Goal: Task Accomplishment & Management: Manage account settings

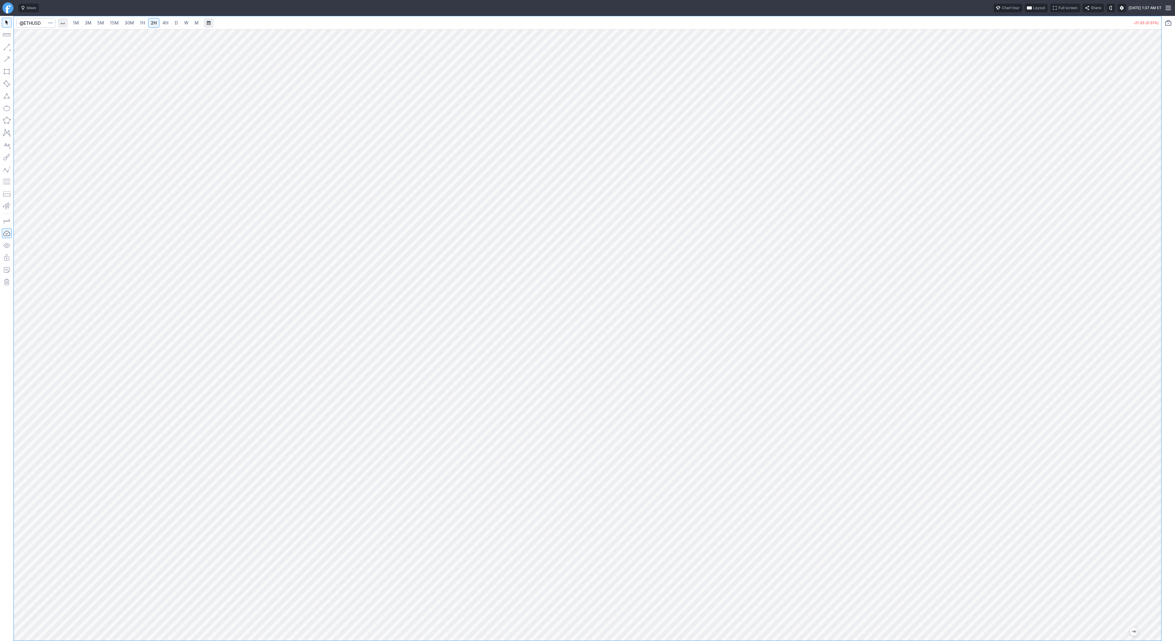
click at [89, 22] on span "3M" at bounding box center [88, 22] width 7 height 5
click at [175, 22] on span "D" at bounding box center [176, 22] width 3 height 5
click at [96, 23] on link "5M" at bounding box center [101, 23] width 12 height 10
click at [145, 23] on link "1H" at bounding box center [142, 23] width 11 height 10
click at [37, 24] on input "Search" at bounding box center [35, 23] width 39 height 10
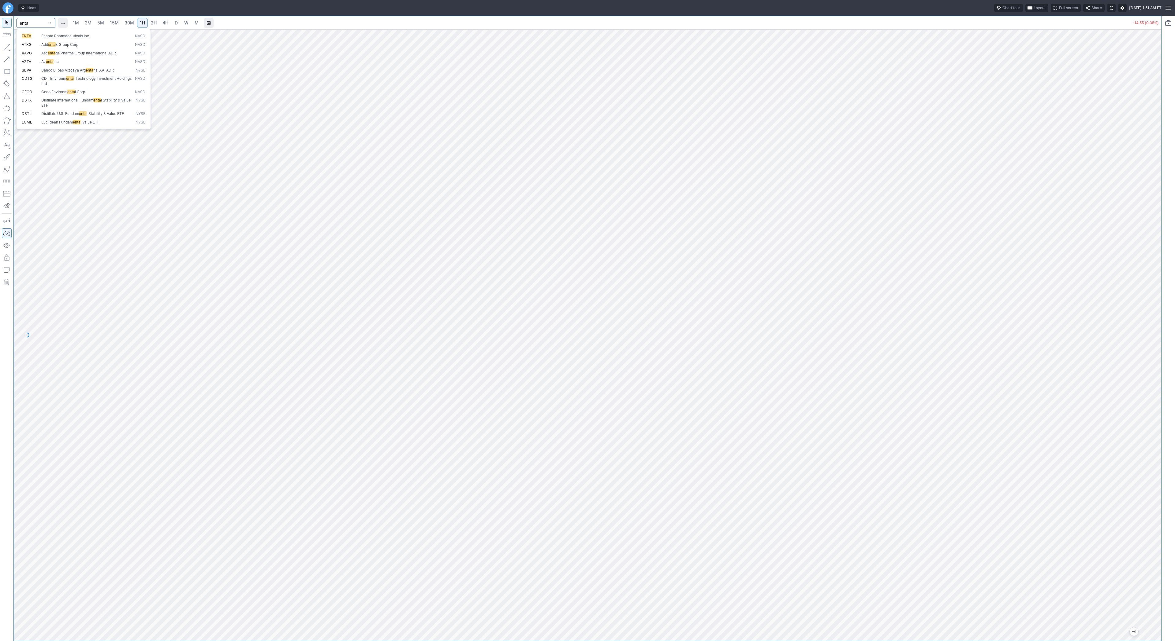
type input "enta"
click at [92, 23] on link "3M" at bounding box center [88, 23] width 12 height 10
click at [177, 25] on span "D" at bounding box center [176, 23] width 4 height 6
click at [24, 47] on span "Line" at bounding box center [35, 49] width 25 height 6
drag, startPoint x: 8, startPoint y: 47, endPoint x: 29, endPoint y: 79, distance: 38.3
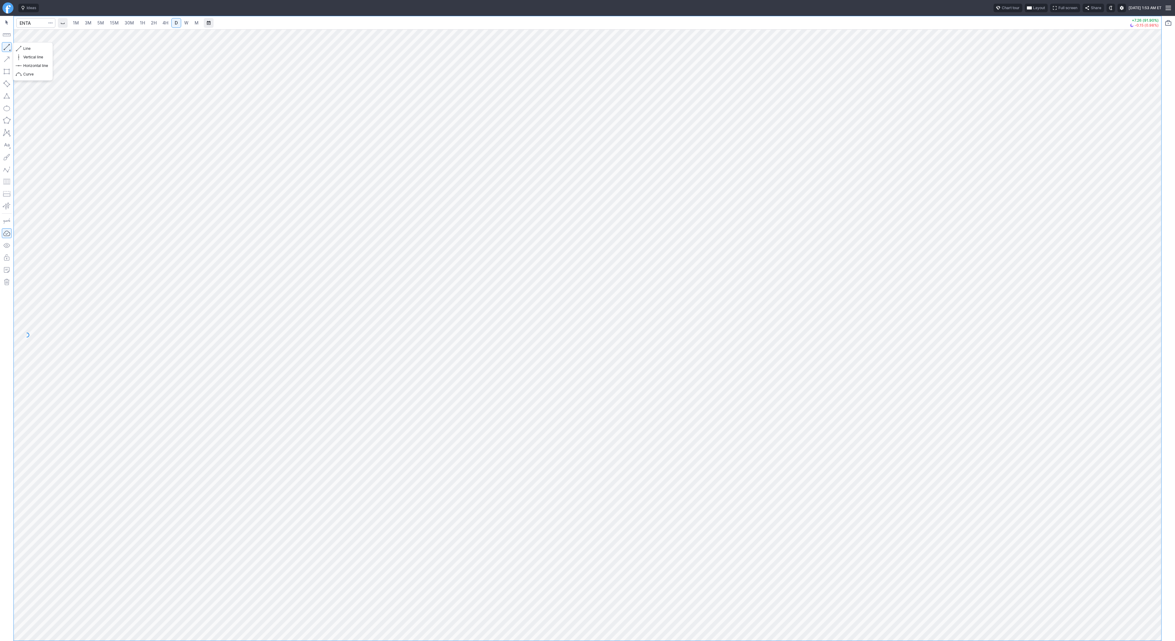
click at [8, 47] on button "button" at bounding box center [7, 47] width 10 height 10
click at [7, 50] on button "button" at bounding box center [7, 47] width 10 height 10
click at [109, 22] on link "15M" at bounding box center [114, 23] width 14 height 10
click at [131, 19] on link "30M" at bounding box center [129, 23] width 15 height 10
click at [176, 25] on span "D" at bounding box center [176, 22] width 3 height 5
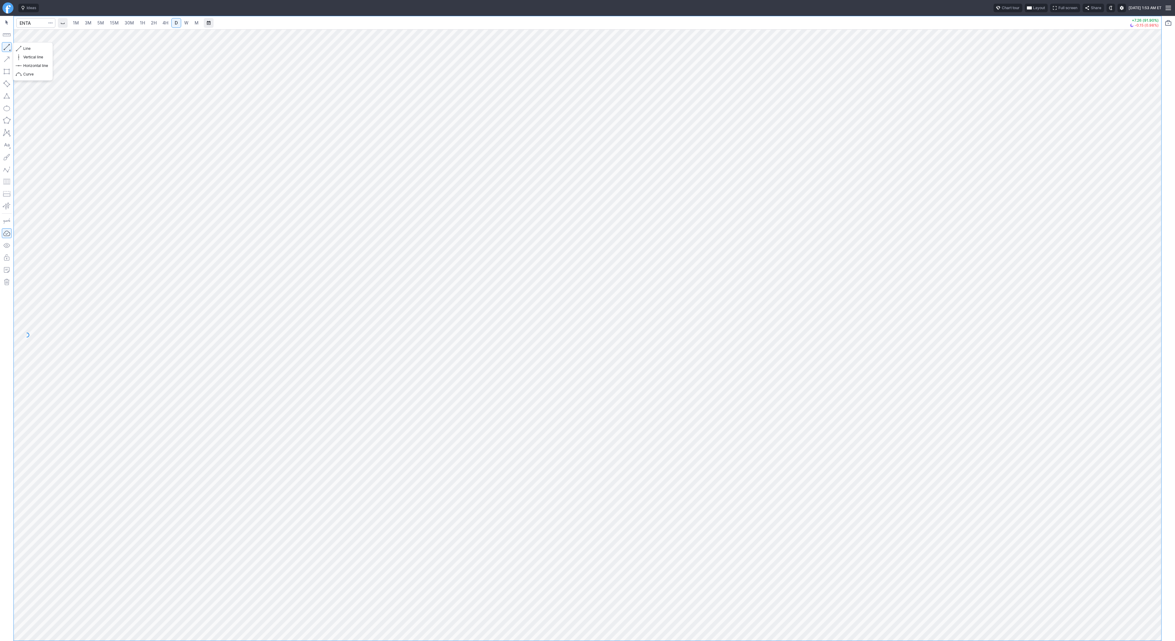
drag, startPoint x: 7, startPoint y: 49, endPoint x: 24, endPoint y: 69, distance: 26.7
click at [6, 49] on button "button" at bounding box center [7, 47] width 10 height 10
drag, startPoint x: 8, startPoint y: 45, endPoint x: 30, endPoint y: 80, distance: 41.2
click at [8, 45] on button "button" at bounding box center [7, 47] width 10 height 10
click at [38, 21] on input "Search" at bounding box center [35, 23] width 39 height 10
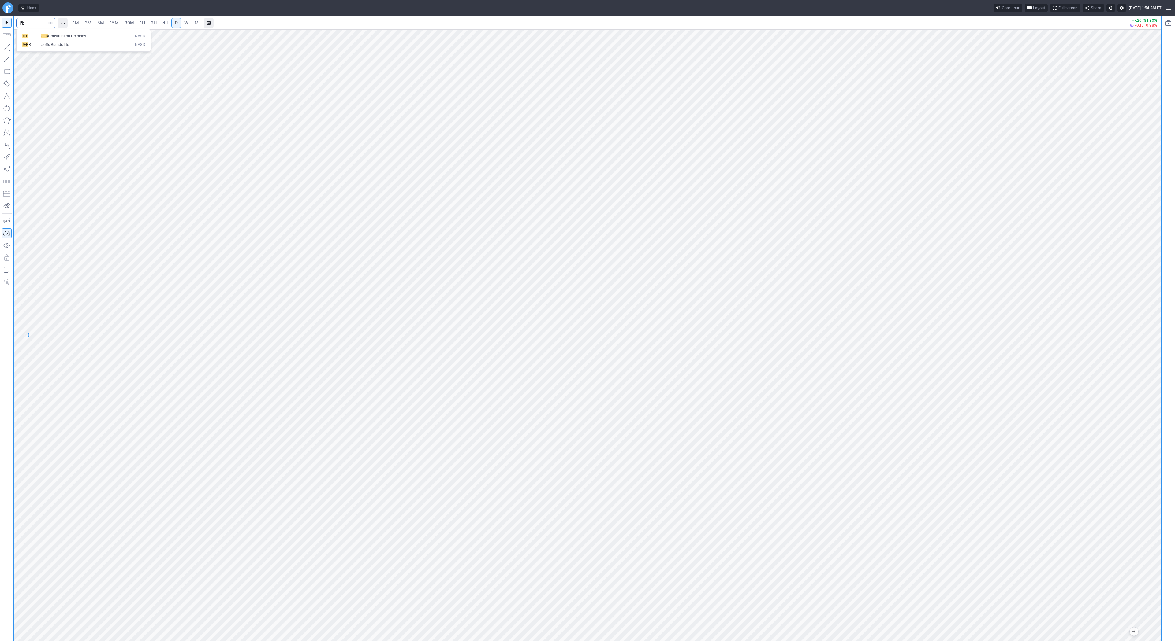
type input "jfb"
click at [34, 51] on span "Line" at bounding box center [35, 49] width 25 height 6
click at [39, 22] on input "Search" at bounding box center [35, 23] width 39 height 10
type input "tlry"
drag, startPoint x: 26, startPoint y: 50, endPoint x: 33, endPoint y: 57, distance: 10.0
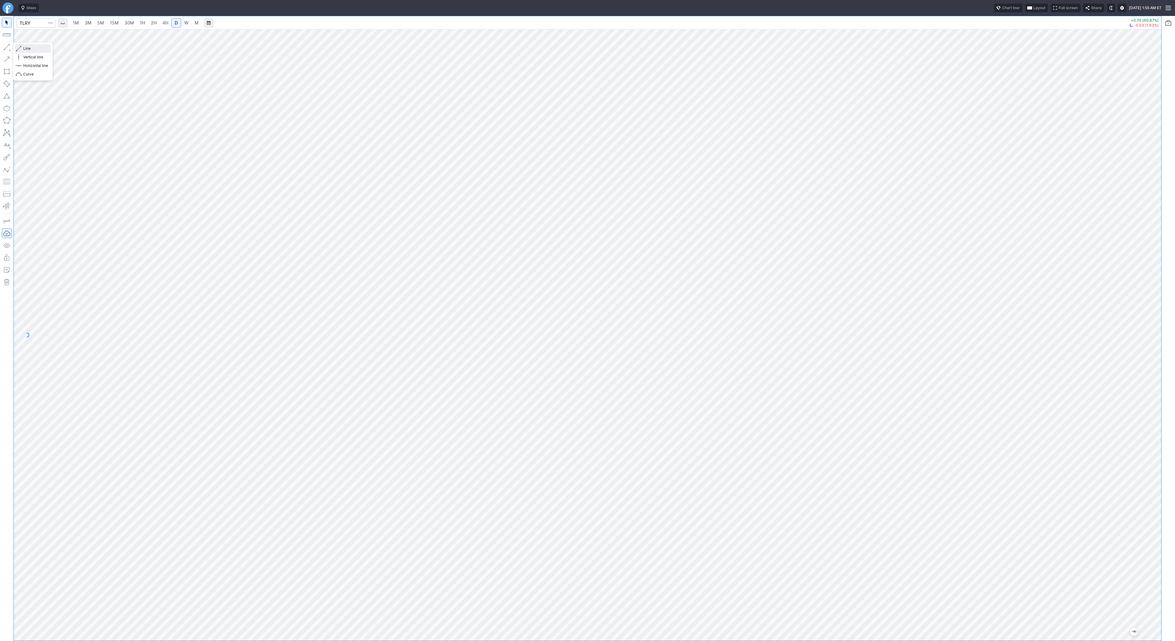
click at [26, 50] on span "Line" at bounding box center [35, 49] width 25 height 6
click at [27, 47] on span "Line" at bounding box center [35, 49] width 25 height 6
drag, startPoint x: 24, startPoint y: 45, endPoint x: 27, endPoint y: 51, distance: 6.6
click at [23, 46] on span "Line" at bounding box center [35, 49] width 25 height 6
drag, startPoint x: 25, startPoint y: 49, endPoint x: 52, endPoint y: 72, distance: 35.8
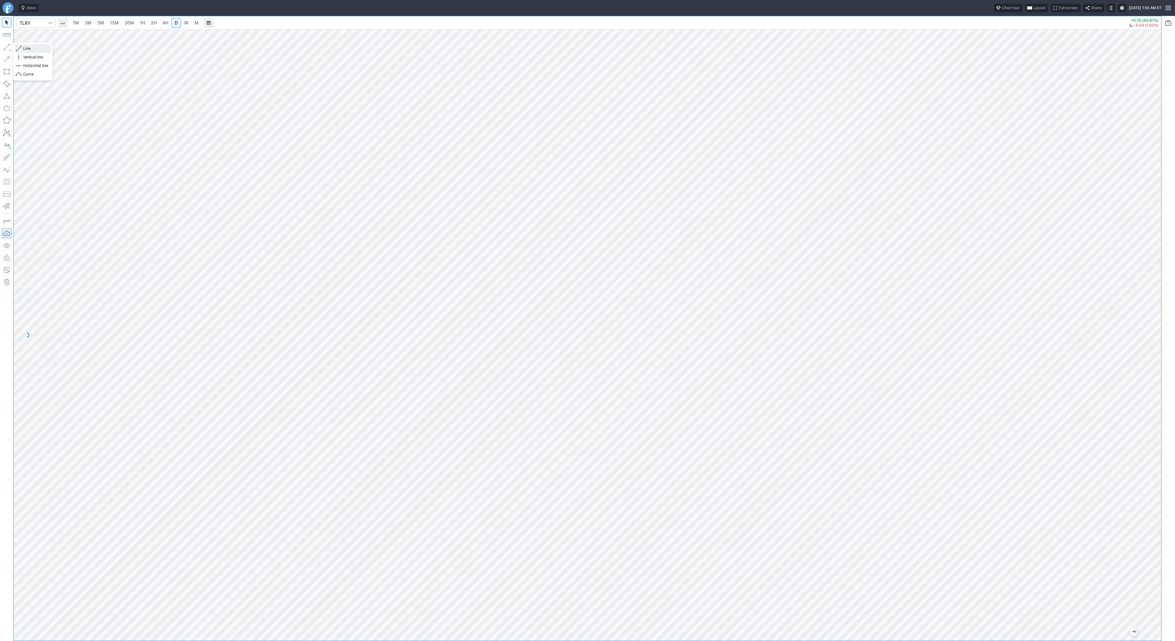
click at [27, 50] on span "Line" at bounding box center [35, 49] width 25 height 6
click at [27, 24] on input "Search" at bounding box center [35, 23] width 39 height 10
type input "bkkt"
click at [16, 48] on button "Line" at bounding box center [33, 48] width 36 height 9
click at [8, 46] on button "button" at bounding box center [7, 47] width 10 height 10
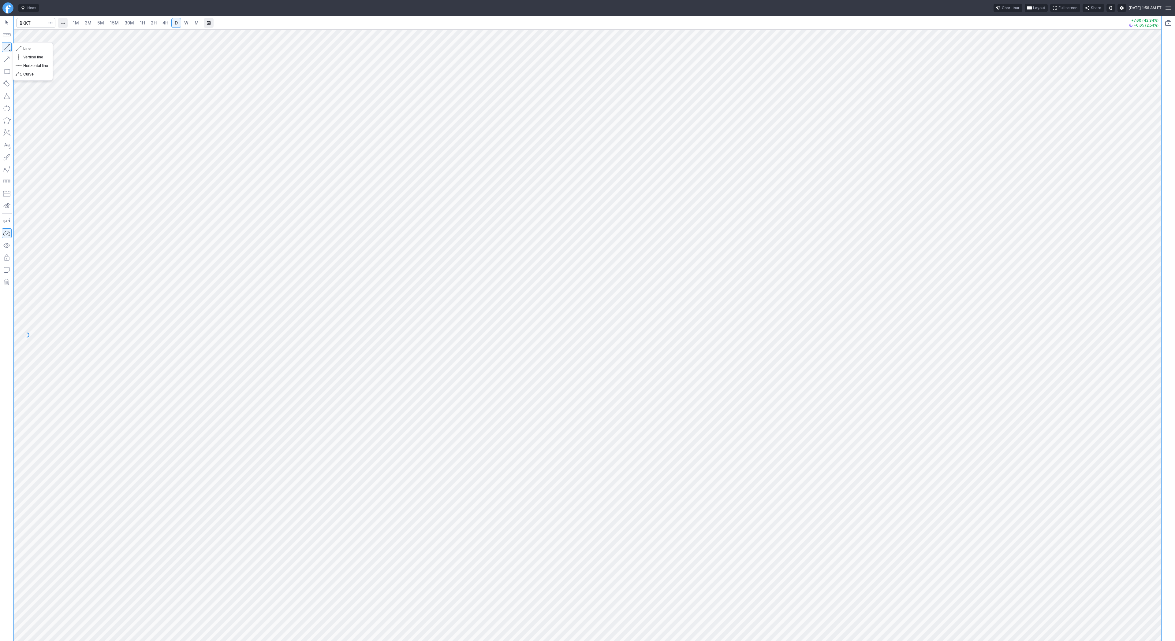
click at [8, 47] on button "button" at bounding box center [7, 47] width 10 height 10
click at [8, 44] on button "button" at bounding box center [7, 47] width 10 height 10
click at [47, 21] on button "button" at bounding box center [50, 23] width 9 height 10
click at [36, 42] on span "Save to Portfolio" at bounding box center [34, 44] width 31 height 6
click at [602, 309] on span "SECTOR" at bounding box center [612, 310] width 59 height 6
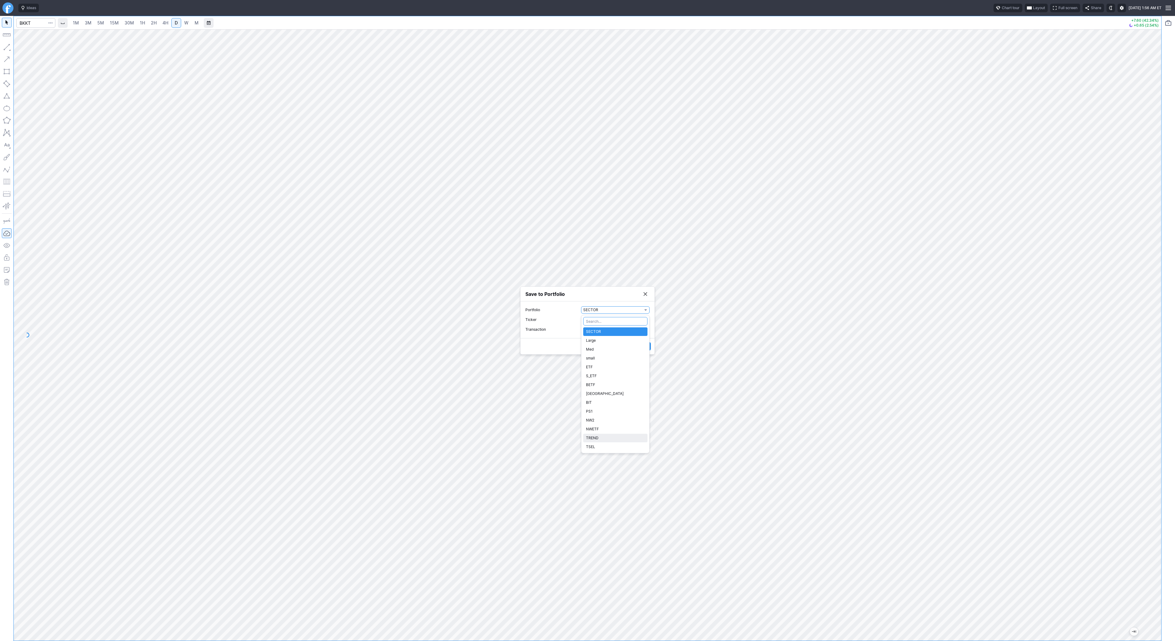
click at [611, 440] on span "TREND" at bounding box center [615, 438] width 59 height 6
click at [615, 332] on span "Watch" at bounding box center [612, 330] width 59 height 6
click at [608, 348] on span "Buy" at bounding box center [615, 350] width 59 height 6
drag, startPoint x: 602, startPoint y: 336, endPoint x: 531, endPoint y: 334, distance: 71.0
click at [531, 334] on label "Shares 0" at bounding box center [587, 334] width 124 height 7
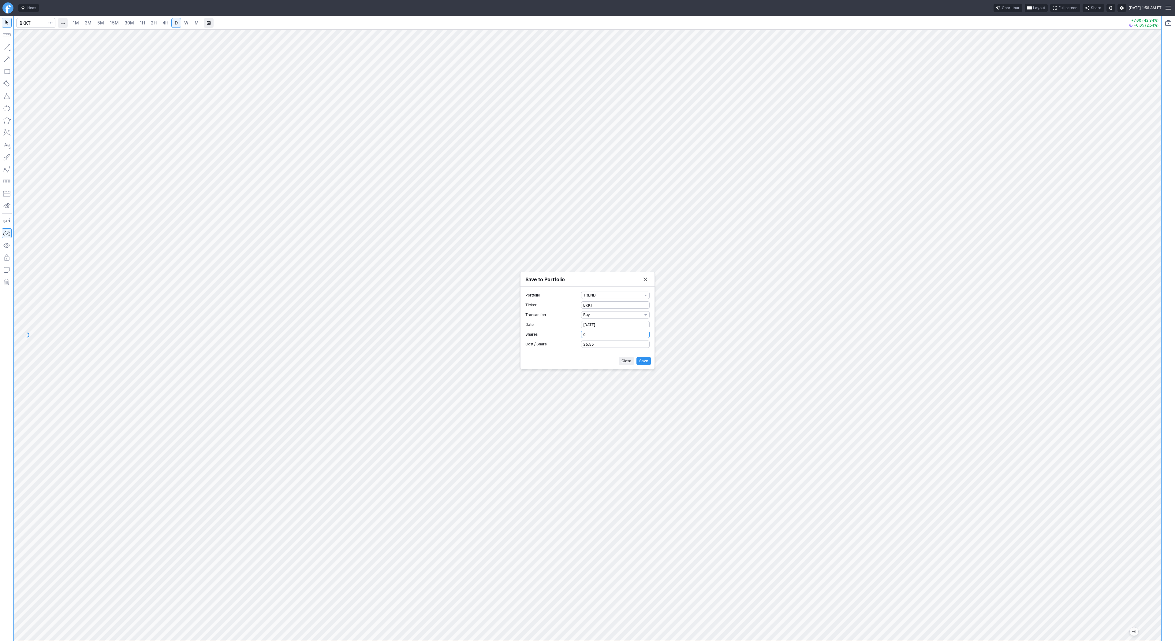
click at [581, 334] on input "0" at bounding box center [615, 334] width 69 height 7
type input "1"
click at [645, 360] on span "Save" at bounding box center [643, 361] width 9 height 6
click at [645, 297] on button "Save to Portfolio" at bounding box center [645, 296] width 9 height 9
click at [25, 27] on input "Search" at bounding box center [35, 23] width 39 height 10
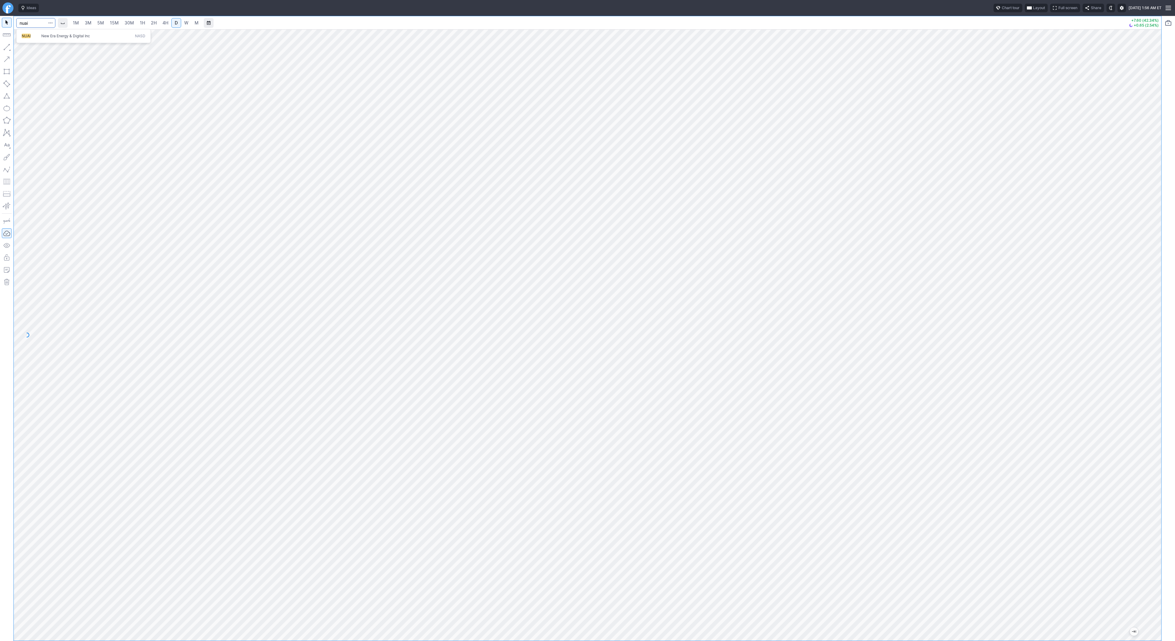
type input "nuai"
drag, startPoint x: 24, startPoint y: 49, endPoint x: 28, endPoint y: 74, distance: 25.6
click at [24, 49] on span "Line" at bounding box center [35, 49] width 25 height 6
drag, startPoint x: 7, startPoint y: 47, endPoint x: 6, endPoint y: 72, distance: 25.1
click at [6, 48] on button "button" at bounding box center [7, 47] width 10 height 10
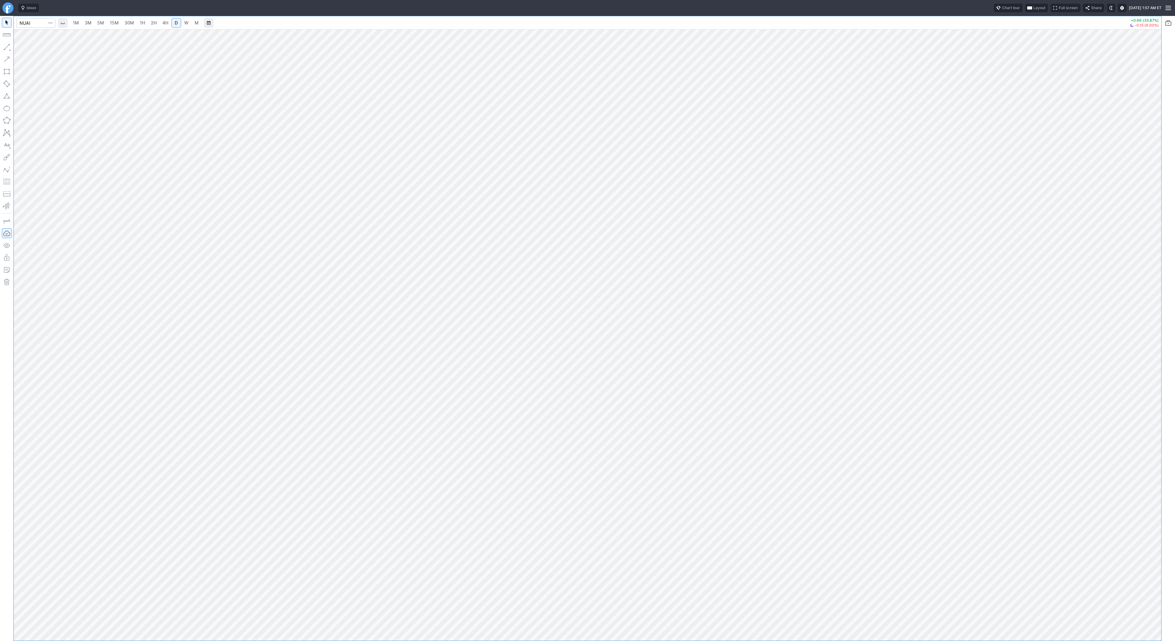
click at [5, 44] on button "button" at bounding box center [7, 47] width 10 height 10
click at [35, 24] on input "Search" at bounding box center [35, 23] width 39 height 10
type input "pstv"
click at [43, 24] on input "Search" at bounding box center [35, 23] width 39 height 10
type input "acb"
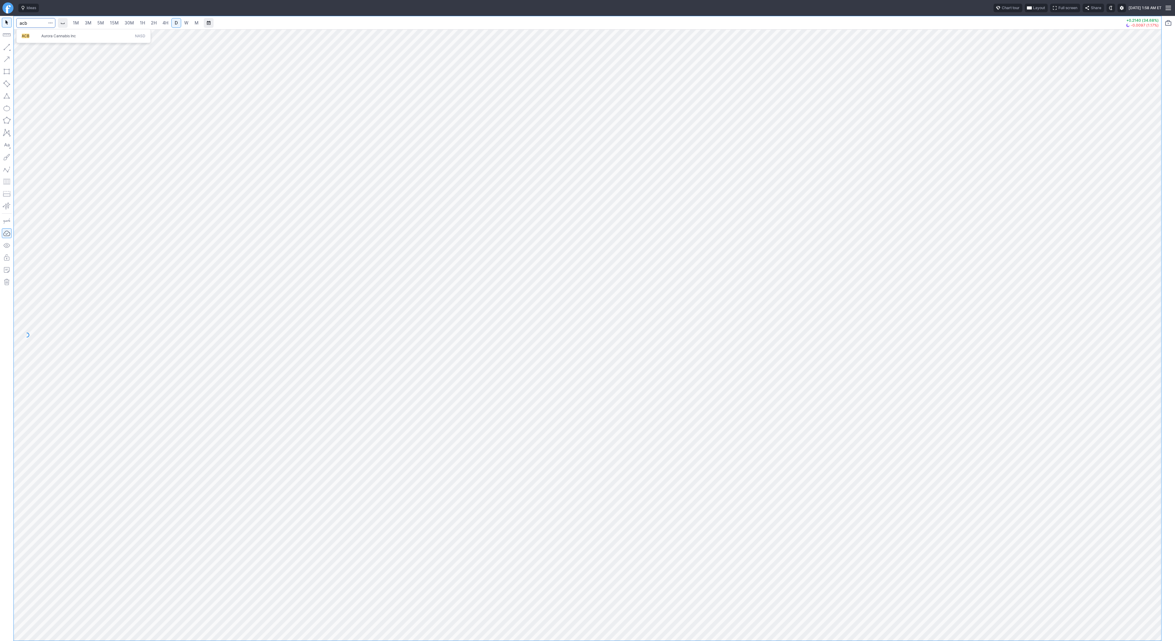
click at [36, 35] on span "ACB" at bounding box center [32, 36] width 20 height 5
click at [6, 48] on button "button" at bounding box center [7, 47] width 10 height 10
drag, startPoint x: 25, startPoint y: 48, endPoint x: 30, endPoint y: 53, distance: 7.4
click at [25, 49] on span "Line" at bounding box center [35, 49] width 25 height 6
click at [6, 44] on button "button" at bounding box center [7, 47] width 10 height 10
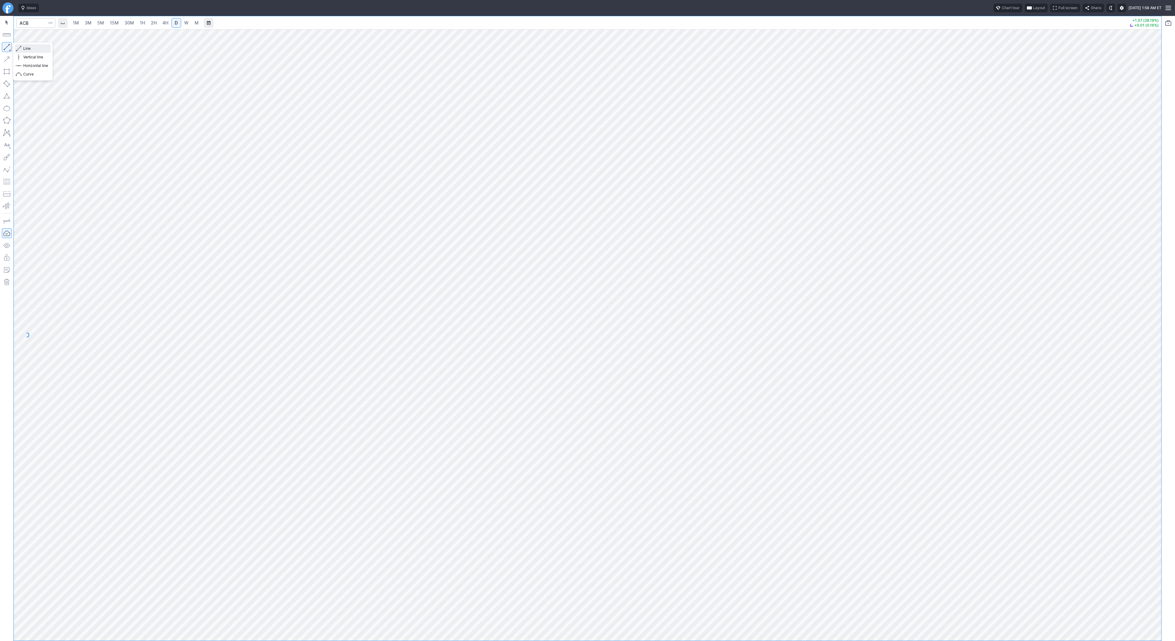
drag, startPoint x: 31, startPoint y: 51, endPoint x: 45, endPoint y: 65, distance: 20.1
click at [31, 51] on span "Line" at bounding box center [35, 49] width 25 height 6
click at [39, 50] on span "Line" at bounding box center [35, 49] width 25 height 6
click at [53, 23] on button "button" at bounding box center [50, 23] width 9 height 10
click at [46, 42] on span "Save to Portfolio" at bounding box center [34, 44] width 31 height 6
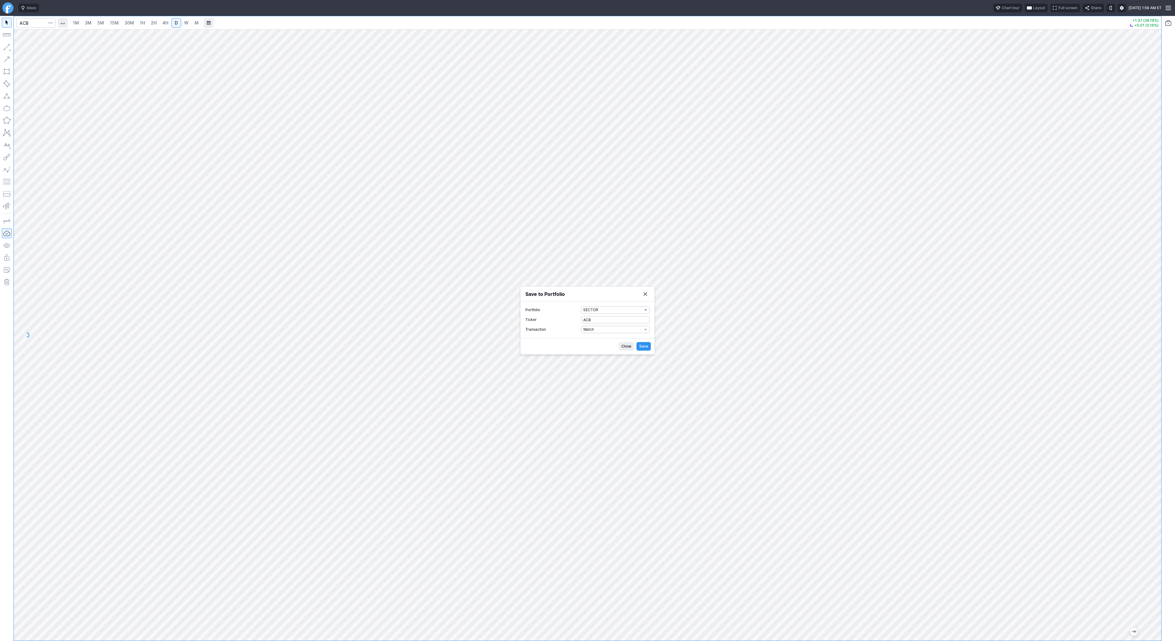
click at [597, 309] on span "SECTOR" at bounding box center [612, 310] width 59 height 6
click at [564, 330] on div at bounding box center [587, 320] width 1175 height 641
click at [596, 324] on form "Portfolio SECTOR Ticker ACB Transaction Watch" at bounding box center [587, 319] width 124 height 27
click at [598, 319] on input "ACB" at bounding box center [615, 319] width 69 height 7
click at [608, 308] on span "SECTOR" at bounding box center [612, 310] width 59 height 6
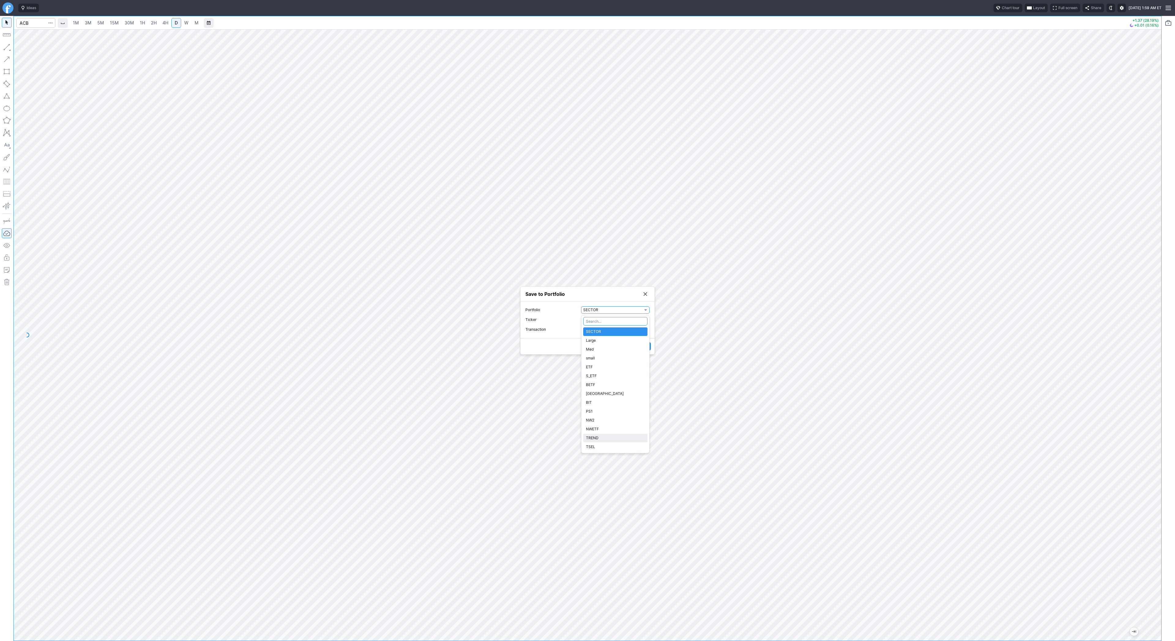
click at [607, 437] on span "TREND" at bounding box center [615, 438] width 59 height 6
click at [598, 328] on span "Watch" at bounding box center [612, 330] width 59 height 6
click at [597, 349] on span "Buy" at bounding box center [615, 350] width 59 height 6
drag, startPoint x: 594, startPoint y: 333, endPoint x: 573, endPoint y: 333, distance: 21.7
click at [571, 334] on label "Shares 0" at bounding box center [587, 334] width 124 height 7
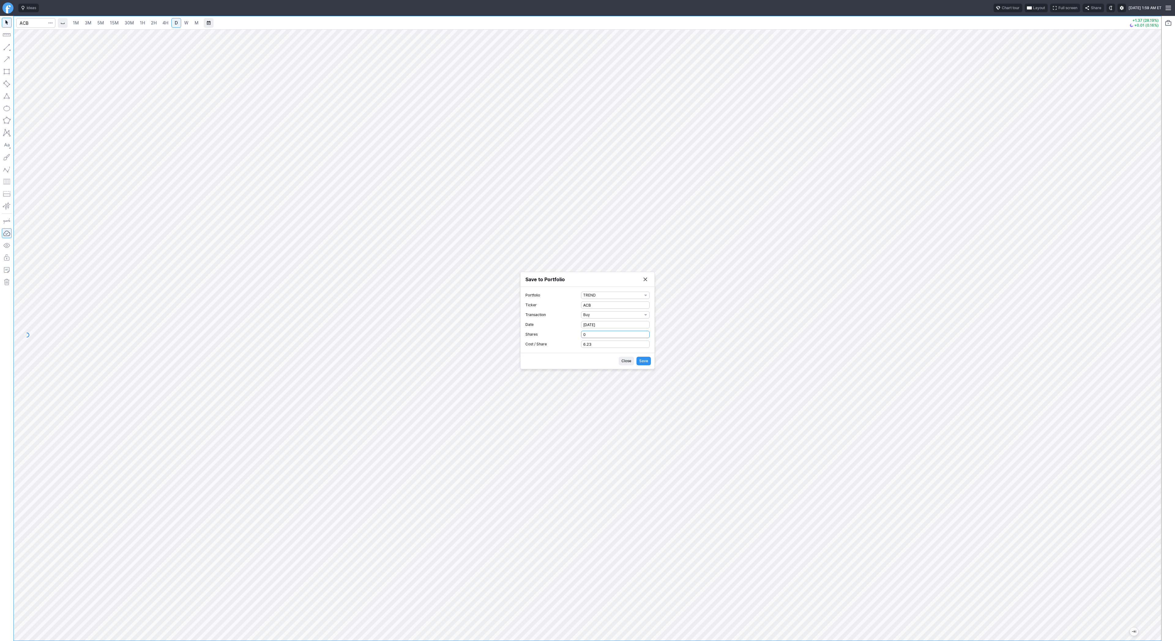
click at [581, 334] on input "0" at bounding box center [615, 334] width 69 height 7
type input "1"
click at [641, 357] on button "Save" at bounding box center [643, 361] width 14 height 9
click at [646, 297] on button "Save to Portfolio" at bounding box center [645, 296] width 9 height 9
click at [30, 23] on input "Search" at bounding box center [35, 23] width 39 height 10
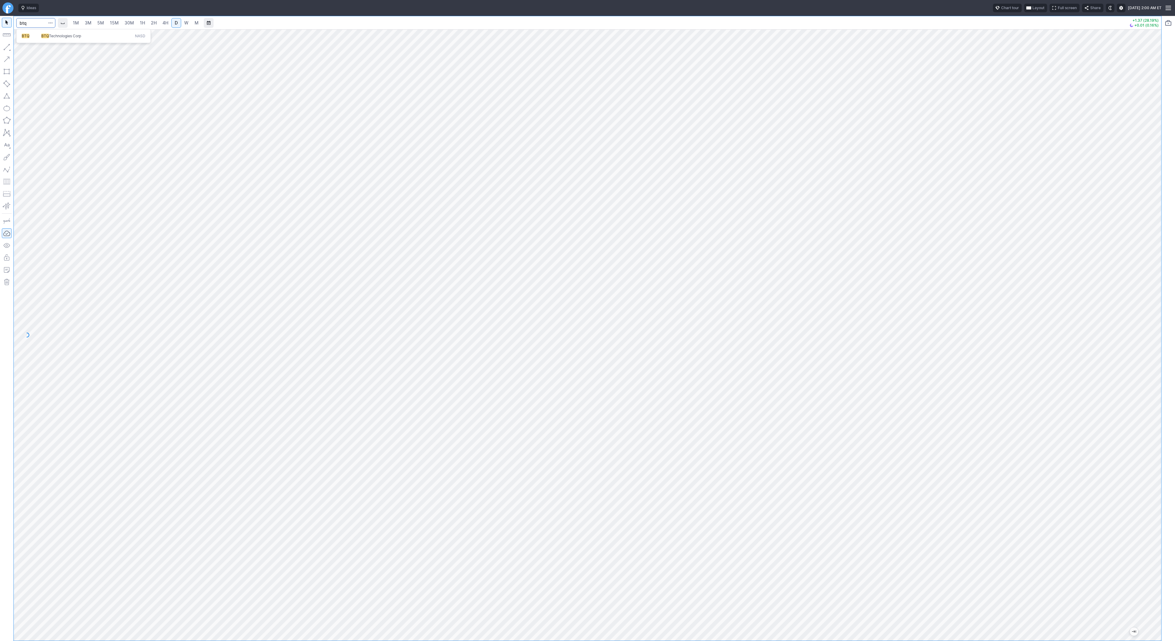
type input "btq"
click at [32, 37] on span "BTQ" at bounding box center [32, 36] width 20 height 5
click at [184, 25] on span "W" at bounding box center [186, 23] width 4 height 6
click at [175, 24] on span "D" at bounding box center [176, 22] width 3 height 5
click at [36, 23] on input "Search" at bounding box center [35, 23] width 39 height 10
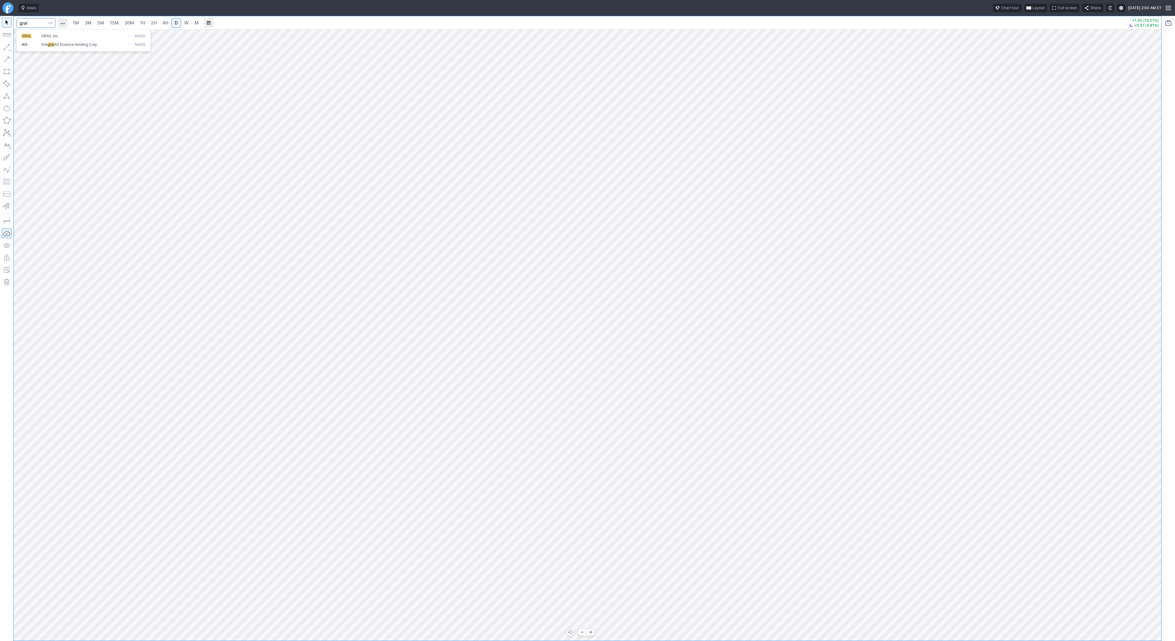
type input "gral"
click at [40, 25] on input "gral" at bounding box center [35, 23] width 39 height 10
click at [43, 34] on span "GRAIL Inc" at bounding box center [49, 36] width 17 height 5
click at [26, 48] on span "Line" at bounding box center [35, 49] width 25 height 6
drag, startPoint x: 21, startPoint y: 47, endPoint x: 28, endPoint y: 74, distance: 27.4
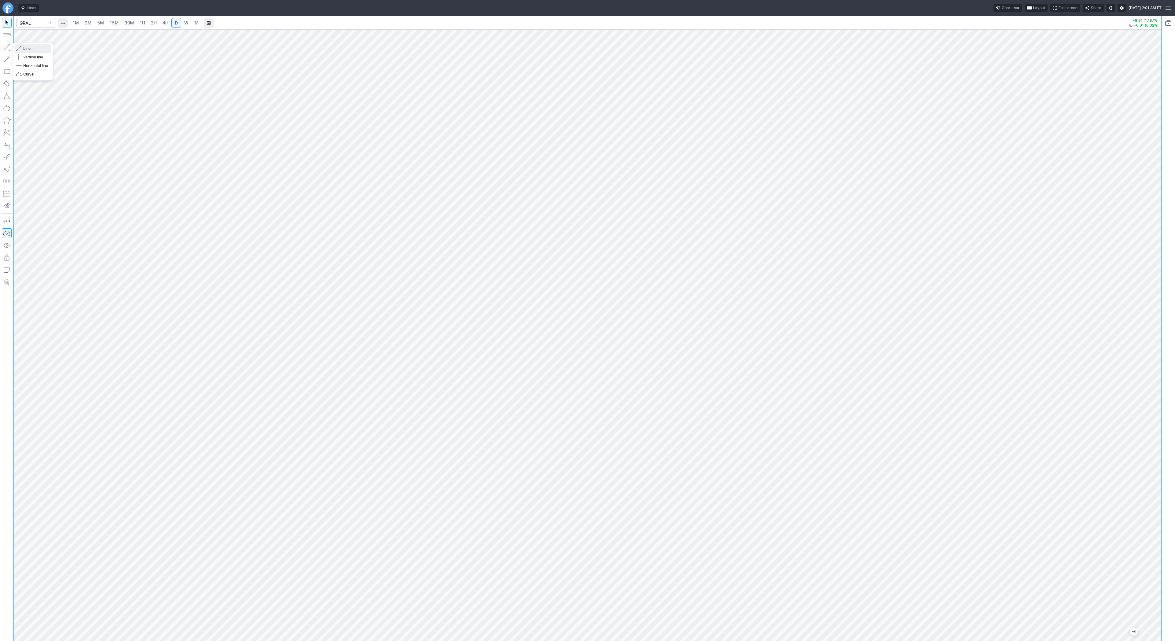
click at [21, 48] on span "button" at bounding box center [20, 48] width 4 height 9
click at [36, 48] on span "Line" at bounding box center [35, 49] width 25 height 6
click at [25, 49] on span "Line" at bounding box center [35, 49] width 25 height 6
click at [141, 22] on span "1H" at bounding box center [142, 22] width 5 height 5
click at [148, 21] on link "2H" at bounding box center [153, 23] width 11 height 10
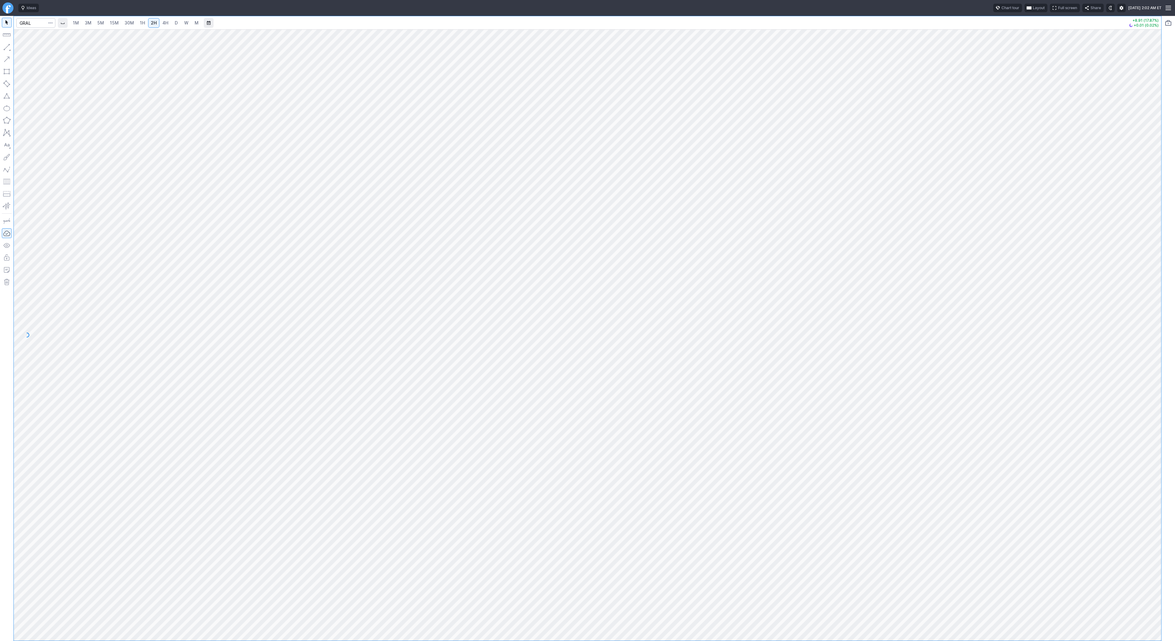
click at [160, 20] on link "4H" at bounding box center [165, 23] width 11 height 10
click at [178, 23] on link "D" at bounding box center [176, 23] width 10 height 10
click at [28, 49] on span "Line" at bounding box center [35, 49] width 25 height 6
drag, startPoint x: 20, startPoint y: 47, endPoint x: 35, endPoint y: 61, distance: 20.1
click at [21, 48] on span "button" at bounding box center [20, 48] width 4 height 9
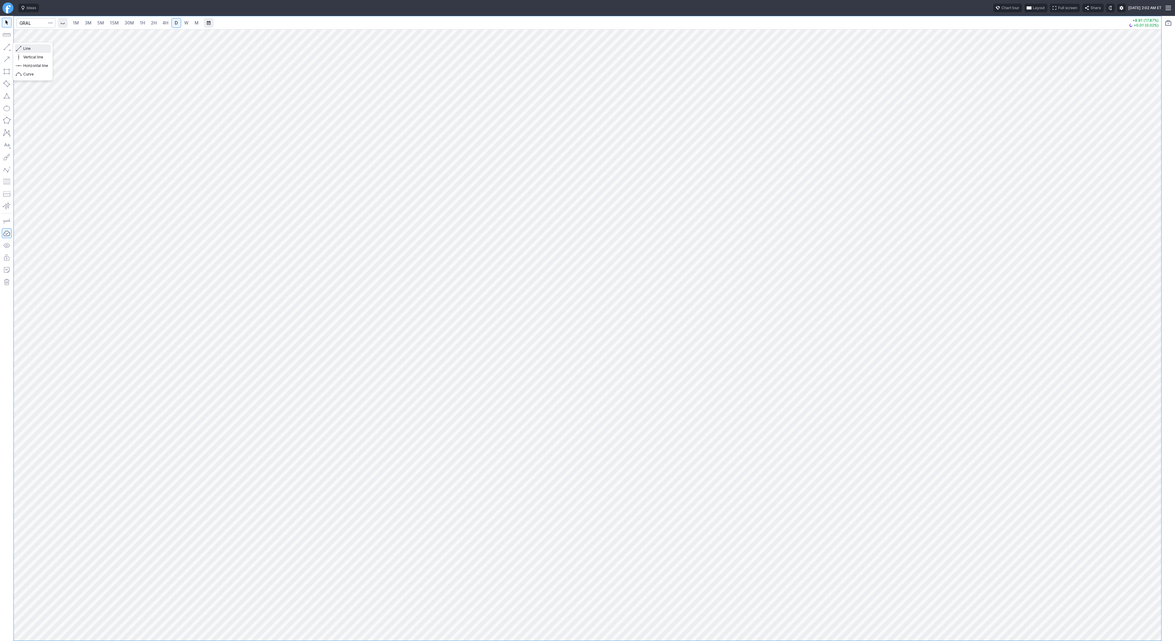
click at [22, 48] on button "Line" at bounding box center [33, 48] width 36 height 9
click at [24, 47] on span "Line" at bounding box center [35, 49] width 25 height 6
click at [21, 47] on button "Line" at bounding box center [33, 48] width 36 height 9
click at [2, 52] on button "button" at bounding box center [7, 47] width 10 height 10
click at [8, 46] on button "button" at bounding box center [7, 47] width 10 height 10
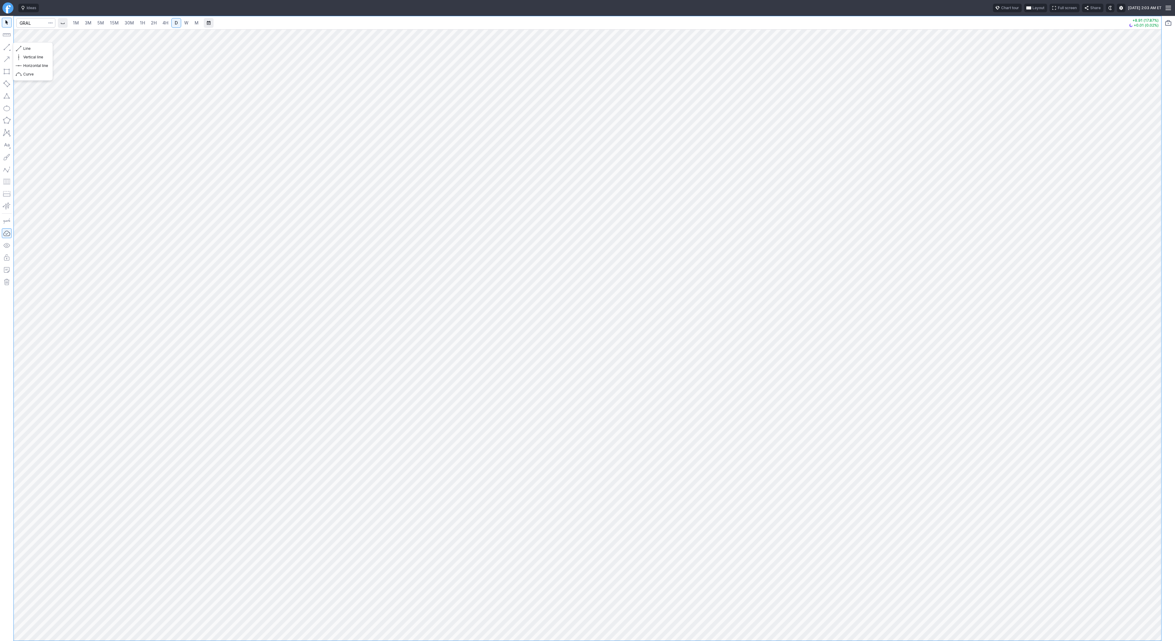
click at [3, 46] on button "button" at bounding box center [7, 47] width 10 height 10
click at [8, 49] on button "button" at bounding box center [7, 47] width 10 height 10
drag, startPoint x: 28, startPoint y: 46, endPoint x: 31, endPoint y: 50, distance: 5.1
click at [28, 46] on span "Line" at bounding box center [35, 49] width 25 height 6
click at [7, 47] on button "button" at bounding box center [7, 47] width 10 height 10
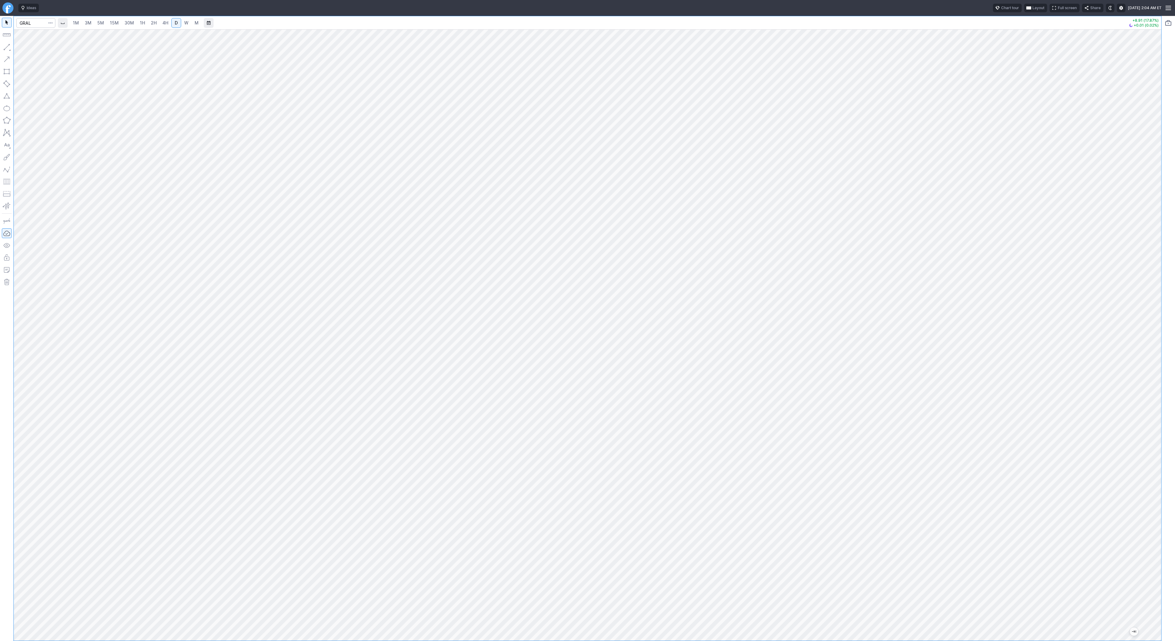
click at [52, 23] on span "button" at bounding box center [51, 23] width 4 height 6
click at [46, 40] on button "Save to Portfolio" at bounding box center [34, 44] width 37 height 9
click at [594, 309] on span "SECTOR" at bounding box center [612, 310] width 59 height 6
click at [619, 438] on span "TREND" at bounding box center [615, 438] width 59 height 6
click at [610, 331] on span "Watch" at bounding box center [612, 330] width 59 height 6
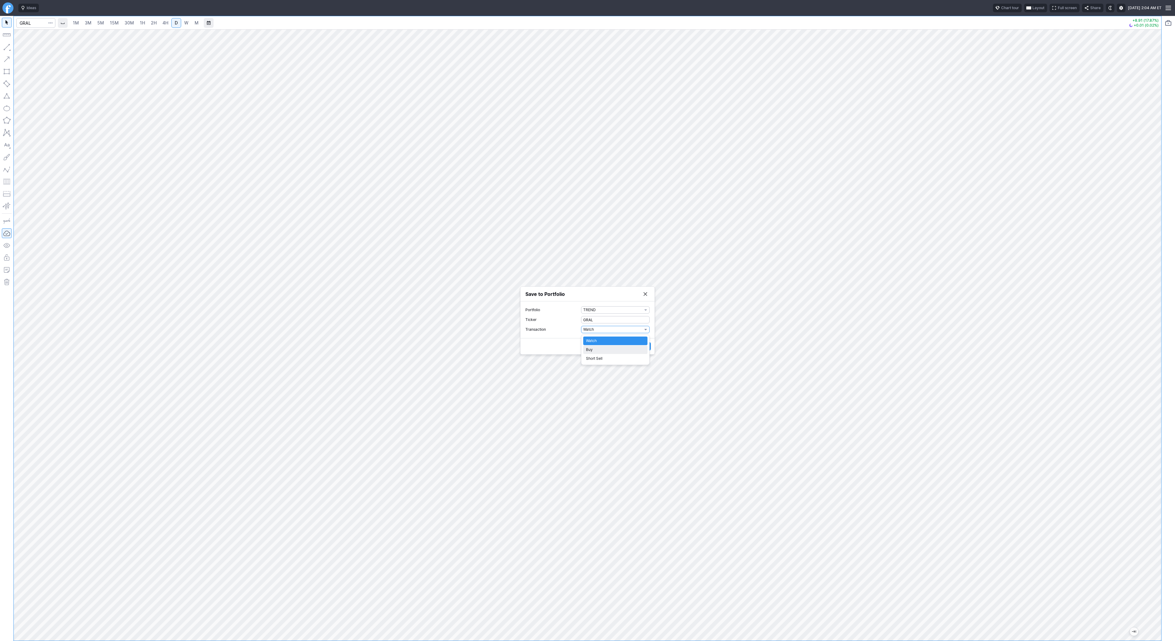
click at [604, 348] on span "Buy" at bounding box center [615, 350] width 59 height 6
click at [538, 333] on label "Shares 0" at bounding box center [587, 334] width 124 height 7
click at [581, 333] on input "0" at bounding box center [615, 334] width 69 height 7
type input "1"
click at [642, 360] on span "Save" at bounding box center [643, 361] width 9 height 6
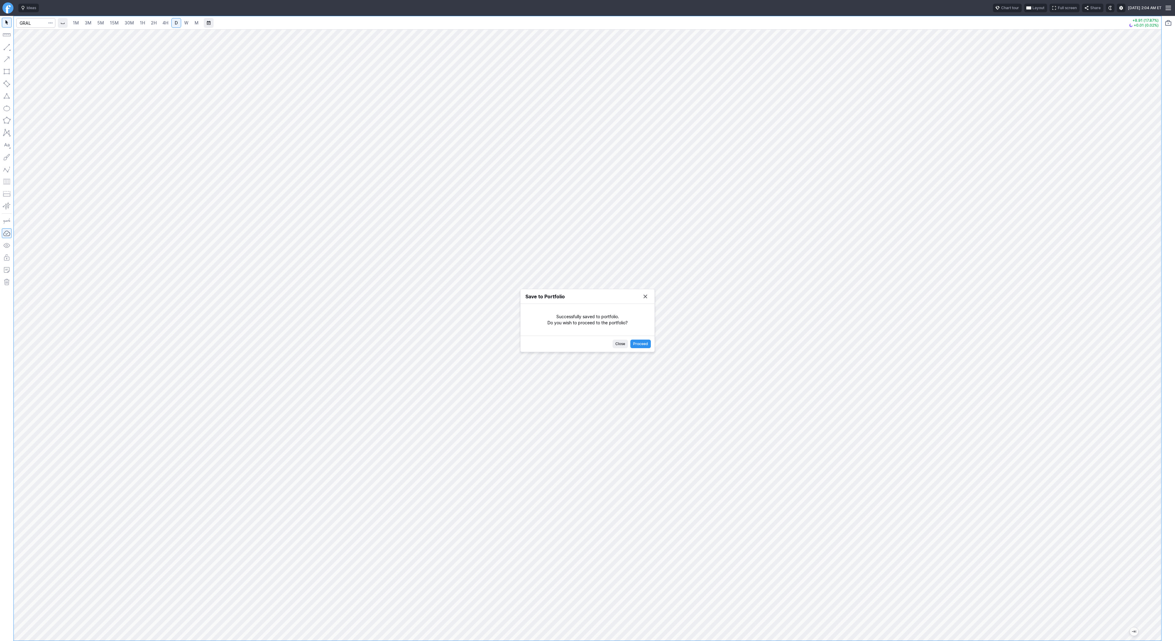
click at [646, 296] on button "Save to Portfolio" at bounding box center [645, 296] width 9 height 9
click at [29, 22] on input "Search" at bounding box center [35, 23] width 39 height 10
type input "abat"
click at [49, 34] on span "American Battery Technology Company" at bounding box center [75, 36] width 68 height 5
click at [23, 48] on span "Line" at bounding box center [35, 49] width 25 height 6
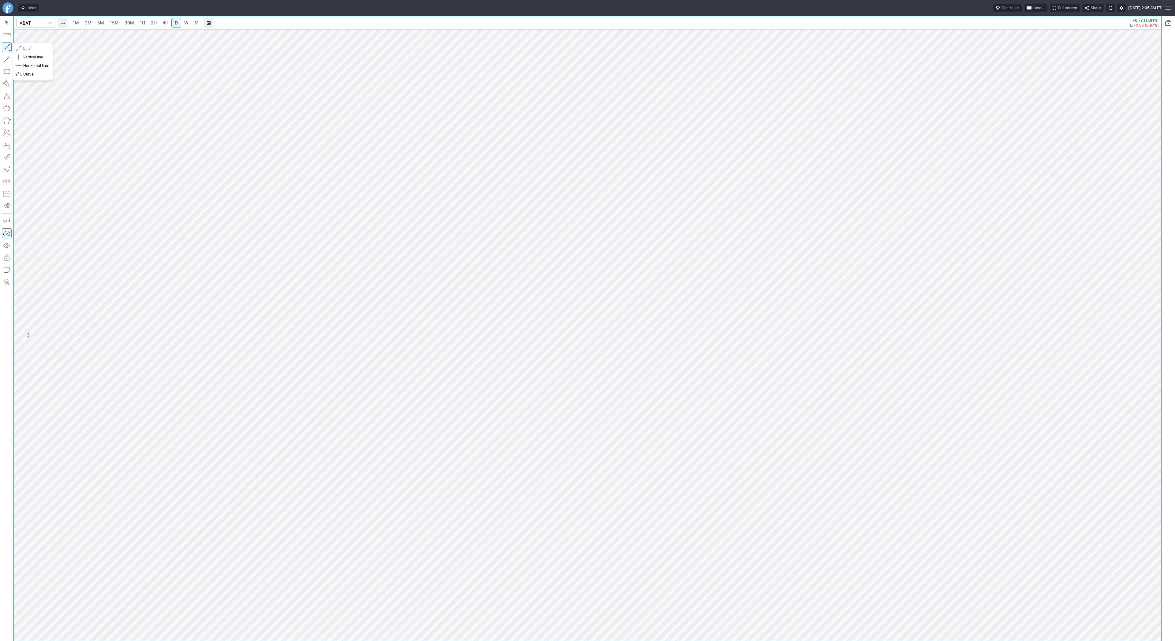
click at [6, 46] on button "button" at bounding box center [7, 47] width 10 height 10
drag, startPoint x: 5, startPoint y: 44, endPoint x: 15, endPoint y: 65, distance: 23.9
click at [6, 46] on button "button" at bounding box center [7, 47] width 10 height 10
click at [8, 47] on button "button" at bounding box center [7, 47] width 10 height 10
click at [40, 25] on input "Search" at bounding box center [35, 23] width 39 height 10
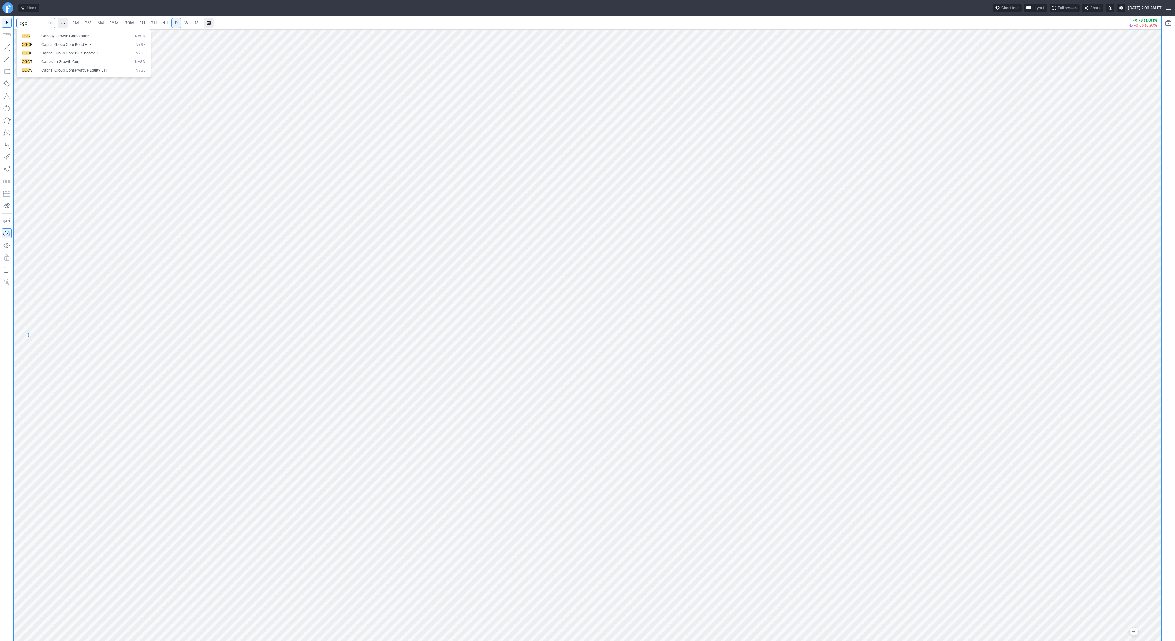
type input "cgc"
click at [43, 37] on span "Canopy Growth Corporation" at bounding box center [65, 36] width 48 height 5
click at [6, 47] on button "button" at bounding box center [7, 47] width 10 height 10
drag, startPoint x: 6, startPoint y: 47, endPoint x: 27, endPoint y: 73, distance: 33.3
click at [6, 47] on button "button" at bounding box center [7, 47] width 10 height 10
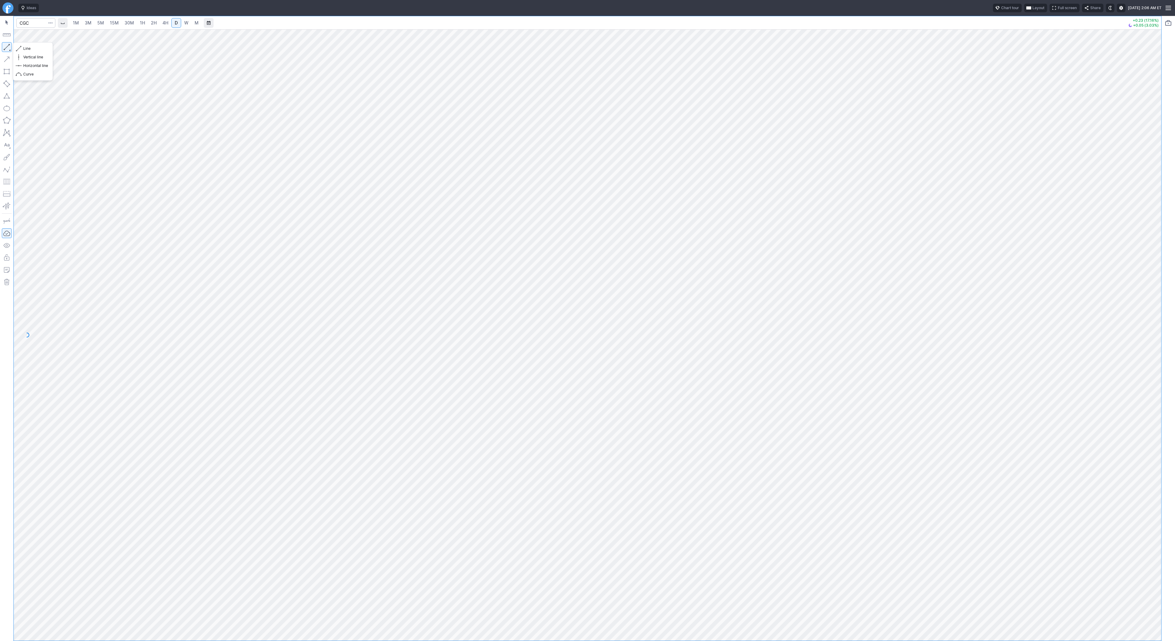
drag, startPoint x: 7, startPoint y: 46, endPoint x: 14, endPoint y: 76, distance: 30.7
click at [7, 50] on button "button" at bounding box center [7, 47] width 10 height 10
click at [7, 48] on button "button" at bounding box center [7, 47] width 10 height 10
click at [40, 50] on span "Line" at bounding box center [35, 49] width 25 height 6
drag, startPoint x: 10, startPoint y: 46, endPoint x: 17, endPoint y: 61, distance: 16.8
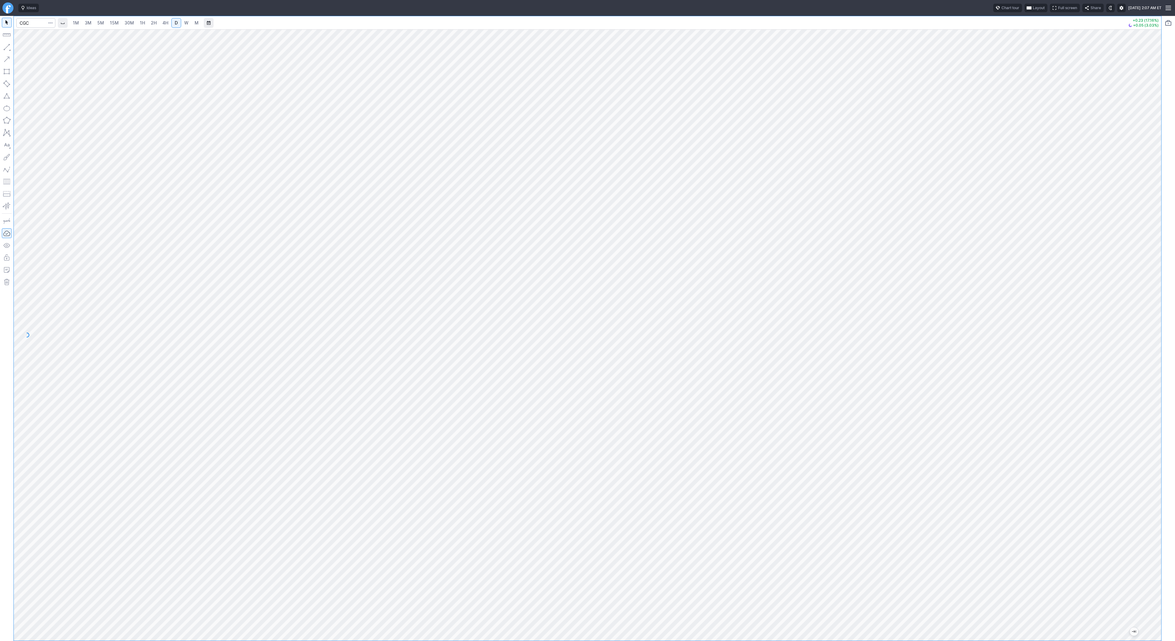
click at [10, 46] on button "button" at bounding box center [7, 47] width 10 height 10
click at [4, 46] on button "button" at bounding box center [7, 47] width 10 height 10
click at [9, 48] on button "button" at bounding box center [7, 47] width 10 height 10
click at [5, 47] on button "button" at bounding box center [7, 47] width 10 height 10
drag, startPoint x: 34, startPoint y: 51, endPoint x: 41, endPoint y: 58, distance: 9.1
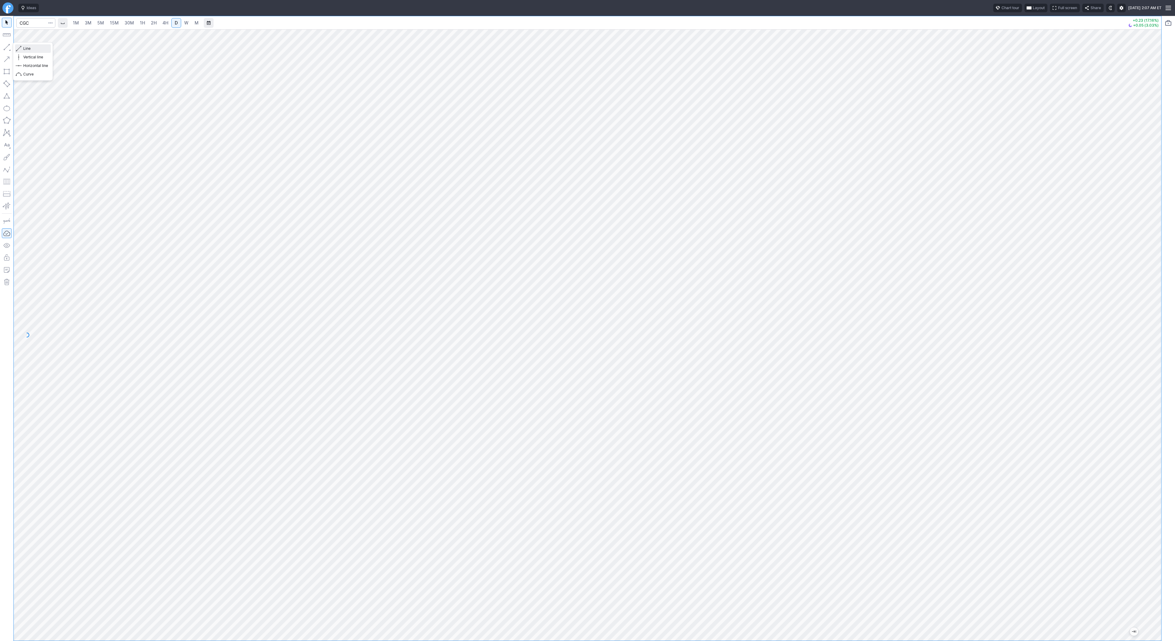
click at [35, 51] on span "Line" at bounding box center [35, 49] width 25 height 6
click at [7, 46] on button "button" at bounding box center [7, 47] width 10 height 10
click at [8, 50] on button "button" at bounding box center [7, 47] width 10 height 10
click at [11, 44] on button "button" at bounding box center [7, 47] width 10 height 10
click at [8, 47] on button "button" at bounding box center [7, 47] width 10 height 10
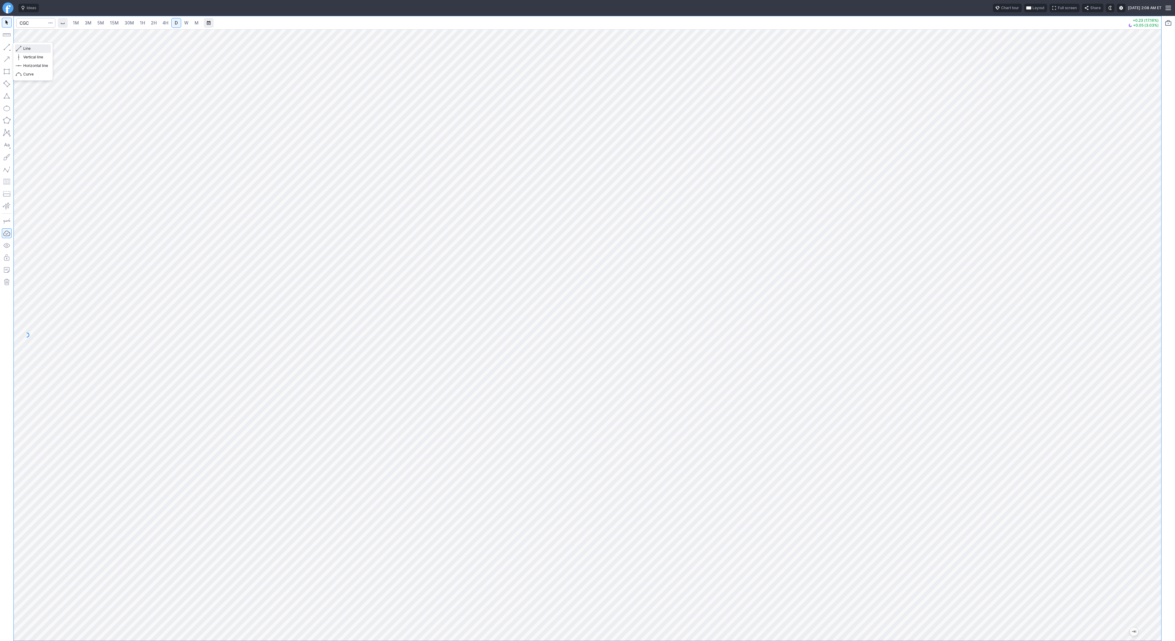
click at [22, 46] on button "Line" at bounding box center [33, 48] width 36 height 9
click at [37, 51] on span "Line" at bounding box center [35, 49] width 25 height 6
drag, startPoint x: 24, startPoint y: 49, endPoint x: 39, endPoint y: 72, distance: 27.3
click at [24, 51] on span "Line" at bounding box center [35, 49] width 25 height 6
click at [53, 22] on button "button" at bounding box center [50, 23] width 9 height 10
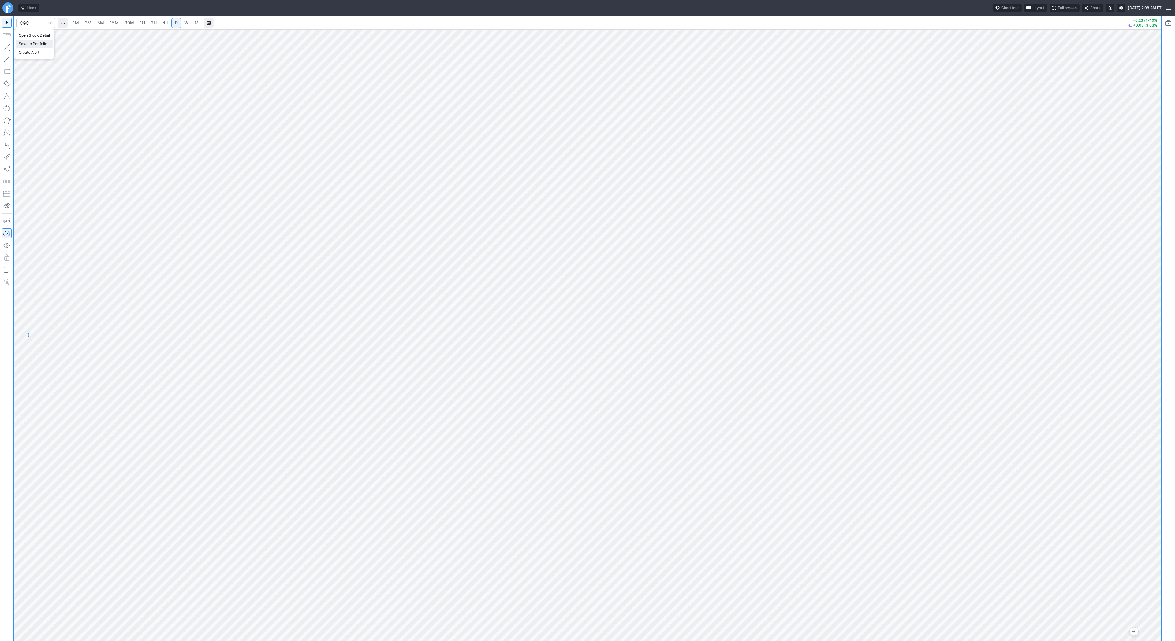
click at [47, 44] on span "Save to Portfolio" at bounding box center [34, 44] width 31 height 6
click at [594, 310] on span "SECTOR" at bounding box center [612, 310] width 59 height 6
click at [612, 439] on span "TREND" at bounding box center [615, 438] width 59 height 6
click at [604, 329] on span "Watch" at bounding box center [612, 330] width 59 height 6
click at [605, 348] on span "Buy" at bounding box center [615, 350] width 59 height 6
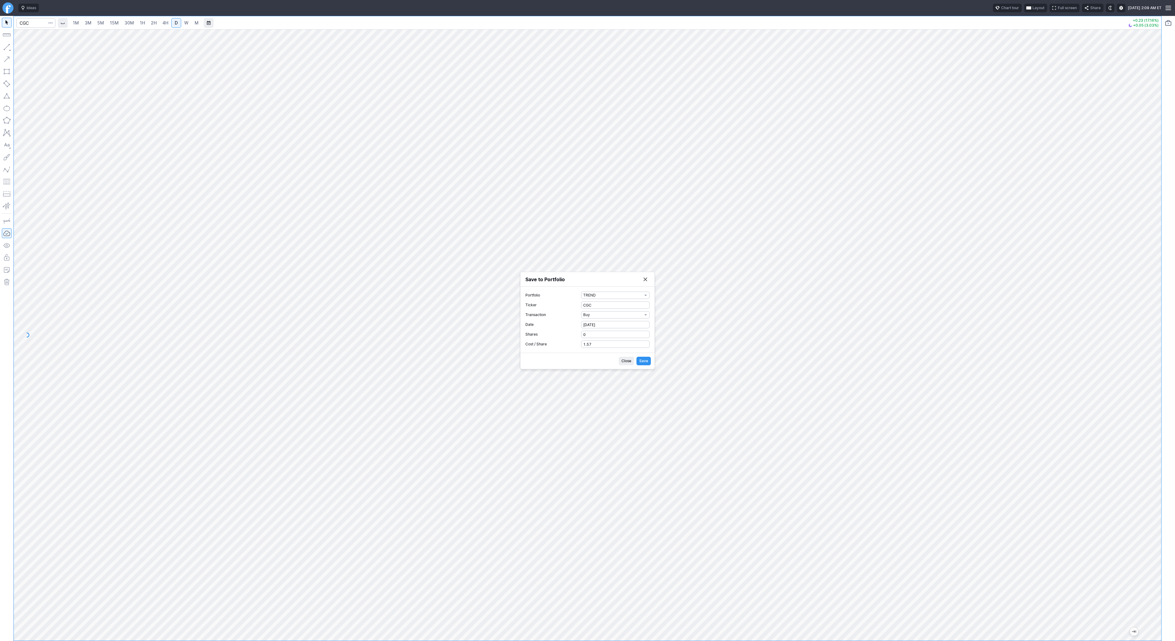
drag, startPoint x: 600, startPoint y: 339, endPoint x: 566, endPoint y: 335, distance: 34.9
click at [566, 335] on form "Portfolio TREND Ticker CGC Transaction Buy Date 09-30-2025 Shares 0 Cost / Shar…" at bounding box center [587, 320] width 124 height 56
drag, startPoint x: 585, startPoint y: 334, endPoint x: 576, endPoint y: 335, distance: 8.7
click at [576, 335] on label "Shares 0" at bounding box center [587, 334] width 124 height 7
click at [581, 335] on input "0" at bounding box center [615, 334] width 69 height 7
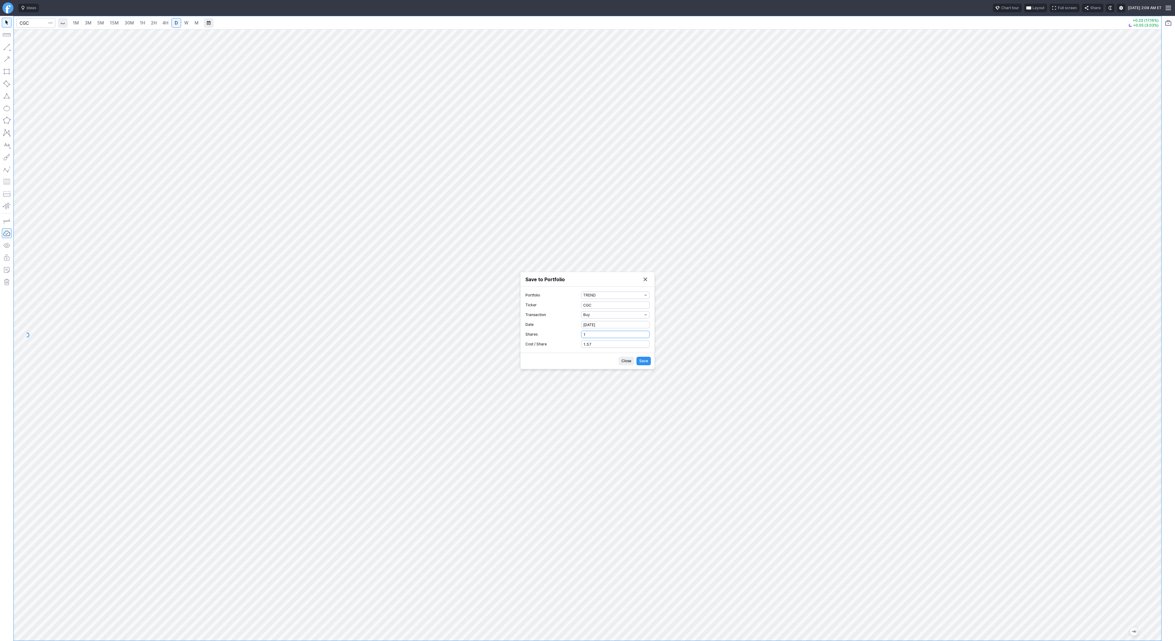
type input "1"
click at [644, 358] on span "Save" at bounding box center [643, 361] width 9 height 6
click at [619, 346] on span "Close" at bounding box center [620, 344] width 10 height 6
click at [37, 21] on input "Search" at bounding box center [35, 23] width 39 height 10
type input "sndk"
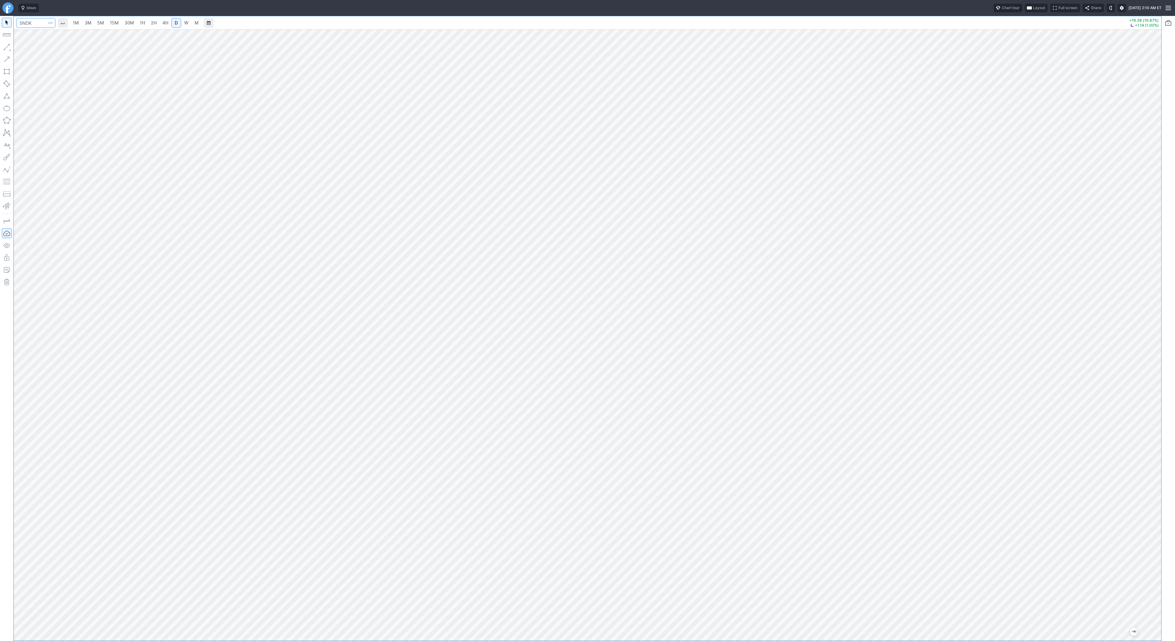
click at [39, 23] on input "Search" at bounding box center [35, 23] width 39 height 10
type input "invz"
drag, startPoint x: 24, startPoint y: 49, endPoint x: 36, endPoint y: 72, distance: 26.1
click at [24, 50] on span "Line" at bounding box center [35, 49] width 25 height 6
drag, startPoint x: 25, startPoint y: 49, endPoint x: 35, endPoint y: 59, distance: 14.1
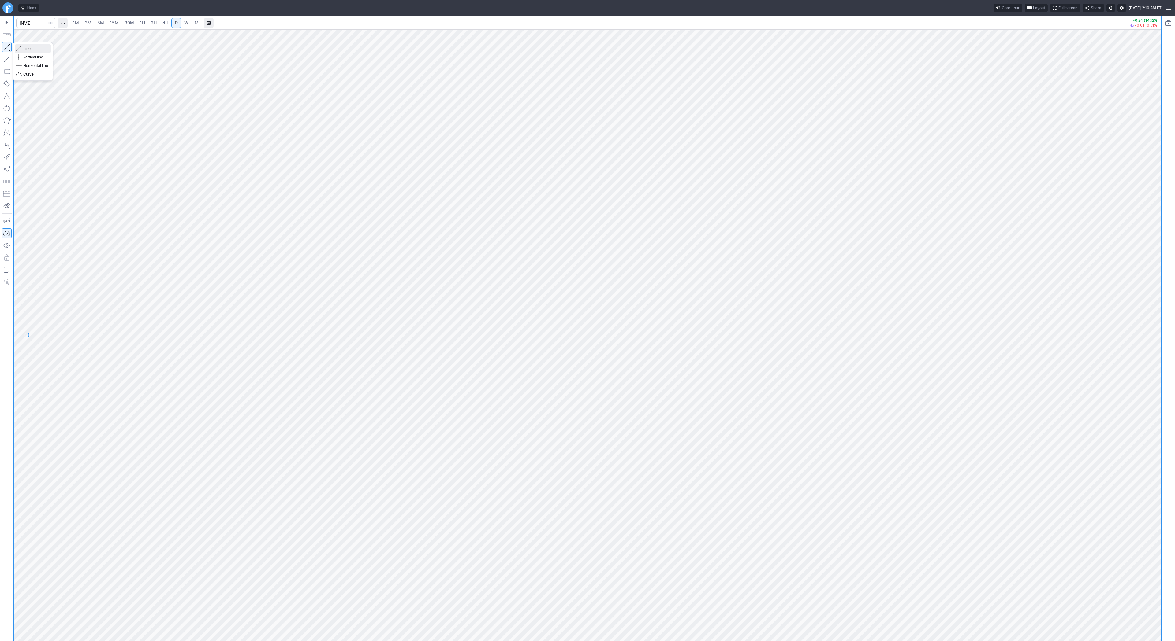
click at [25, 49] on span "Line" at bounding box center [35, 49] width 25 height 6
drag, startPoint x: 20, startPoint y: 47, endPoint x: 36, endPoint y: 59, distance: 19.4
click at [21, 48] on span "button" at bounding box center [20, 48] width 4 height 9
click at [8, 47] on button "button" at bounding box center [7, 47] width 10 height 10
click at [3, 46] on button "button" at bounding box center [7, 47] width 10 height 10
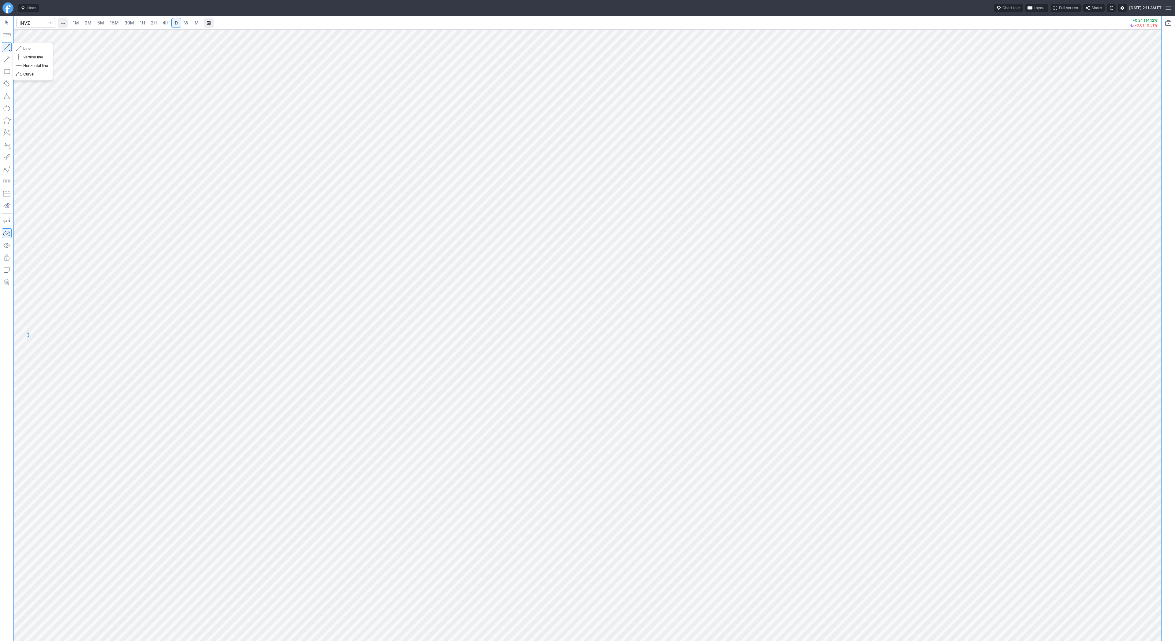
drag, startPoint x: 5, startPoint y: 47, endPoint x: 20, endPoint y: 77, distance: 34.1
click at [5, 47] on button "button" at bounding box center [7, 47] width 10 height 10
click at [41, 51] on span "Line" at bounding box center [35, 49] width 25 height 6
click at [24, 21] on input "Search" at bounding box center [35, 23] width 39 height 10
type input "maps"
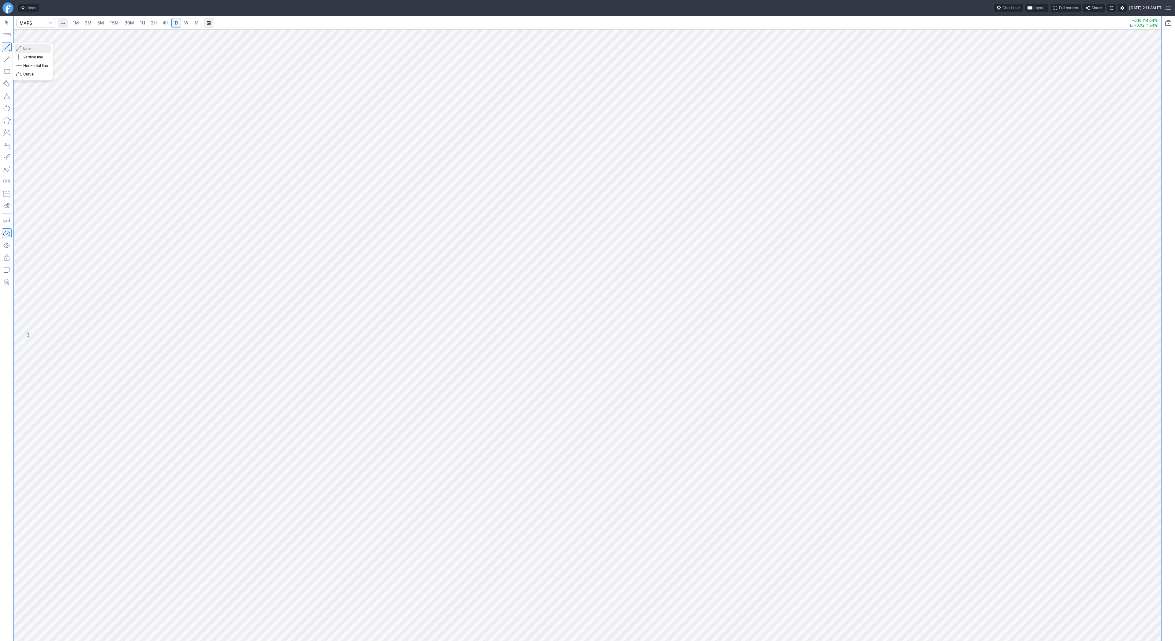
drag, startPoint x: 22, startPoint y: 48, endPoint x: 46, endPoint y: 71, distance: 33.5
click at [22, 49] on button "Line" at bounding box center [33, 48] width 36 height 9
drag, startPoint x: 29, startPoint y: 47, endPoint x: 38, endPoint y: 58, distance: 13.5
click at [29, 48] on span "Line" at bounding box center [35, 49] width 25 height 6
click at [32, 23] on input "Search" at bounding box center [35, 23] width 39 height 10
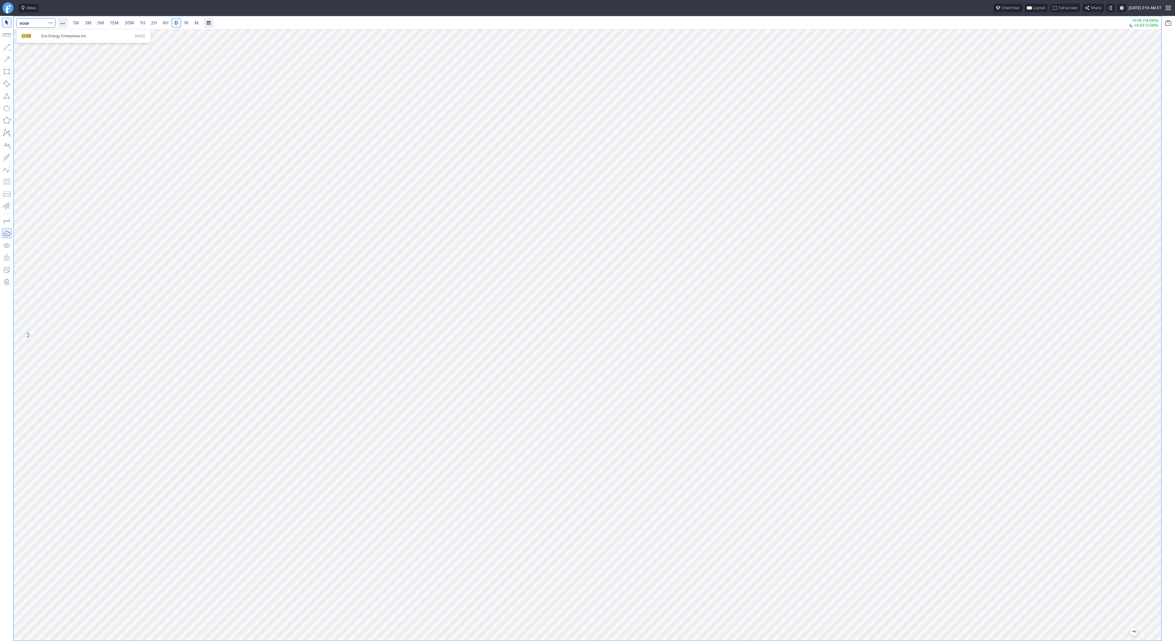
type input "eose"
drag, startPoint x: 1157, startPoint y: 356, endPoint x: 1160, endPoint y: 479, distance: 123.3
click at [1160, 479] on div at bounding box center [1154, 333] width 13 height 596
drag, startPoint x: 32, startPoint y: 50, endPoint x: 33, endPoint y: 61, distance: 10.5
click at [32, 54] on div "Line Vertical line Horizontal line Curve" at bounding box center [33, 61] width 36 height 34
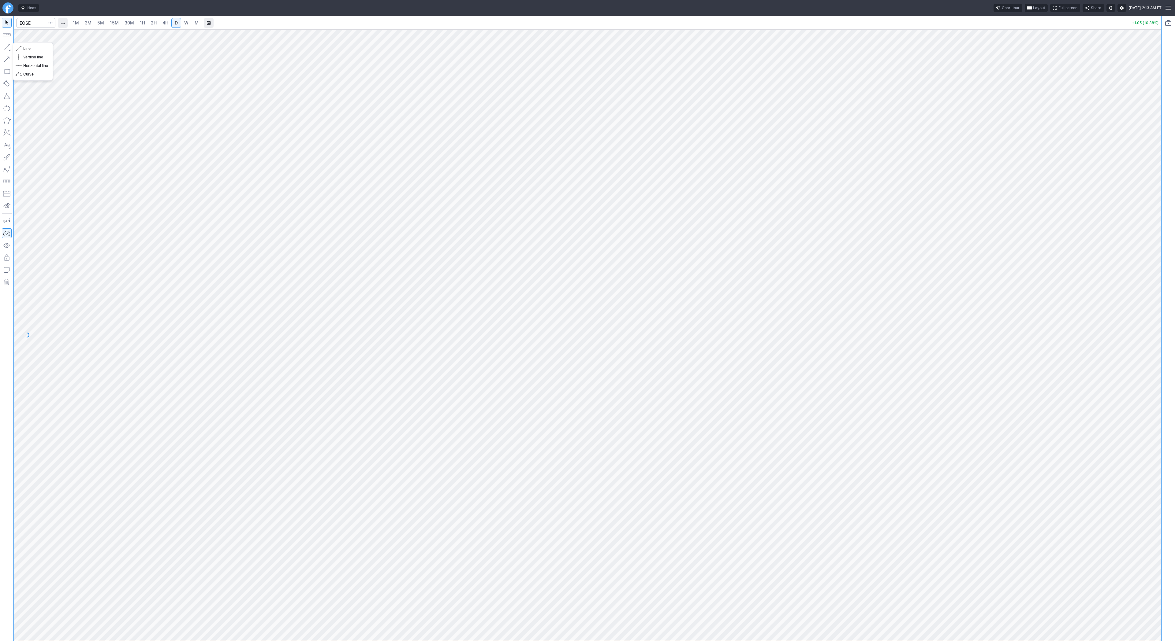
click at [28, 49] on span "Line" at bounding box center [35, 49] width 25 height 6
click at [25, 47] on span "Line" at bounding box center [35, 49] width 25 height 6
click at [7, 50] on button "button" at bounding box center [7, 47] width 10 height 10
click at [35, 21] on input "Search" at bounding box center [35, 23] width 39 height 10
type input "cifr"
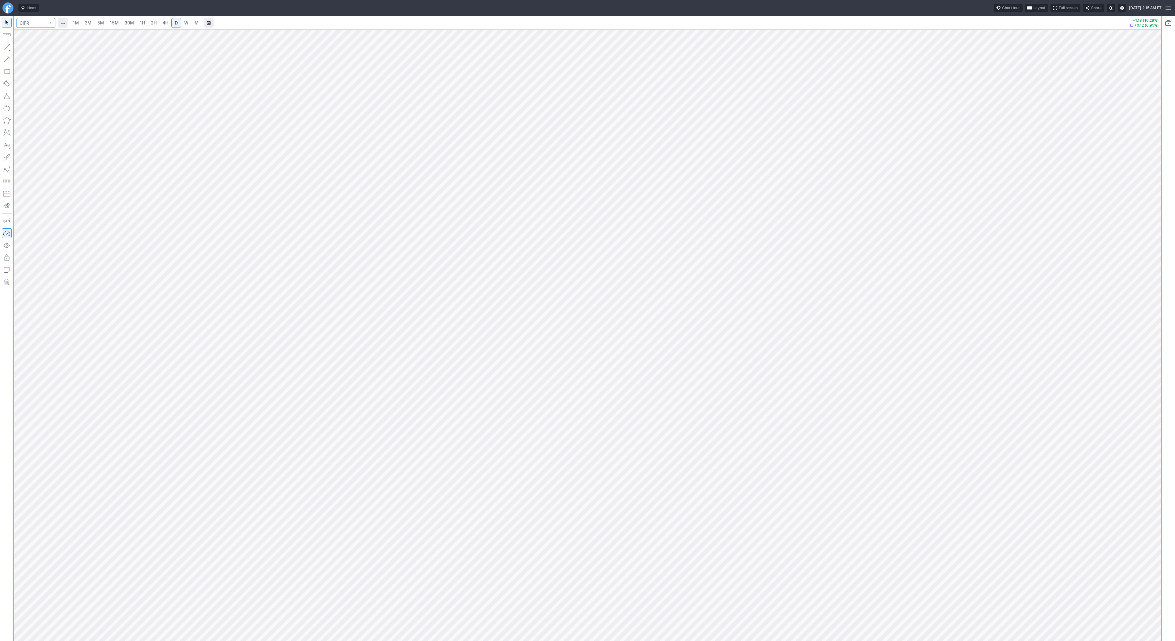
click at [26, 21] on input "Search" at bounding box center [35, 23] width 39 height 10
type input "qure"
click at [96, 22] on link "5M" at bounding box center [101, 23] width 12 height 10
click at [140, 24] on span "1H" at bounding box center [142, 22] width 5 height 5
click at [171, 22] on link "D" at bounding box center [176, 23] width 10 height 10
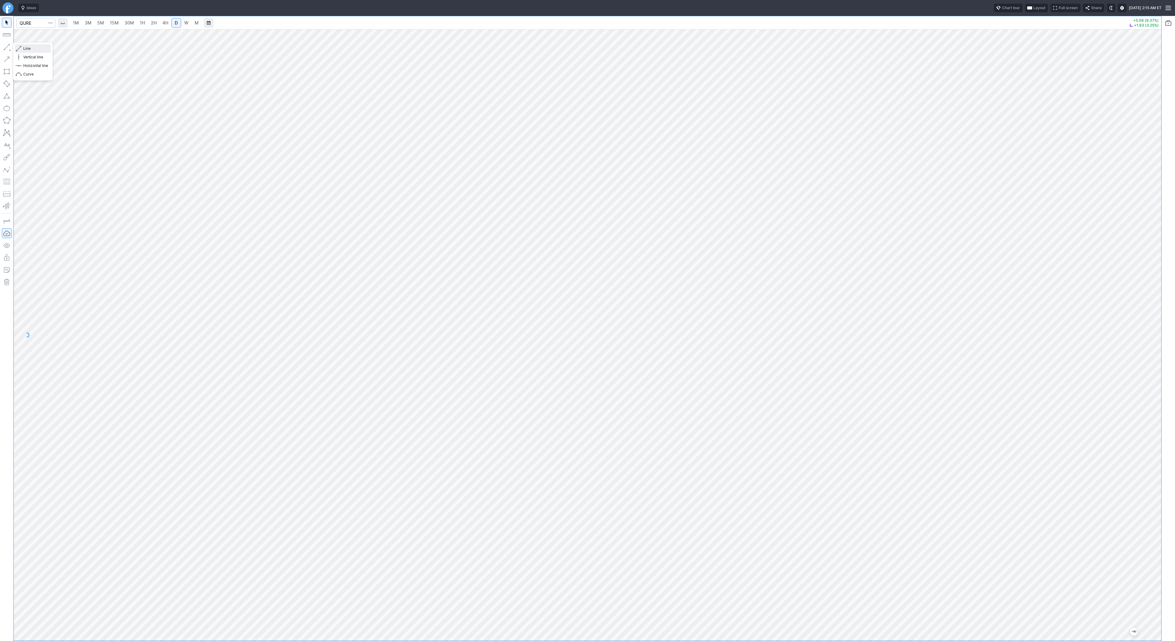
click at [35, 48] on span "Line" at bounding box center [35, 49] width 25 height 6
click at [26, 49] on span "Line" at bounding box center [35, 49] width 25 height 6
click at [10, 45] on button "button" at bounding box center [7, 47] width 10 height 10
click at [26, 18] on input "Search" at bounding box center [35, 23] width 39 height 10
type input "btu"
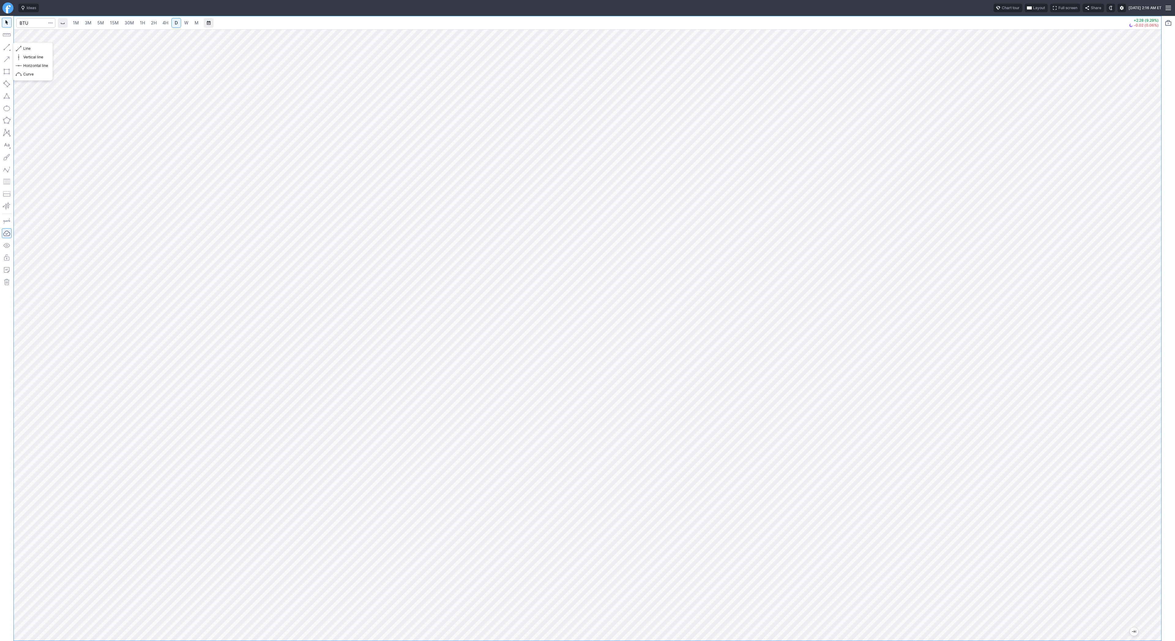
drag, startPoint x: 6, startPoint y: 44, endPoint x: 16, endPoint y: 69, distance: 26.9
click at [7, 45] on button "button" at bounding box center [7, 47] width 10 height 10
click at [33, 48] on span "Line" at bounding box center [35, 49] width 25 height 6
drag, startPoint x: 7, startPoint y: 49, endPoint x: 12, endPoint y: 61, distance: 14.0
click at [7, 50] on button "button" at bounding box center [7, 47] width 10 height 10
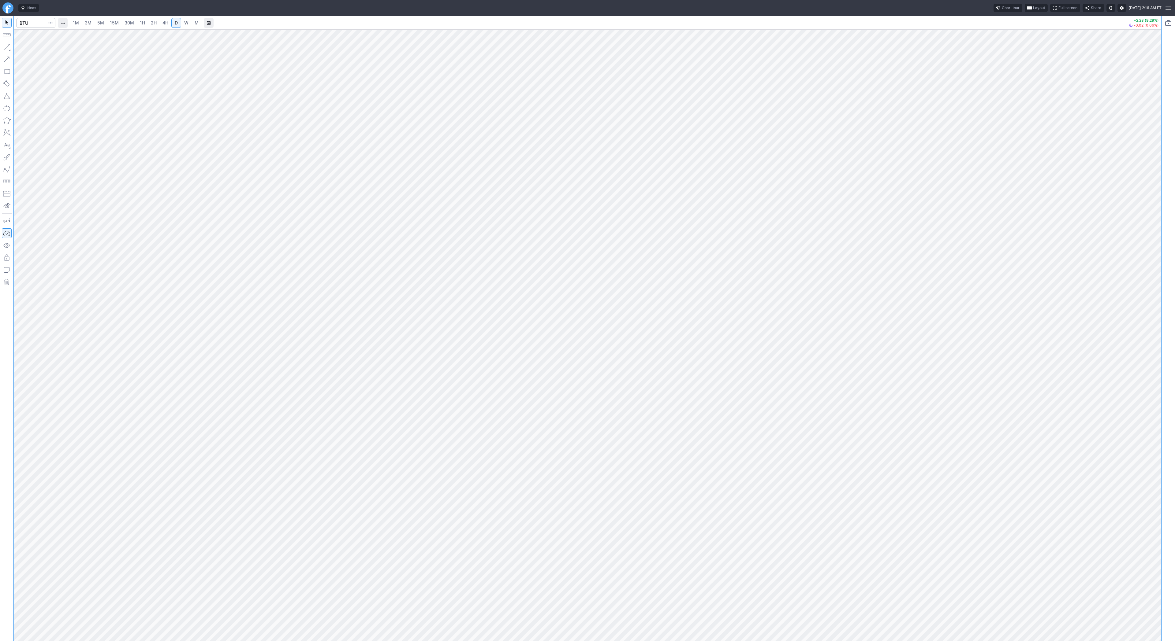
click at [8, 50] on button "button" at bounding box center [7, 47] width 10 height 10
click at [9, 45] on button "button" at bounding box center [7, 47] width 10 height 10
drag, startPoint x: 4, startPoint y: 44, endPoint x: 26, endPoint y: 60, distance: 26.6
click at [4, 45] on button "button" at bounding box center [7, 47] width 10 height 10
click at [6, 43] on button "button" at bounding box center [7, 47] width 10 height 10
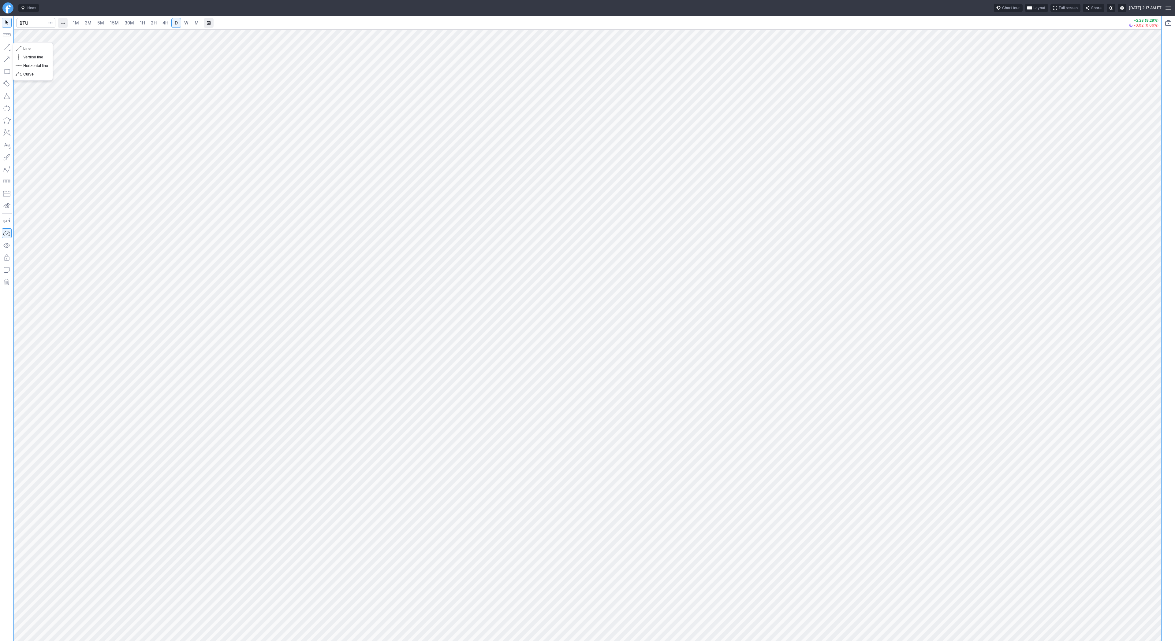
click at [6, 48] on button "button" at bounding box center [7, 47] width 10 height 10
click at [6, 45] on button "button" at bounding box center [7, 47] width 10 height 10
click at [8, 47] on button "button" at bounding box center [7, 47] width 10 height 10
click at [5, 45] on button "button" at bounding box center [7, 47] width 10 height 10
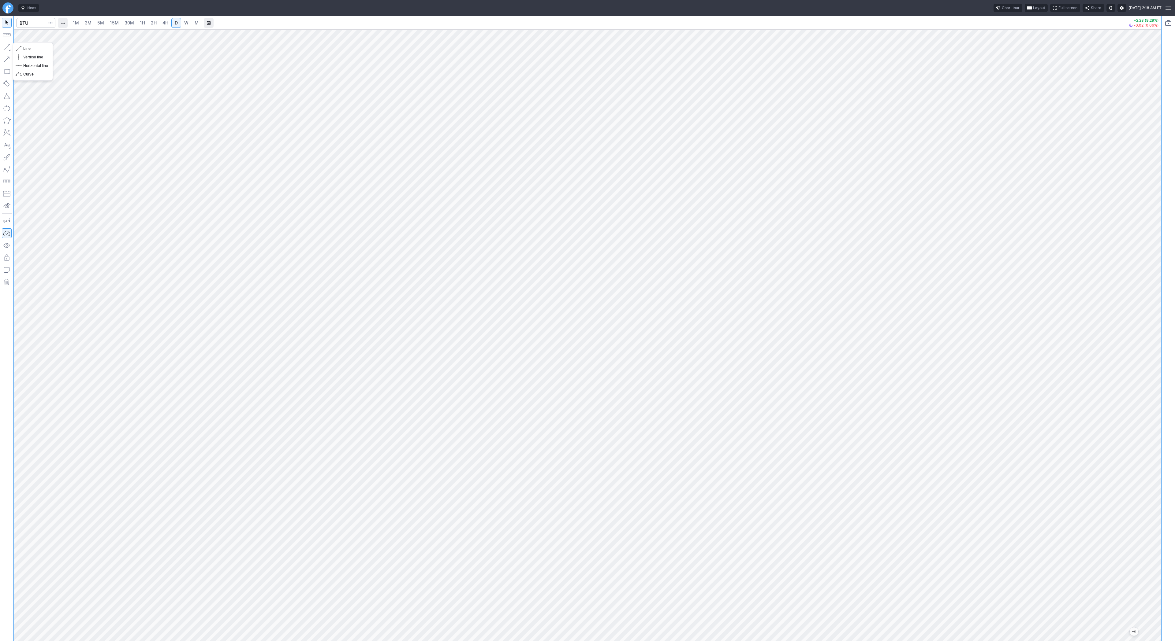
click at [23, 48] on span "Line" at bounding box center [35, 49] width 25 height 6
click at [6, 46] on button "button" at bounding box center [7, 47] width 10 height 10
click at [5, 45] on button "button" at bounding box center [7, 47] width 10 height 10
click at [41, 51] on span "Line" at bounding box center [35, 49] width 25 height 6
click at [6, 49] on button "button" at bounding box center [7, 47] width 10 height 10
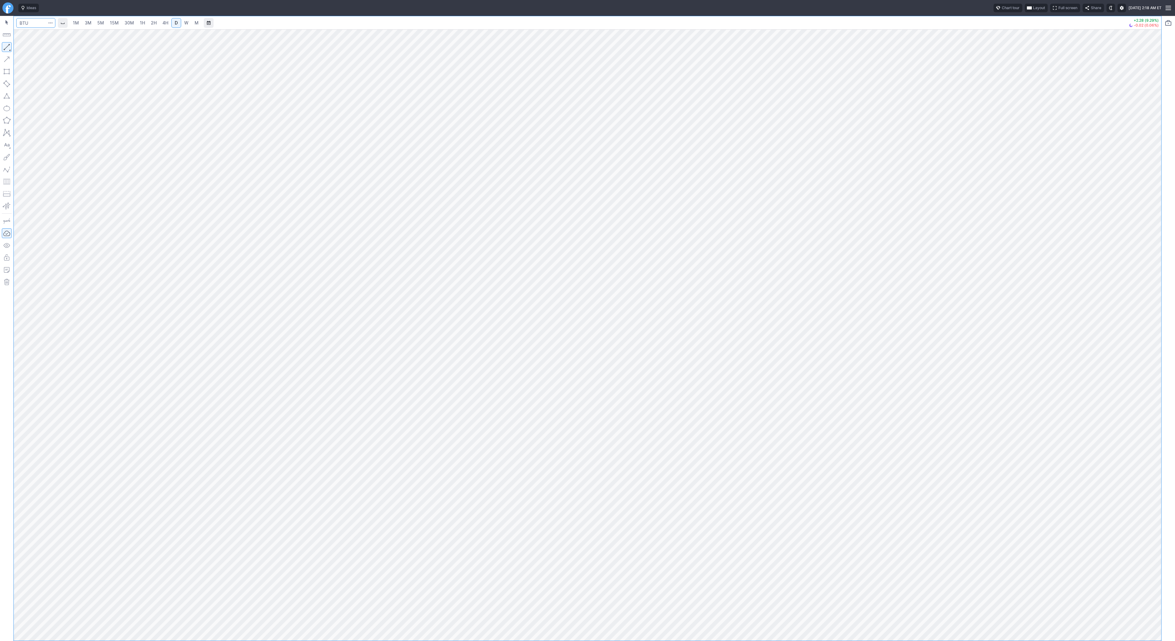
click at [33, 25] on input "Search" at bounding box center [35, 23] width 39 height 10
type input "wdc"
click at [39, 37] on span "WDC" at bounding box center [32, 36] width 20 height 5
click at [186, 22] on span "W" at bounding box center [186, 22] width 4 height 5
click at [173, 22] on link "D" at bounding box center [176, 23] width 10 height 10
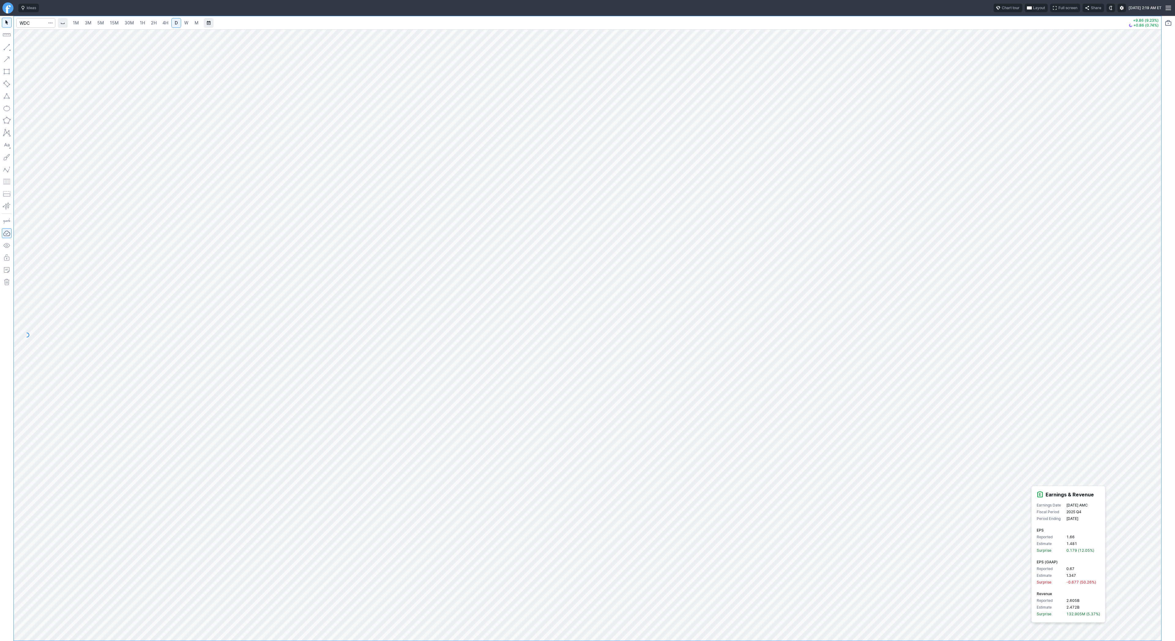
click at [185, 22] on span "W" at bounding box center [186, 22] width 4 height 5
click at [30, 48] on span "Line" at bounding box center [35, 49] width 25 height 6
click at [22, 48] on button "Line" at bounding box center [33, 48] width 36 height 9
drag, startPoint x: 23, startPoint y: 49, endPoint x: 23, endPoint y: 52, distance: 3.4
click at [23, 50] on span "Line" at bounding box center [35, 49] width 25 height 6
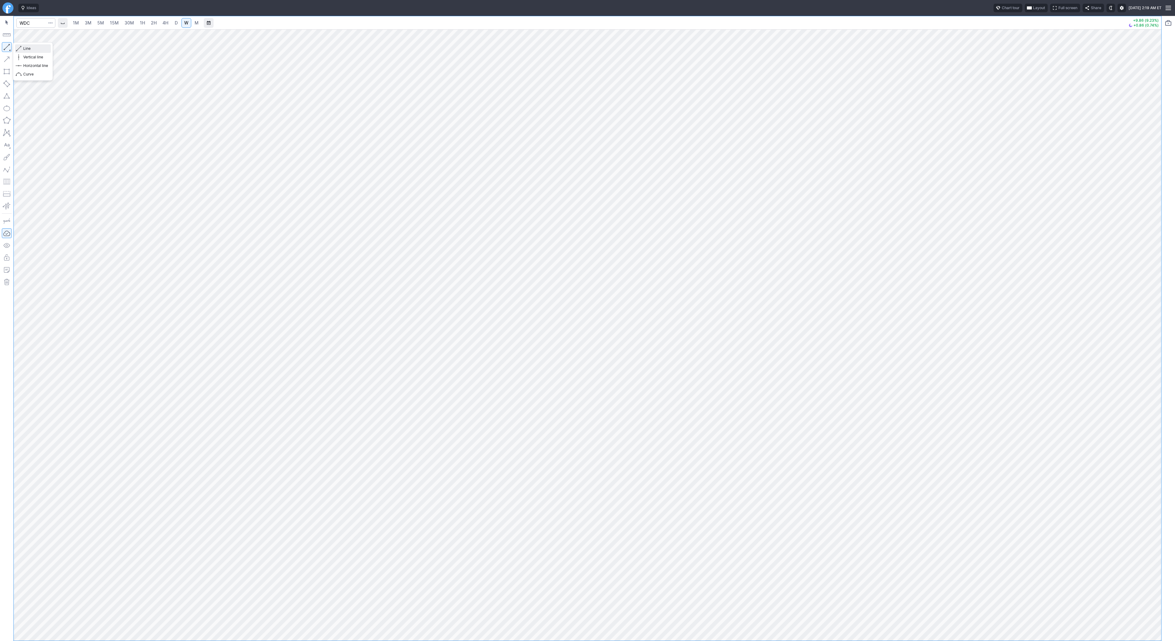
click at [19, 48] on span "button" at bounding box center [20, 48] width 4 height 9
drag, startPoint x: 1155, startPoint y: 397, endPoint x: 1159, endPoint y: 418, distance: 21.5
click at [1159, 418] on div at bounding box center [1154, 333] width 13 height 596
click at [31, 20] on input "Search" at bounding box center [35, 23] width 39 height 10
type input "xnet"
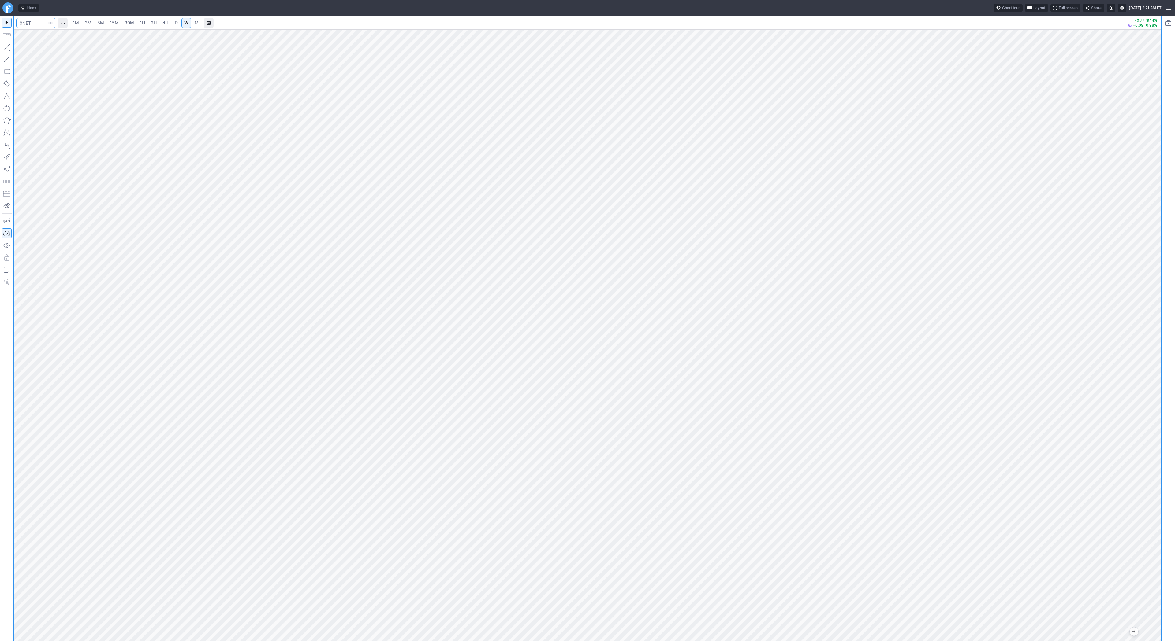
click at [36, 23] on input "Search" at bounding box center [35, 23] width 39 height 10
type input "tigr"
click at [6, 47] on button "button" at bounding box center [7, 47] width 10 height 10
click at [175, 20] on span "D" at bounding box center [176, 22] width 3 height 5
click at [7, 48] on button "button" at bounding box center [7, 47] width 10 height 10
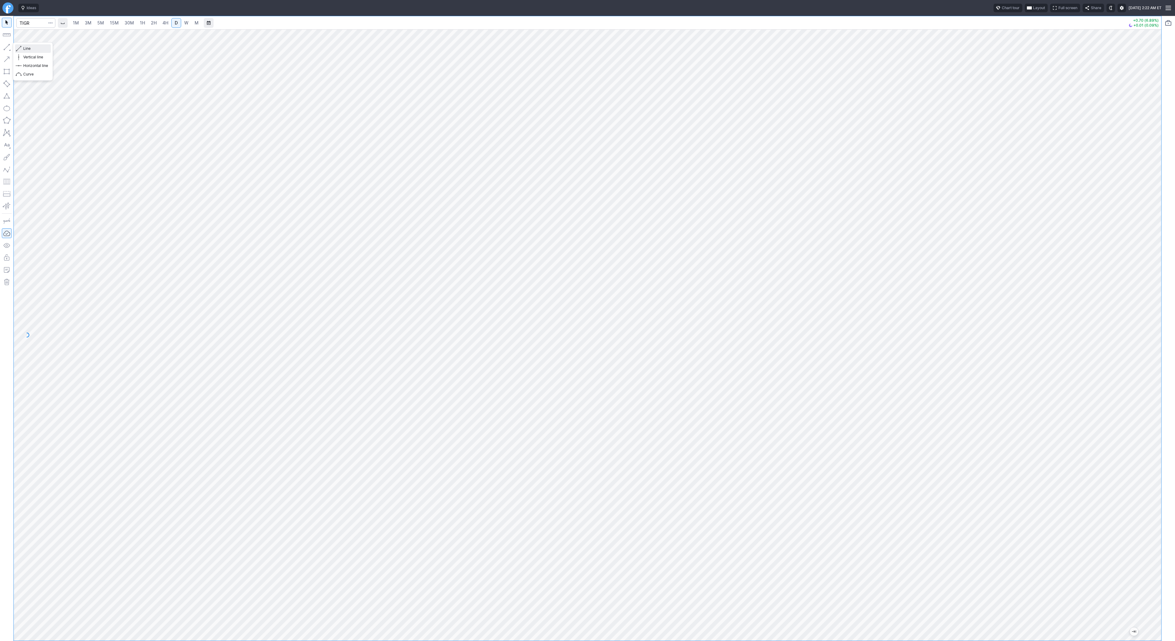
drag, startPoint x: 22, startPoint y: 47, endPoint x: 25, endPoint y: 54, distance: 7.4
click at [22, 48] on button "Line" at bounding box center [33, 48] width 36 height 9
click at [4, 46] on button "button" at bounding box center [7, 47] width 10 height 10
drag, startPoint x: 5, startPoint y: 46, endPoint x: 12, endPoint y: 70, distance: 24.5
click at [5, 47] on button "button" at bounding box center [7, 47] width 10 height 10
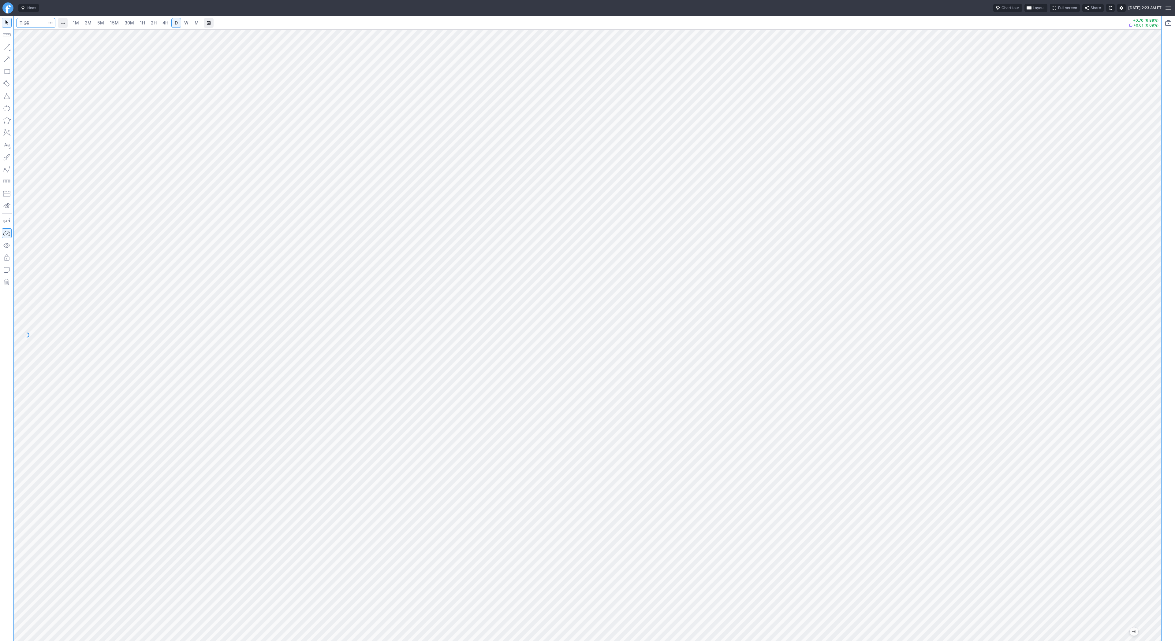
click at [28, 22] on input "Search" at bounding box center [35, 23] width 39 height 10
type input "arqt"
click at [44, 39] on button "ARQT Arcutis Biotherapeutics Inc NASD" at bounding box center [83, 36] width 129 height 9
click at [188, 21] on link "W" at bounding box center [186, 23] width 10 height 10
click at [35, 24] on input "Search" at bounding box center [35, 23] width 39 height 10
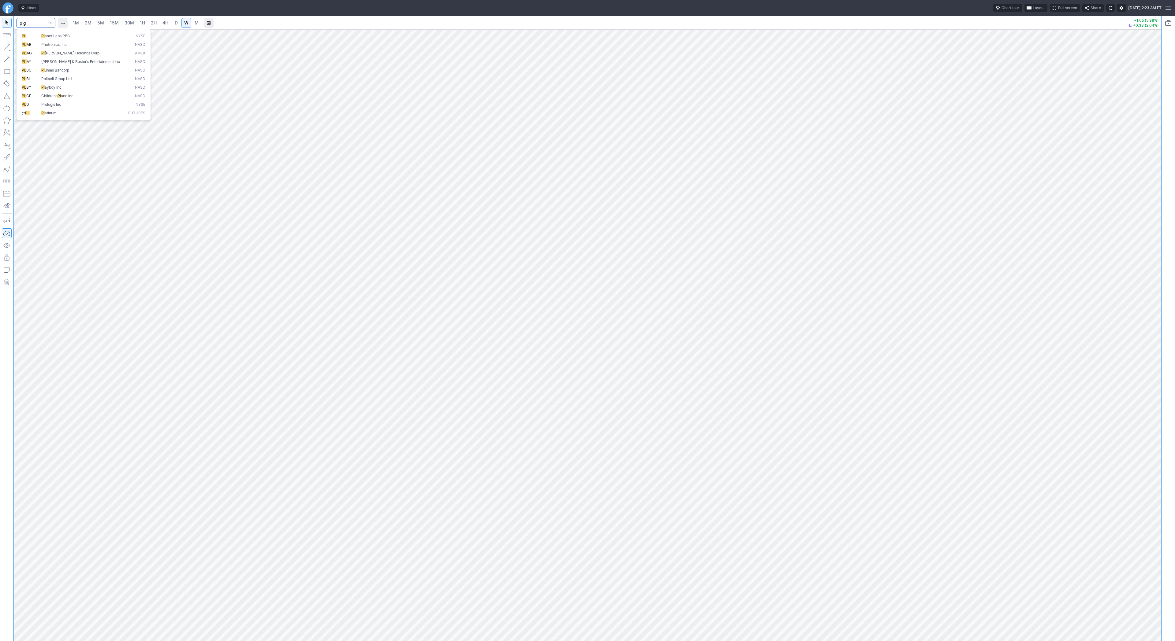
type input "plg"
click at [176, 24] on span "D" at bounding box center [176, 22] width 3 height 5
click at [24, 50] on span "Line" at bounding box center [35, 49] width 25 height 6
click at [24, 47] on span "Line" at bounding box center [35, 49] width 25 height 6
click at [26, 23] on input "Search" at bounding box center [35, 23] width 39 height 10
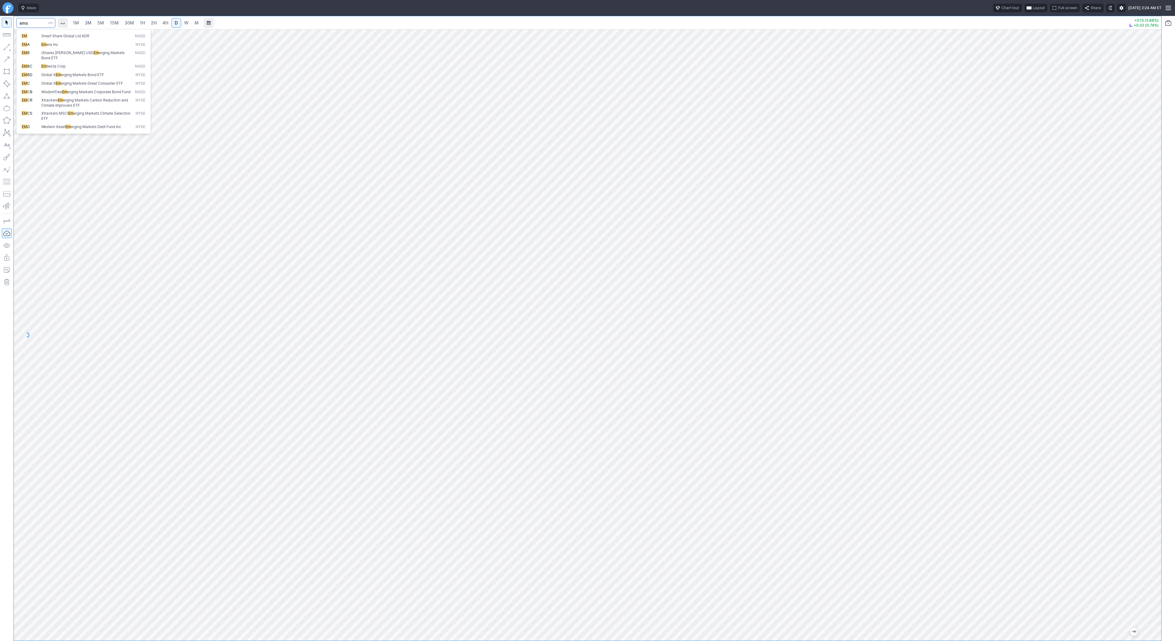
type input "emx"
click at [187, 24] on span "W" at bounding box center [186, 22] width 4 height 5
click at [8, 48] on button "button" at bounding box center [7, 47] width 10 height 10
click at [9, 48] on button "button" at bounding box center [7, 47] width 10 height 10
click at [4, 45] on button "button" at bounding box center [7, 47] width 10 height 10
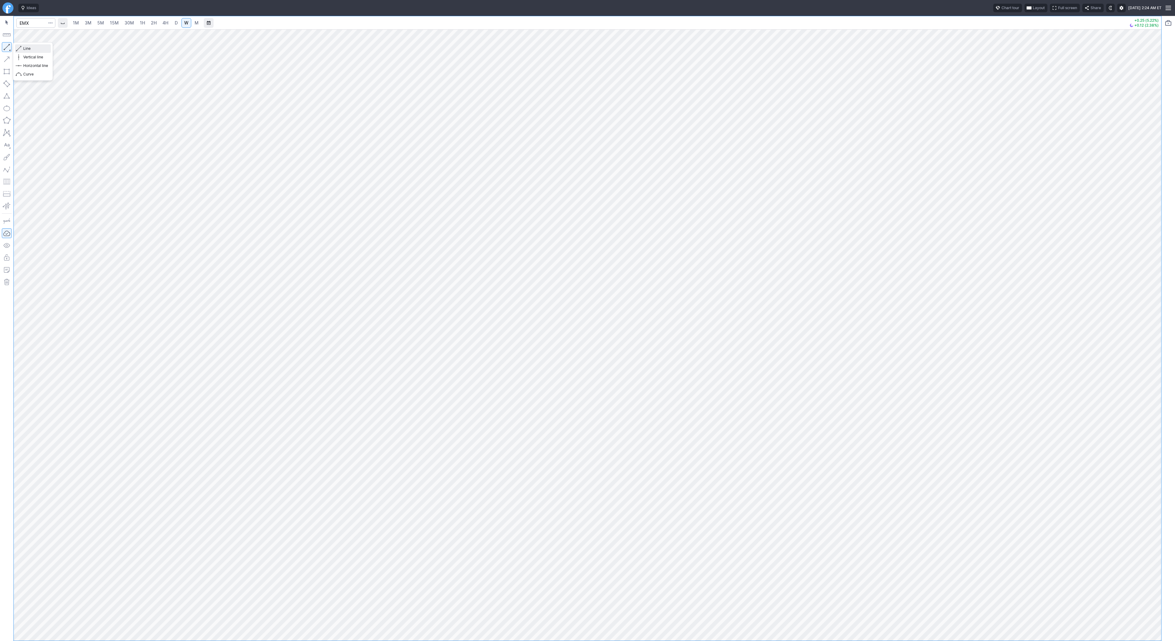
click at [19, 48] on span "button" at bounding box center [20, 48] width 4 height 9
click at [29, 23] on input "Search" at bounding box center [35, 23] width 39 height 10
type input "pl"
click at [172, 21] on link "D" at bounding box center [176, 23] width 10 height 10
drag, startPoint x: 1153, startPoint y: 233, endPoint x: 1148, endPoint y: 390, distance: 157.0
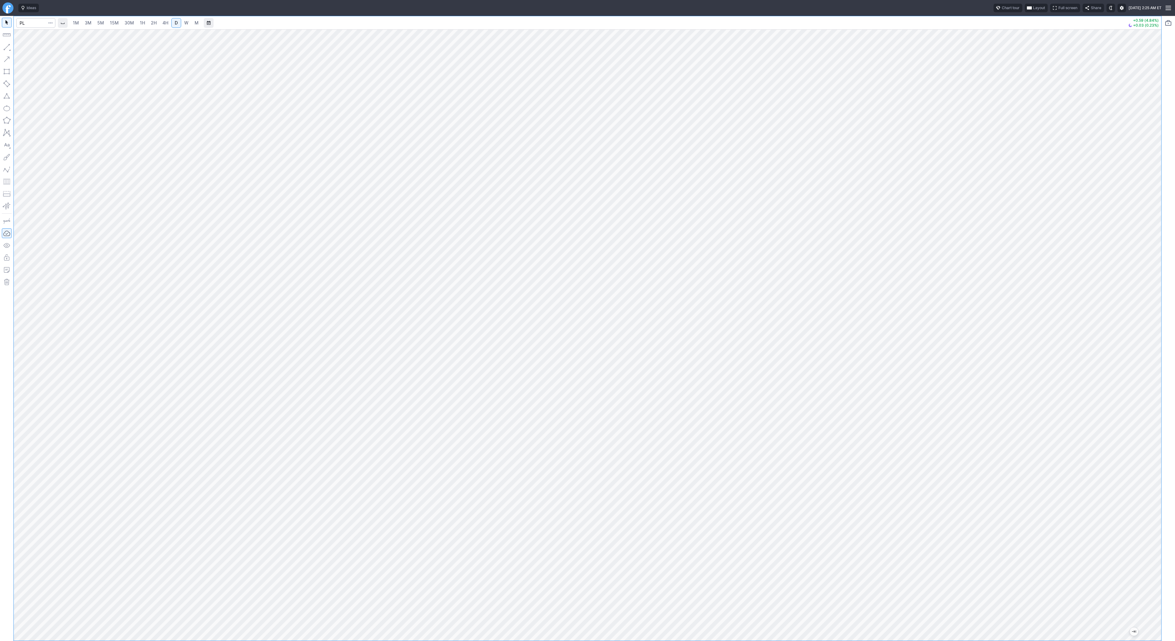
click at [1149, 394] on div at bounding box center [1154, 333] width 13 height 596
click at [1148, 390] on div at bounding box center [1154, 333] width 13 height 596
click at [1149, 354] on div at bounding box center [587, 335] width 1147 height 612
click at [1140, 264] on div at bounding box center [587, 335] width 1147 height 612
click at [21, 48] on span "button" at bounding box center [20, 48] width 4 height 9
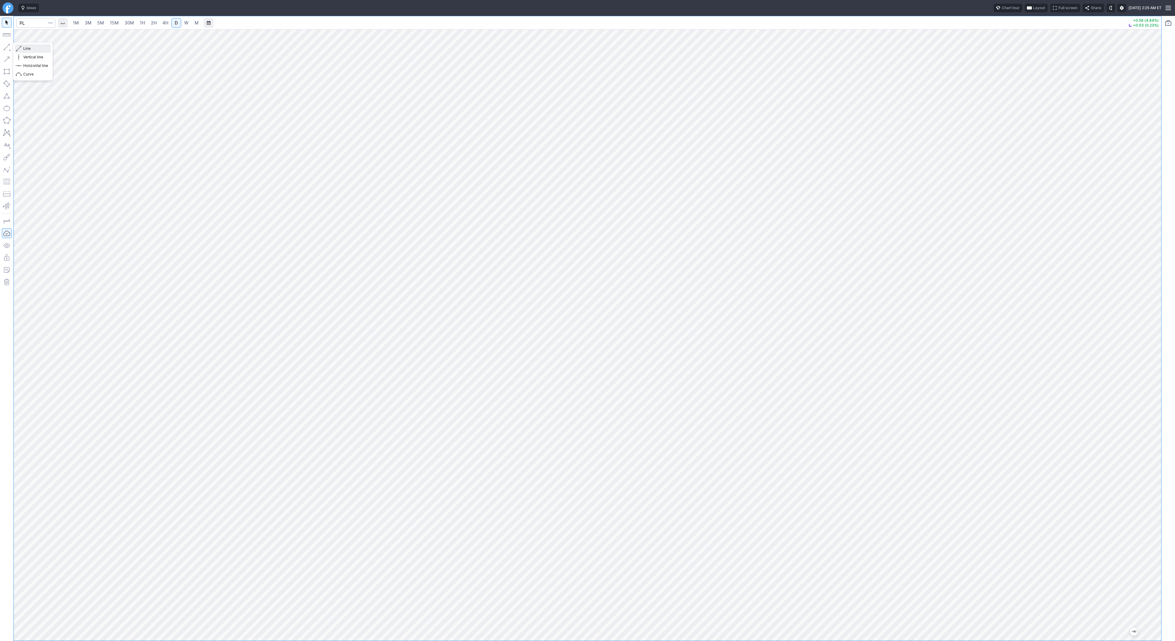
drag, startPoint x: 18, startPoint y: 48, endPoint x: 39, endPoint y: 75, distance: 33.7
click at [19, 50] on span "button" at bounding box center [20, 48] width 4 height 9
click at [24, 54] on div "Line Vertical line Horizontal line Curve" at bounding box center [33, 61] width 36 height 34
drag, startPoint x: 5, startPoint y: 47, endPoint x: 15, endPoint y: 71, distance: 26.0
click at [6, 51] on button "button" at bounding box center [7, 47] width 10 height 10
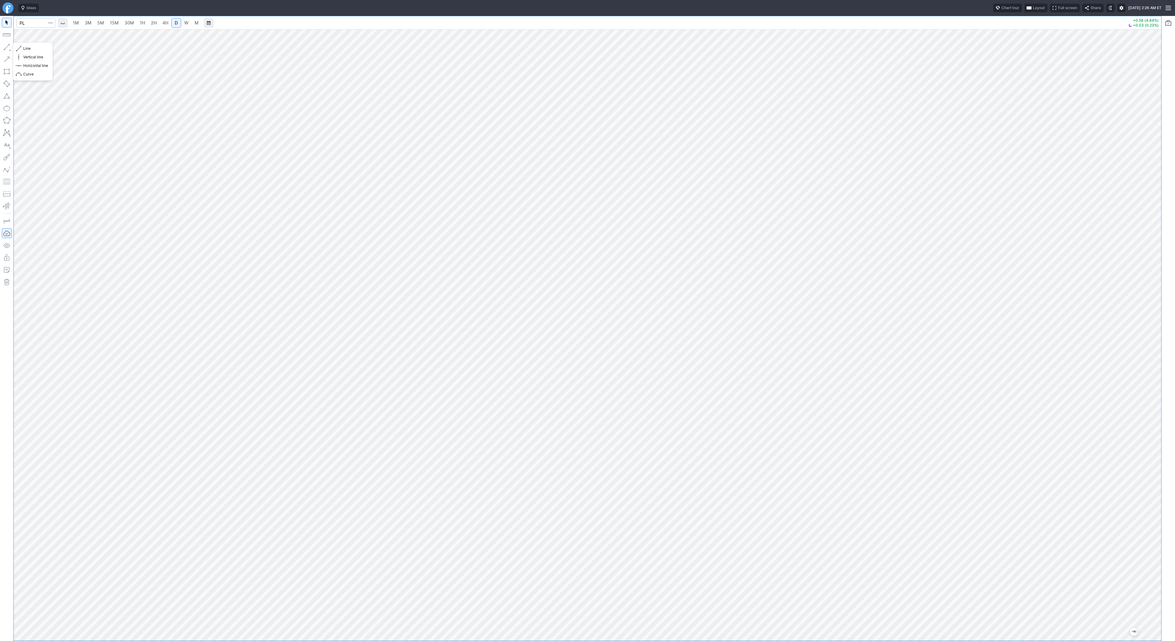
drag, startPoint x: 7, startPoint y: 47, endPoint x: 8, endPoint y: 65, distance: 17.8
click at [7, 48] on button "button" at bounding box center [7, 47] width 10 height 10
drag, startPoint x: 28, startPoint y: 46, endPoint x: 42, endPoint y: 70, distance: 27.2
click at [28, 47] on span "Line" at bounding box center [35, 49] width 25 height 6
drag, startPoint x: 20, startPoint y: 48, endPoint x: 26, endPoint y: 61, distance: 15.2
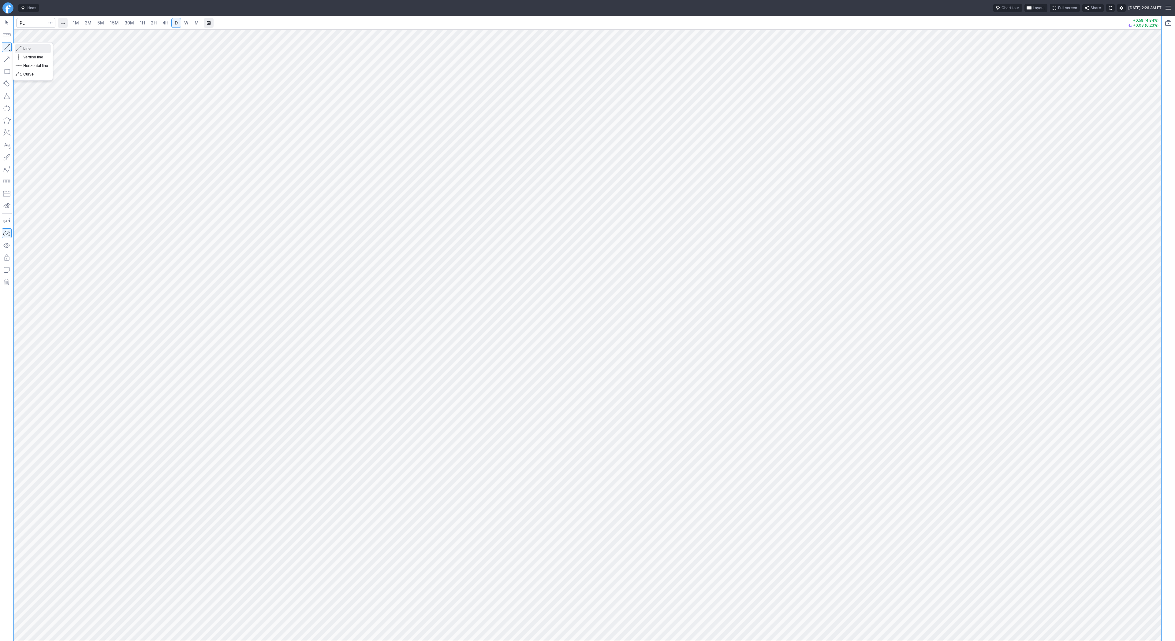
click at [20, 48] on span "button" at bounding box center [20, 48] width 4 height 9
click at [23, 49] on span "Line" at bounding box center [35, 49] width 25 height 6
click at [30, 22] on input "Search" at bounding box center [35, 23] width 39 height 10
type input "usas"
click at [26, 22] on input "Search" at bounding box center [35, 23] width 39 height 10
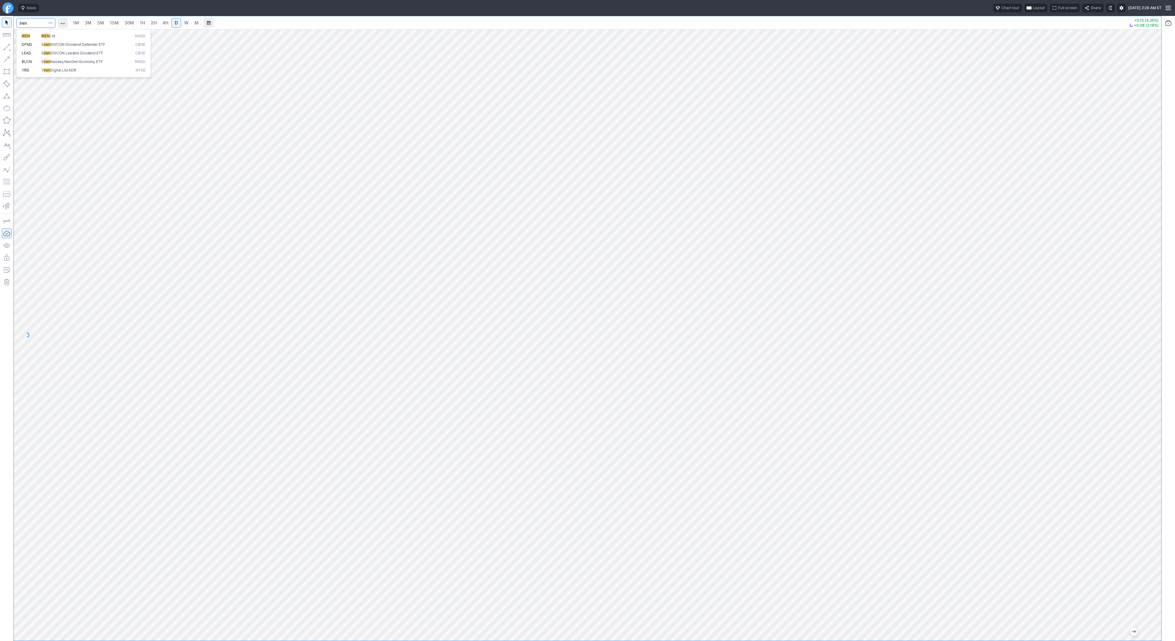
type input "iren"
click at [32, 23] on input "Search" at bounding box center [35, 23] width 39 height 10
type input "bmnr"
click at [146, 22] on link "1H" at bounding box center [142, 23] width 11 height 10
drag, startPoint x: 8, startPoint y: 42, endPoint x: 7, endPoint y: 45, distance: 3.6
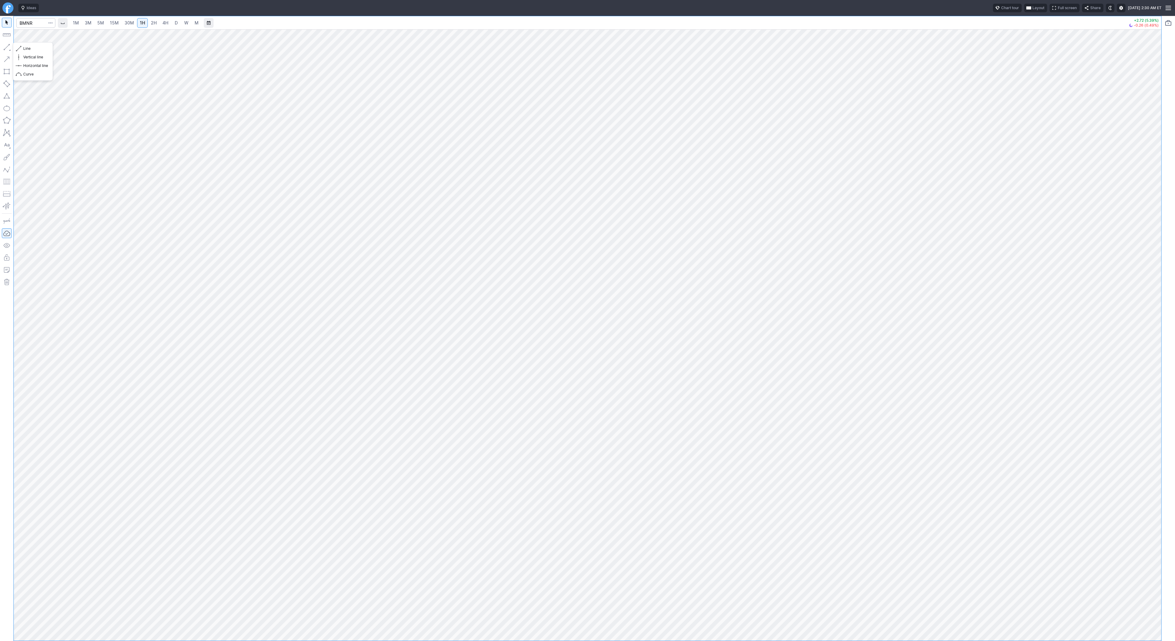
click at [8, 43] on button "button" at bounding box center [7, 47] width 10 height 10
click at [3, 49] on button "button" at bounding box center [7, 47] width 10 height 10
click at [4, 46] on button "button" at bounding box center [7, 47] width 10 height 10
click at [34, 23] on input "Search" at bounding box center [35, 23] width 39 height 10
type input "bynd"
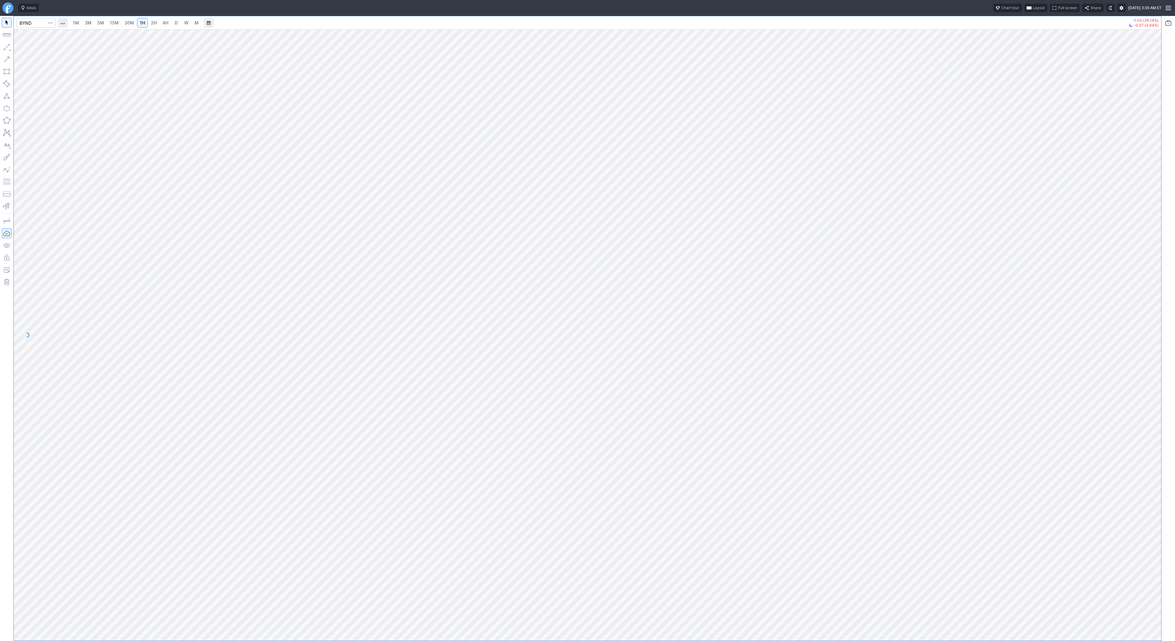
click at [180, 24] on link "D" at bounding box center [176, 23] width 10 height 10
click at [24, 48] on span "Line" at bounding box center [35, 49] width 25 height 6
click at [188, 24] on link "W" at bounding box center [186, 23] width 10 height 10
click at [176, 22] on span "D" at bounding box center [176, 22] width 3 height 5
click at [688, 529] on body "Ideas Chart tour Layout Full screen Share Tue SEP 30 2025 2:35 AM ET 1M 3M 5M 1…" at bounding box center [587, 320] width 1175 height 641
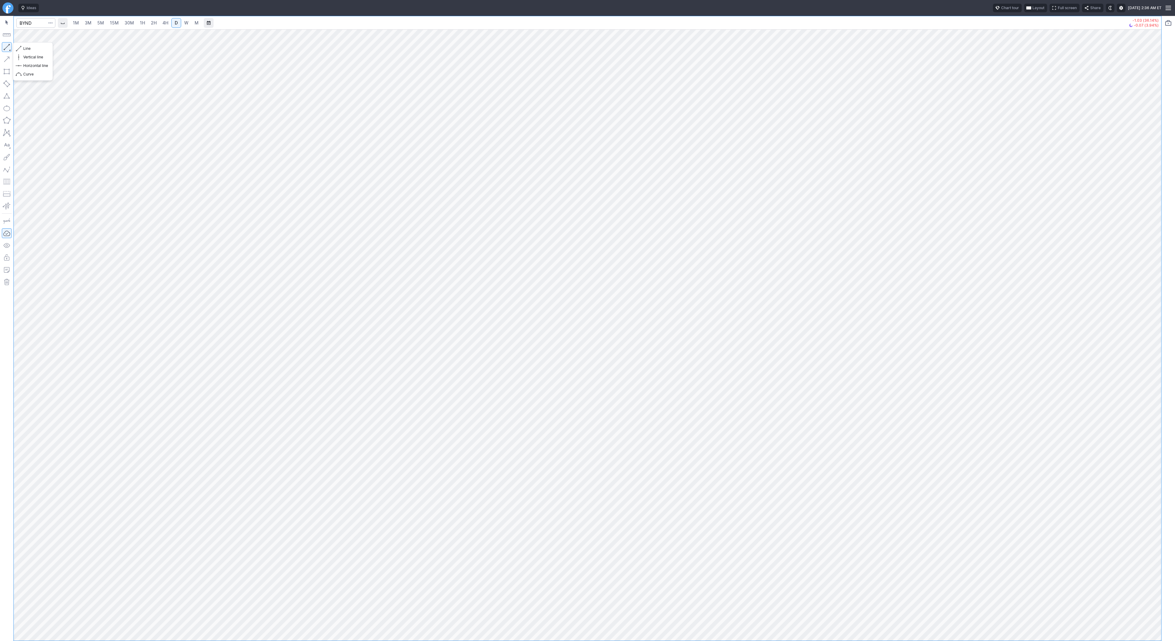
drag, startPoint x: 6, startPoint y: 46, endPoint x: 13, endPoint y: 66, distance: 20.9
click at [6, 47] on button "button" at bounding box center [7, 47] width 10 height 10
click at [28, 22] on input "Search" at bounding box center [35, 23] width 39 height 10
type input "bmnr"
click at [144, 20] on span "1H" at bounding box center [142, 22] width 5 height 5
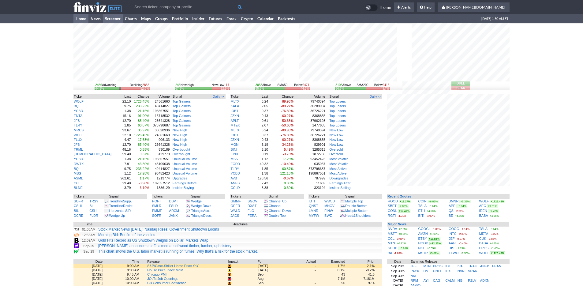
click at [111, 18] on link "Screener" at bounding box center [113, 18] width 20 height 9
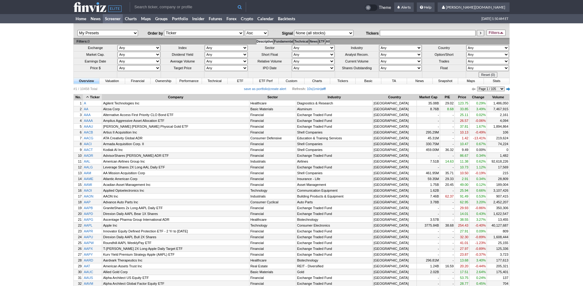
click at [330, 42] on td "All" at bounding box center [327, 42] width 4 height 6
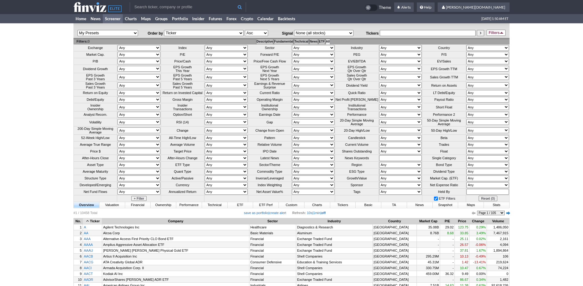
click at [230, 147] on select "Any Under 50K Under 100K Under 500K Under 750K Under 1M Over 50K Over 100K Over…" at bounding box center [226, 145] width 43 height 6
click at [302, 147] on select "Any Over 10 Over 5 Over 3 Over 2 Over 1.5 Over 1 Over 0.75 Over 0.5 Over 0.25 U…" at bounding box center [313, 145] width 43 height 6
select select "o1.5"
click at [292, 147] on select "Any Over 10 Over 5 Over 3 Over 2 Over 1.5 Over 1 Over 0.75 Over 0.5 Over 0.25 U…" at bounding box center [313, 145] width 43 height 6
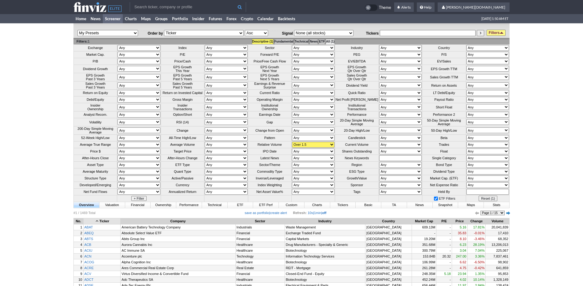
click at [154, 55] on select "Any Mega ($200bln and more) Large ($10bln to $200bln) Mid ($2bln to $10bln) Sma…" at bounding box center [138, 55] width 43 height 6
select select "microover"
click at [117, 52] on select "Any Mega ($200bln and more) Large ($10bln to $200bln) Mid ($2bln to $10bln) Sma…" at bounding box center [138, 55] width 43 height 6
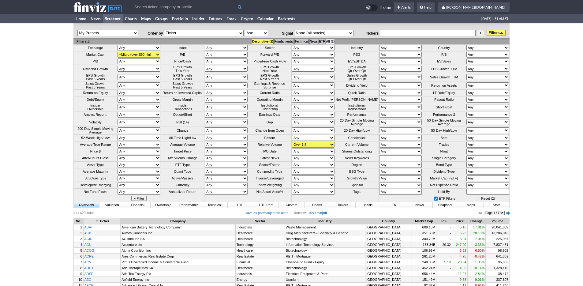
click at [502, 32] on icon at bounding box center [502, 33] width 4 height 2
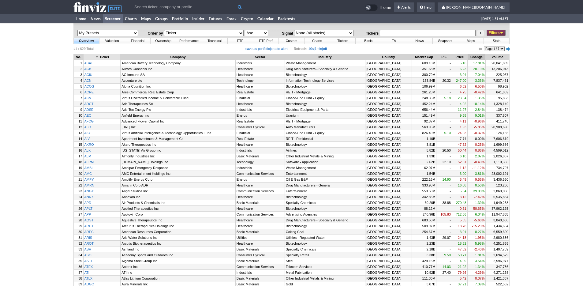
click at [476, 58] on th "Change" at bounding box center [476, 57] width 18 height 6
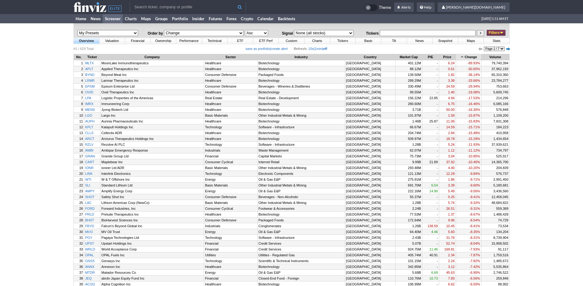
click at [476, 58] on th "Change" at bounding box center [468, 57] width 25 height 6
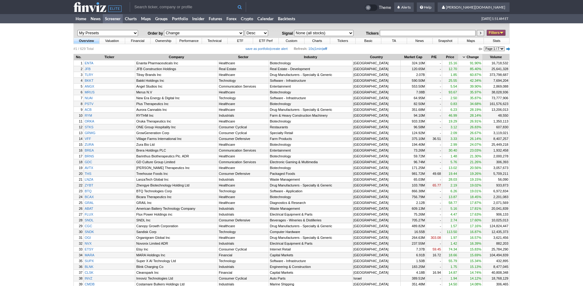
click at [494, 34] on link "Filters" at bounding box center [495, 33] width 19 height 6
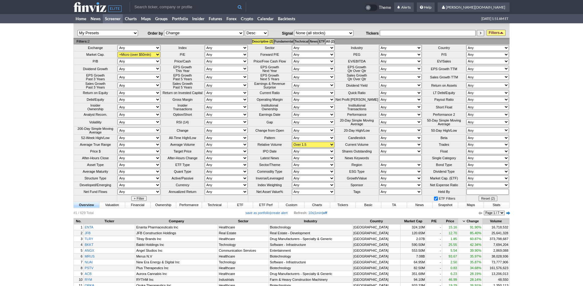
click at [388, 147] on select "Any Under 50K Under 100K Under 500K Under 750K Under 1M Over 0 Over 50K Over 10…" at bounding box center [400, 145] width 43 height 6
select select "o1000"
click at [379, 147] on select "Any Under 50K Under 100K Under 500K Under 750K Under 1M Over 0 Over 50K Over 10…" at bounding box center [400, 145] width 43 height 6
click at [499, 32] on link "Filters" at bounding box center [495, 33] width 19 height 6
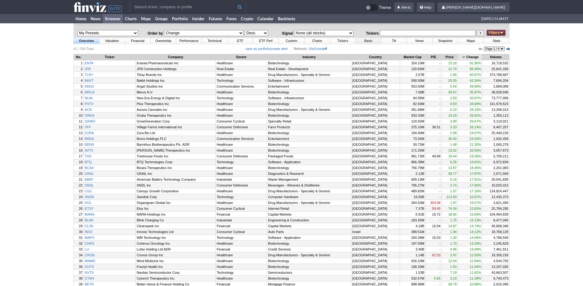
click at [371, 41] on link "Basic" at bounding box center [367, 41] width 25 height 6
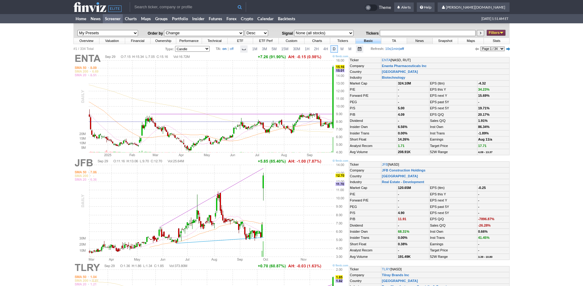
click at [422, 41] on link "News" at bounding box center [419, 41] width 25 height 6
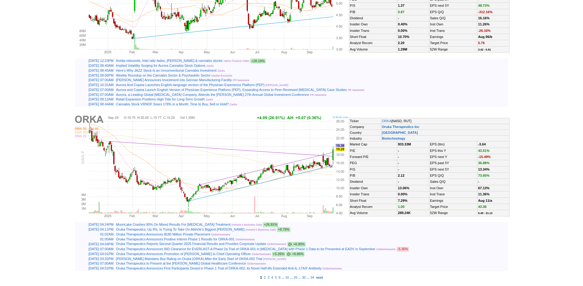
scroll to position [1404, 0]
click at [333, 277] on td "1 2 3 4 5 6 ... 10 ... 20 ... 30 ... 34 next" at bounding box center [291, 277] width 436 height 5
click at [323, 276] on b "next" at bounding box center [319, 277] width 7 height 4
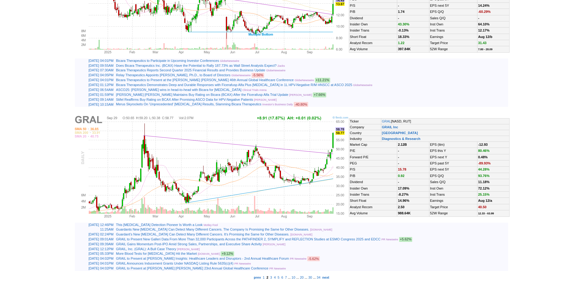
scroll to position [1404, 0]
click at [329, 277] on b "next" at bounding box center [325, 277] width 7 height 4
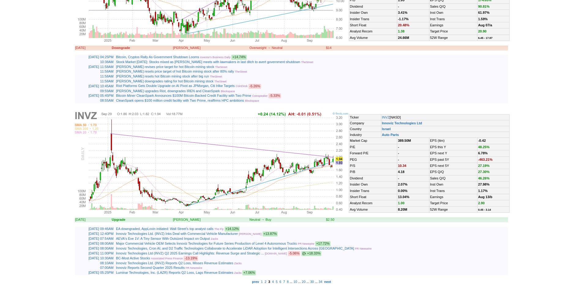
scroll to position [1458, 0]
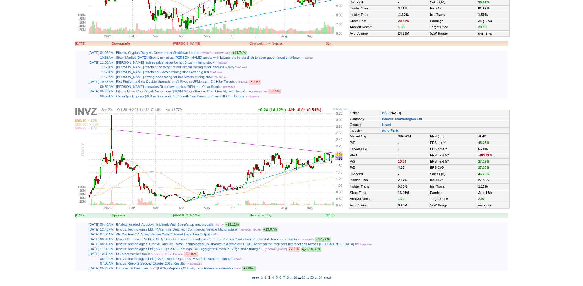
click at [343, 278] on td "prev 1 2 3 4 5 6 7 8 ... 10 ... 20 ... 30 ... 34 next" at bounding box center [291, 277] width 436 height 5
click at [331, 277] on b "next" at bounding box center [327, 277] width 7 height 4
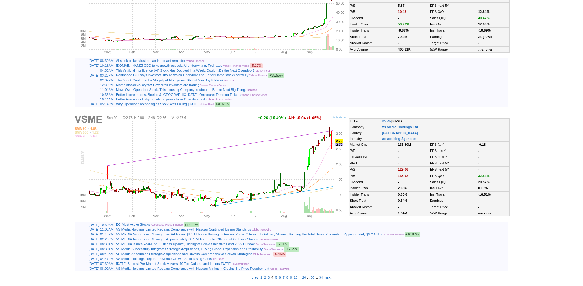
scroll to position [1444, 0]
click at [332, 277] on b "next" at bounding box center [328, 277] width 7 height 4
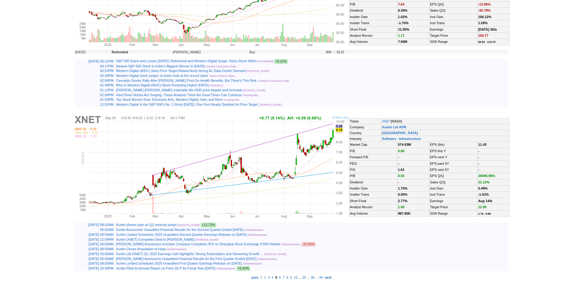
scroll to position [1451, 0]
click at [332, 278] on b "next" at bounding box center [328, 277] width 7 height 4
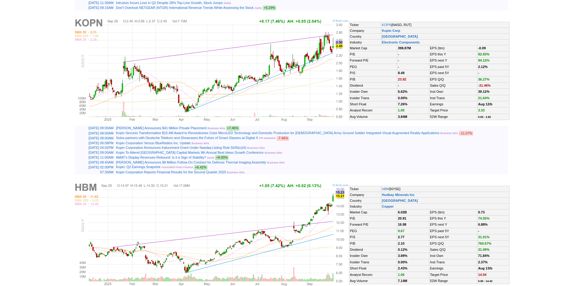
scroll to position [1445, 0]
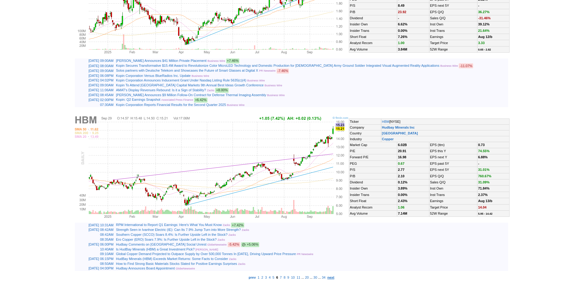
click at [334, 277] on b "next" at bounding box center [330, 277] width 7 height 4
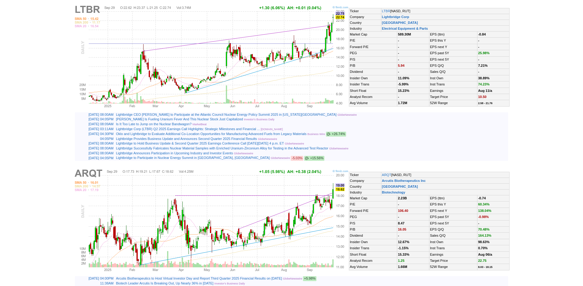
scroll to position [1453, 0]
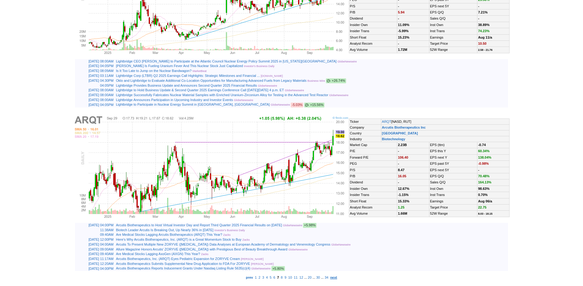
click at [337, 277] on b "next" at bounding box center [333, 277] width 7 height 4
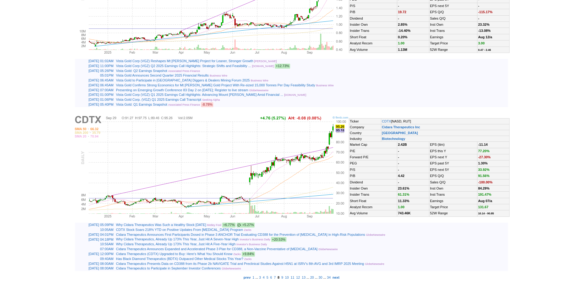
scroll to position [1440, 0]
click at [340, 277] on b "next" at bounding box center [335, 277] width 7 height 4
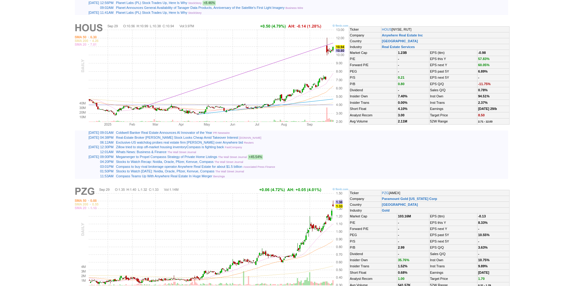
scroll to position [1437, 0]
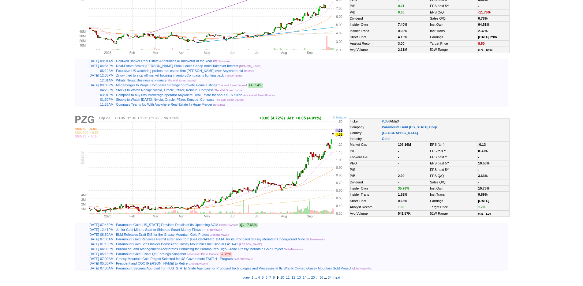
click at [340, 277] on b "next" at bounding box center [336, 277] width 7 height 4
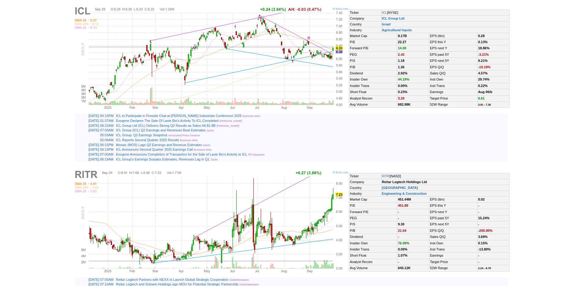
scroll to position [1426, 0]
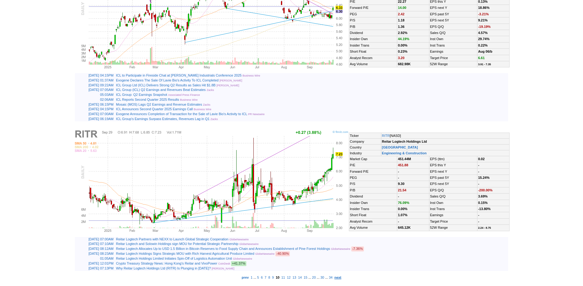
click at [341, 277] on b "next" at bounding box center [337, 277] width 7 height 4
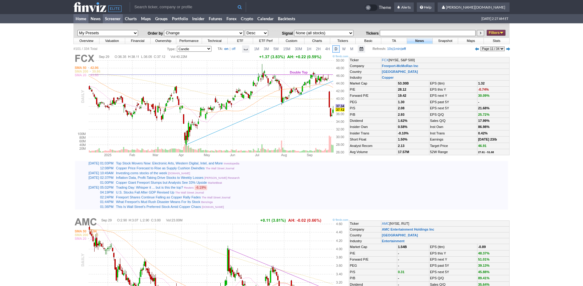
click at [81, 18] on link "Home" at bounding box center [80, 18] width 15 height 9
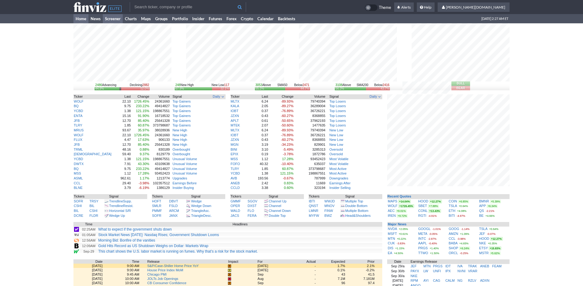
click at [113, 19] on link "Screener" at bounding box center [113, 18] width 20 height 9
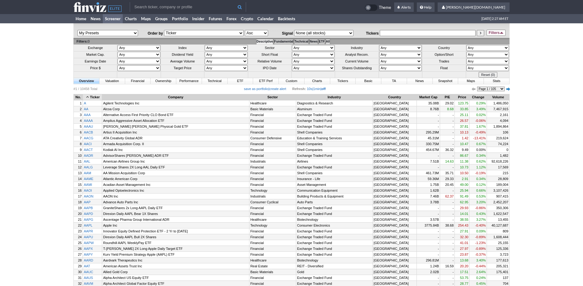
click at [330, 39] on td "All" at bounding box center [327, 42] width 4 height 6
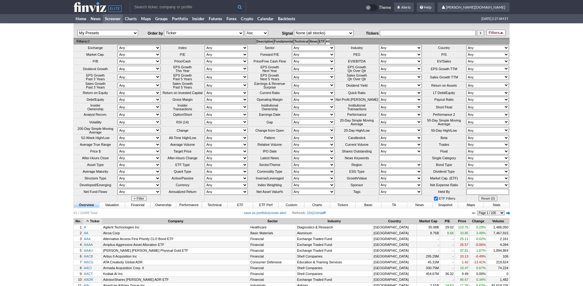
click at [132, 56] on select "Any Mega ($200bln and more) Large ($10bln to $200bln) Mid ($2bln to $10bln) Sma…" at bounding box center [138, 55] width 43 height 6
select select "smallover"
click at [117, 52] on select "Any Mega ($200bln and more) Large ($10bln to $200bln) Mid ($2bln to $10bln) Sma…" at bounding box center [138, 55] width 43 height 6
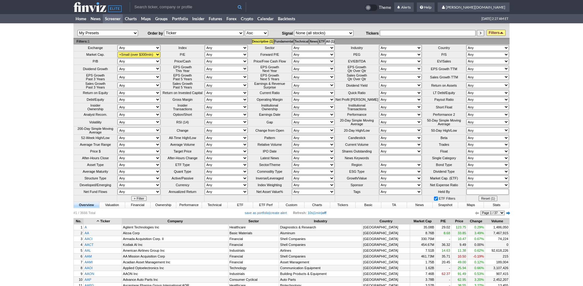
click at [306, 147] on select "Any Over 10 Over 5 Over 3 Over 2 Over 1.5 Over 1 Over 0.75 Over 0.5 Over 0.25 U…" at bounding box center [313, 145] width 43 height 6
select select "o1"
click at [292, 147] on select "Any Over 10 Over 5 Over 3 Over 2 Over 1.5 Over 1 Over 0.75 Over 0.5 Over 0.25 U…" at bounding box center [313, 145] width 43 height 6
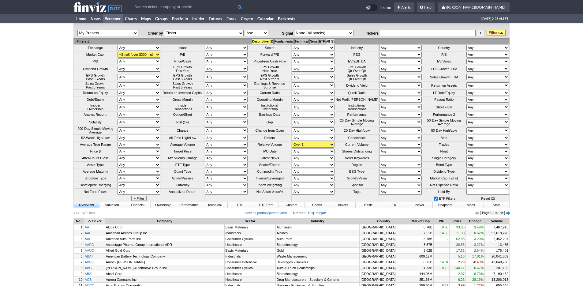
click at [386, 147] on select "Any Under 50K Under 100K Under 500K Under 750K Under 1M Over 0 Over 50K Over 10…" at bounding box center [400, 145] width 43 height 6
select select "o1000"
click at [379, 147] on select "Any Under 50K Under 100K Under 500K Under 750K Under 1M Over 0 Over 50K Over 10…" at bounding box center [400, 145] width 43 height 6
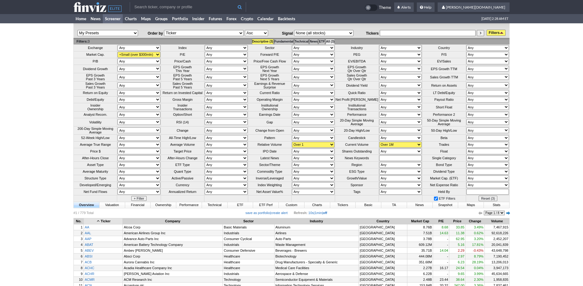
click at [492, 34] on link "Filters" at bounding box center [495, 33] width 19 height 6
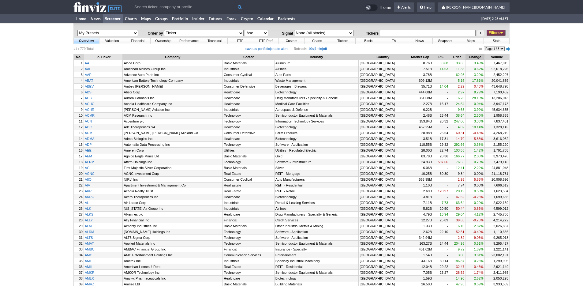
click at [465, 55] on th "Change" at bounding box center [474, 57] width 19 height 6
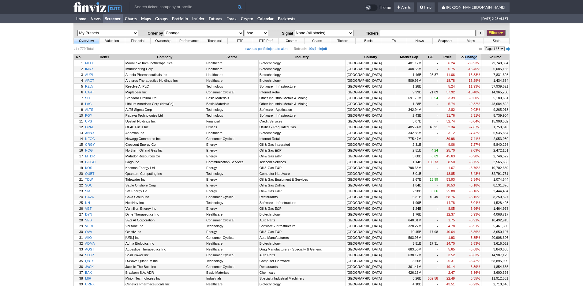
click at [465, 55] on th "Change" at bounding box center [468, 57] width 25 height 6
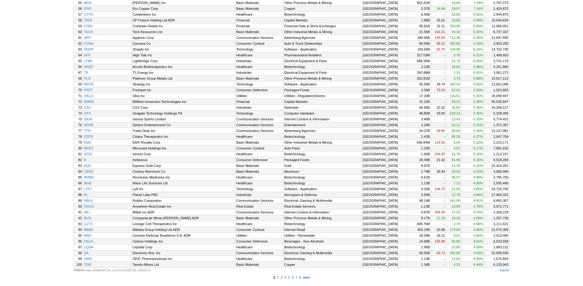
scroll to position [421, 0]
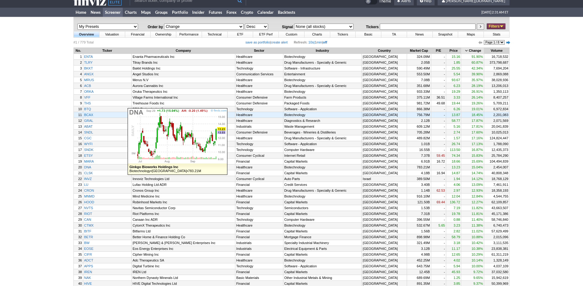
scroll to position [0, 0]
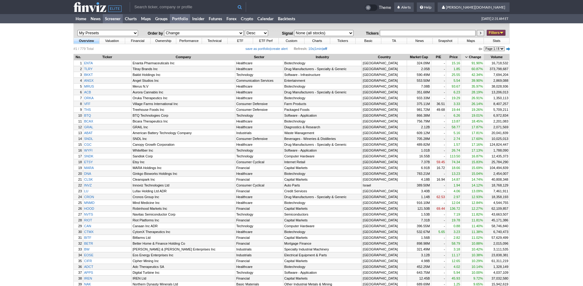
click at [180, 20] on link "Portfolio" at bounding box center [180, 18] width 20 height 9
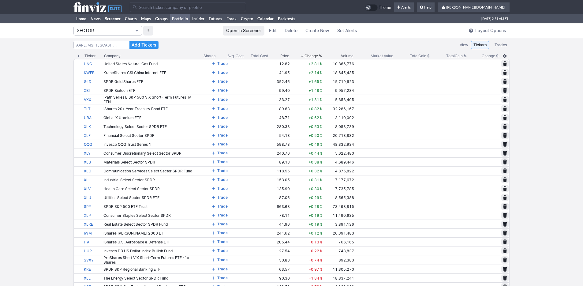
click at [122, 29] on span "SECTOR" at bounding box center [105, 31] width 56 height 6
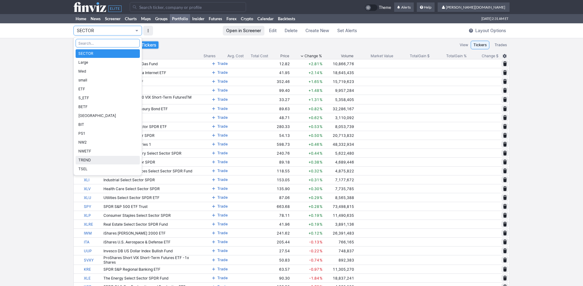
click at [115, 162] on span "TREND" at bounding box center [107, 160] width 59 height 6
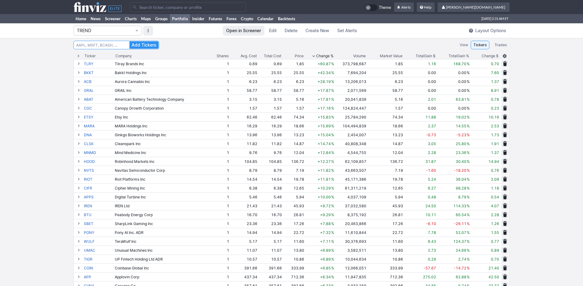
click at [110, 46] on input at bounding box center [116, 45] width 86 height 9
type input "abat"
click at [129, 41] on button "Add Tickers" at bounding box center [143, 44] width 29 height 7
type input "a"
click at [129, 41] on button "Add Tickers" at bounding box center [143, 44] width 29 height 7
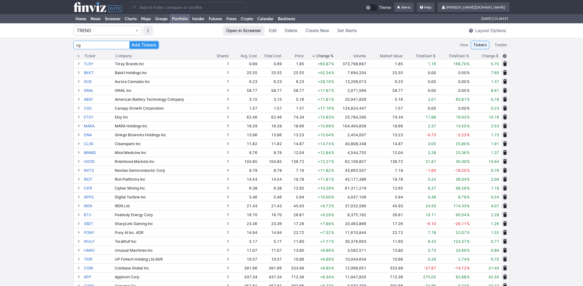
type input "c"
type input "sndk"
click at [129, 41] on button "Add Tickers" at bounding box center [143, 44] width 29 height 7
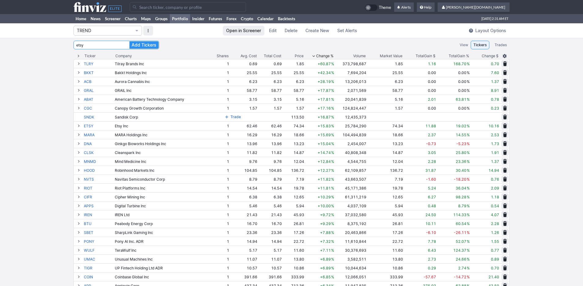
click at [129, 41] on button "Add Tickers" at bounding box center [143, 44] width 29 height 7
type input "e"
click at [129, 41] on button "Add Tickers" at bounding box center [143, 44] width 29 height 7
type input "m"
click at [129, 41] on button "Add Tickers" at bounding box center [143, 44] width 29 height 7
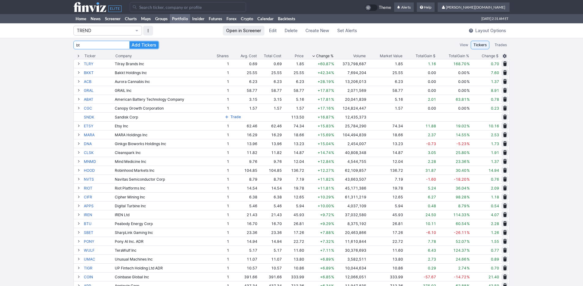
type input "b"
type input "wdc"
click at [129, 41] on button "Add Tickers" at bounding box center [143, 44] width 29 height 7
type input "mux"
click at [129, 41] on button "Add Tickers" at bounding box center [143, 44] width 29 height 7
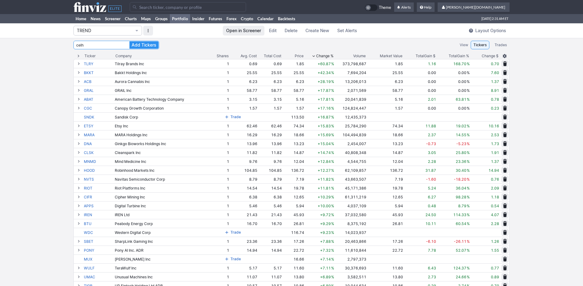
click at [129, 41] on button "Add Tickers" at bounding box center [143, 44] width 29 height 7
type input "c"
type input "ttd"
click at [129, 41] on button "Add Tickers" at bounding box center [143, 44] width 29 height 7
type input "blnk"
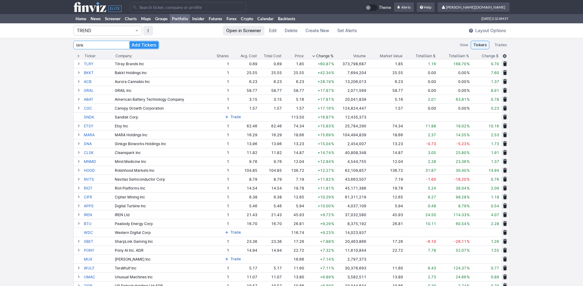
click at [129, 41] on button "Add Tickers" at bounding box center [143, 44] width 29 height 7
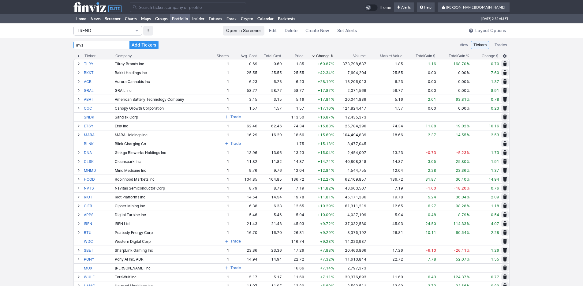
type input "invz"
click at [129, 41] on button "Add Tickers" at bounding box center [143, 44] width 29 height 7
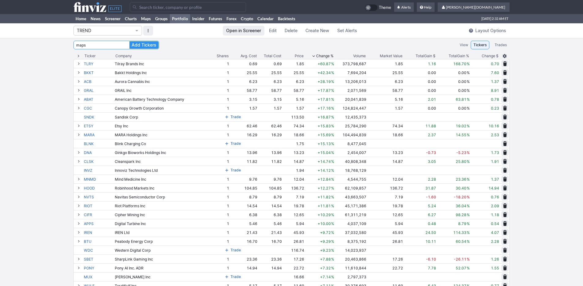
type input "maps"
click at [129, 41] on button "Add Tickers" at bounding box center [143, 44] width 29 height 7
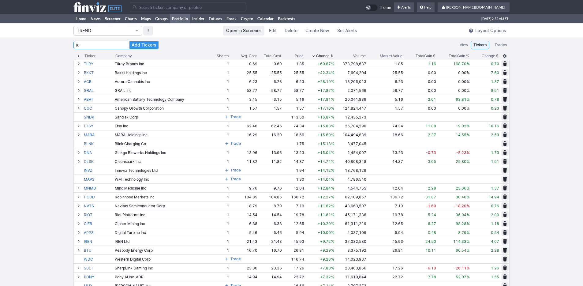
type input "lu"
click at [129, 41] on button "Add Tickers" at bounding box center [143, 44] width 29 height 7
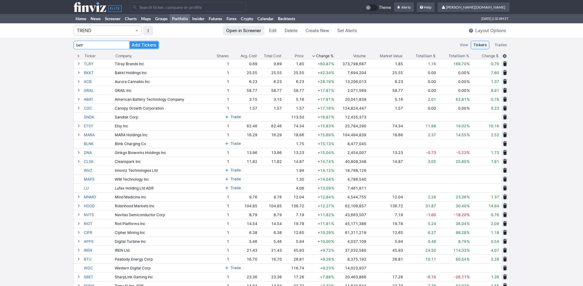
type input "betr"
click at [129, 41] on button "Add Tickers" at bounding box center [143, 44] width 29 height 7
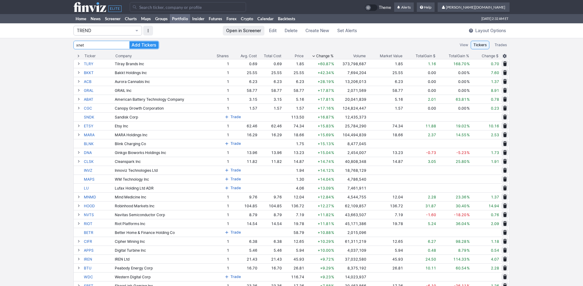
type input "xnet"
click at [129, 41] on button "Add Tickers" at bounding box center [143, 44] width 29 height 7
type input "t"
click at [129, 41] on button "Add Tickers" at bounding box center [143, 44] width 29 height 7
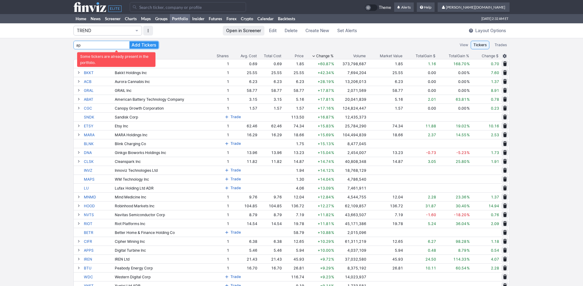
type input "a"
click at [129, 41] on button "Add Tickers" at bounding box center [143, 44] width 29 height 7
type input "l"
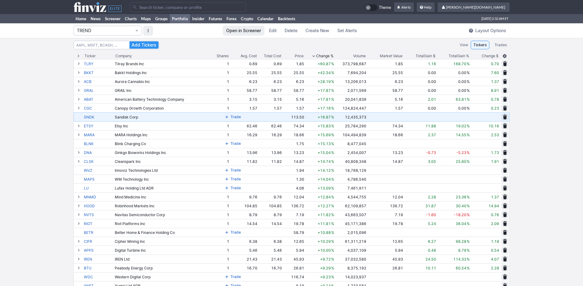
click at [225, 117] on span at bounding box center [227, 116] width 4 height 5
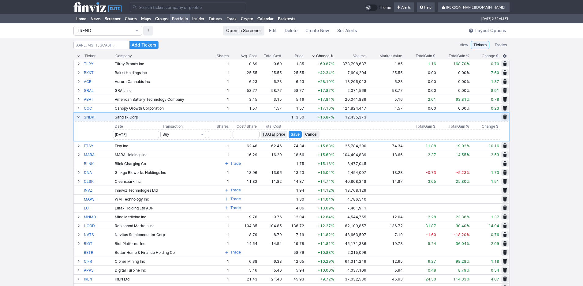
click at [208, 136] on input "number" at bounding box center [220, 134] width 24 height 7
type input "1"
click at [268, 136] on span "Today’s price" at bounding box center [274, 134] width 22 height 6
type input "113.5"
click at [291, 134] on span "Save" at bounding box center [295, 134] width 9 height 6
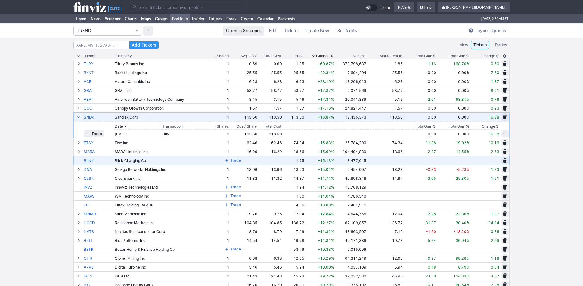
click at [230, 161] on span "Trade" at bounding box center [235, 160] width 10 height 6
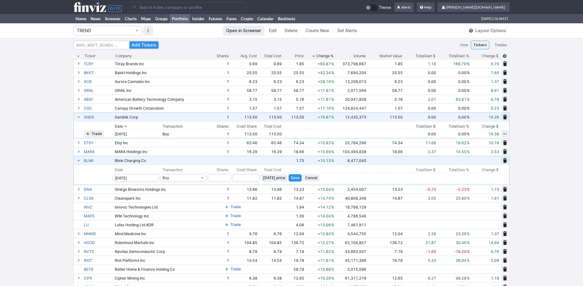
drag, startPoint x: 271, startPoint y: 178, endPoint x: 274, endPoint y: 177, distance: 3.7
click at [271, 178] on span "Today’s price" at bounding box center [274, 178] width 22 height 6
type input "1.75"
click at [208, 177] on input "number" at bounding box center [220, 177] width 24 height 7
type input "1"
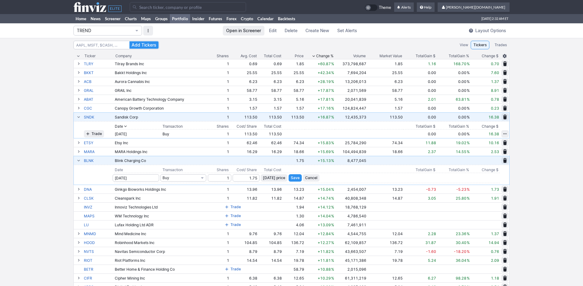
click at [291, 178] on span "Save" at bounding box center [295, 178] width 9 height 6
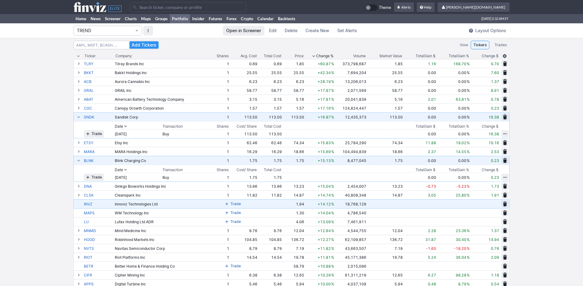
click at [230, 202] on span "Trade" at bounding box center [235, 204] width 10 height 6
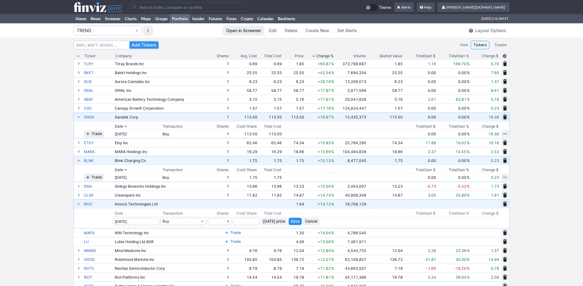
type input "1"
click at [266, 223] on span "Today’s price" at bounding box center [274, 221] width 22 height 6
type input "1.94"
click at [291, 221] on span "Save" at bounding box center [295, 221] width 9 height 6
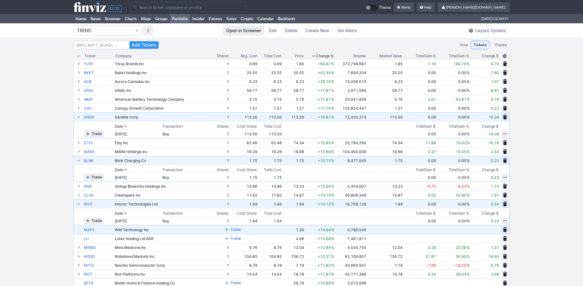
click at [223, 229] on button "Trade" at bounding box center [233, 229] width 20 height 7
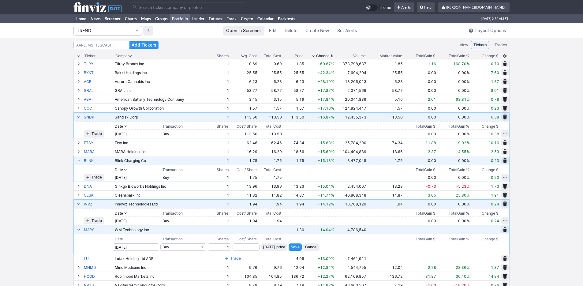
type input "1"
click at [264, 245] on span "Today’s price" at bounding box center [274, 247] width 22 height 6
type input "1.3"
click at [288, 247] on button "Save" at bounding box center [294, 246] width 13 height 7
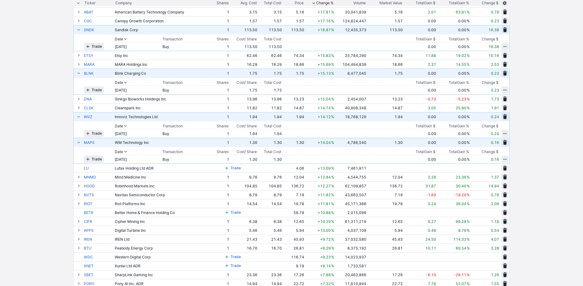
scroll to position [90, 0]
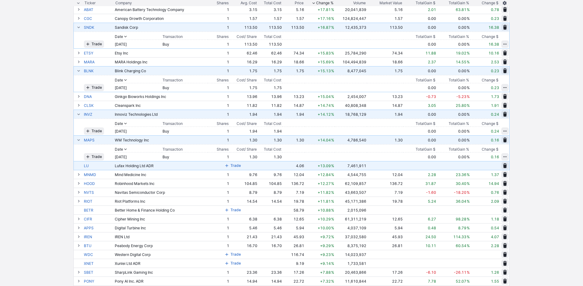
click at [225, 167] on span at bounding box center [227, 165] width 4 height 5
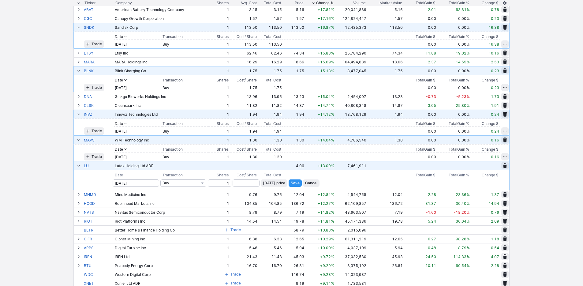
type input "1"
click at [266, 184] on span "Today’s price" at bounding box center [274, 183] width 22 height 6
type input "4.06"
click at [291, 185] on span "Save" at bounding box center [295, 183] width 9 height 6
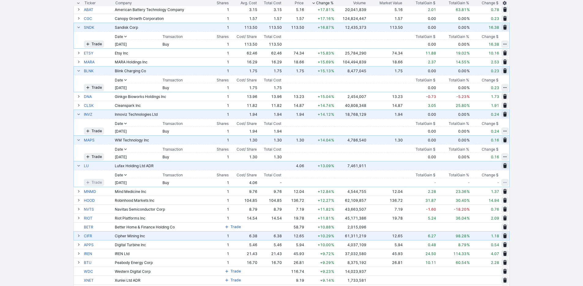
scroll to position [95, 0]
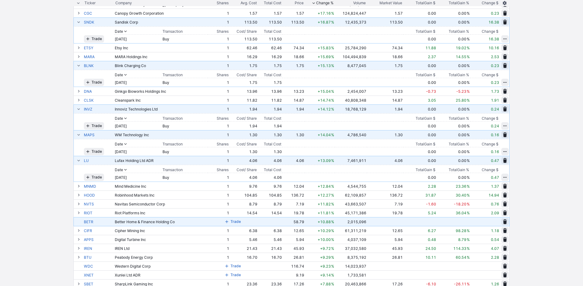
click at [230, 222] on span "Trade" at bounding box center [235, 221] width 10 height 6
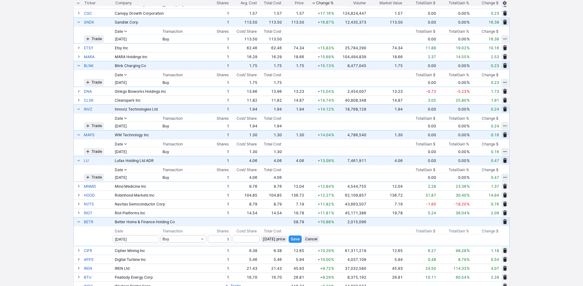
type input "1"
click at [270, 238] on span "Today’s price" at bounding box center [274, 239] width 22 height 6
type input "58.79"
click at [291, 237] on span "Save" at bounding box center [295, 239] width 9 height 6
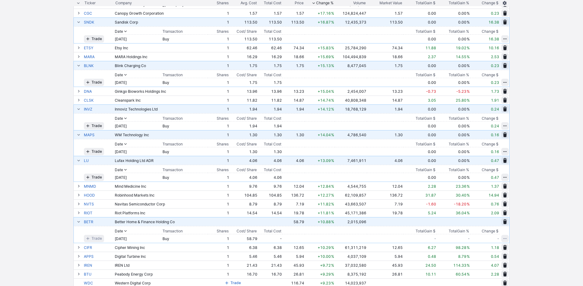
scroll to position [202, 0]
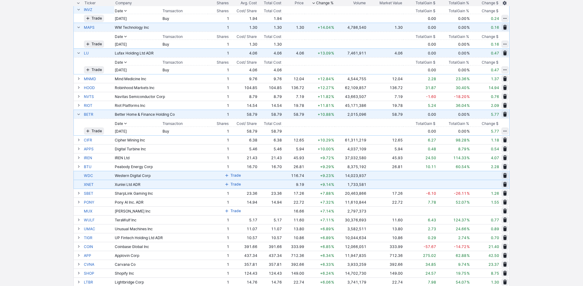
click at [230, 174] on span "Trade" at bounding box center [235, 175] width 10 height 6
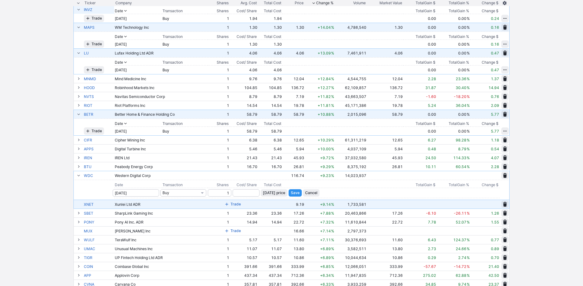
type input "1"
click at [270, 193] on span "Today’s price" at bounding box center [274, 193] width 22 height 6
type input "116.74"
click at [291, 193] on span "Save" at bounding box center [295, 193] width 9 height 6
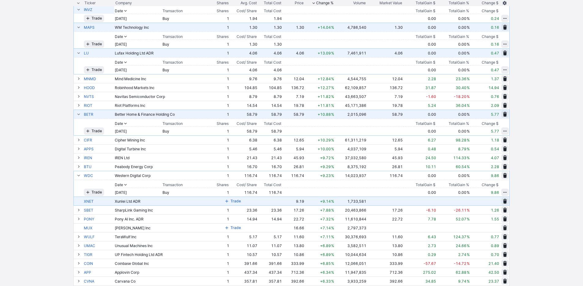
click at [230, 202] on span "Trade" at bounding box center [235, 201] width 10 height 6
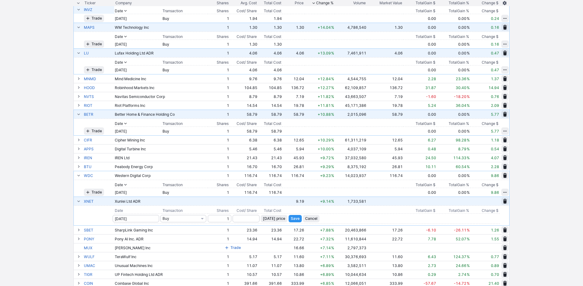
type input "1"
click at [271, 219] on span "Today’s price" at bounding box center [274, 218] width 22 height 6
type input "9.19"
click at [291, 219] on span "Save" at bounding box center [295, 218] width 9 height 6
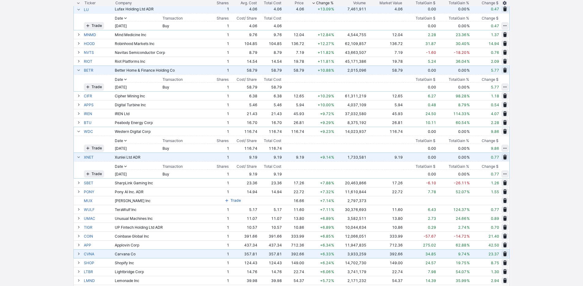
scroll to position [282, 0]
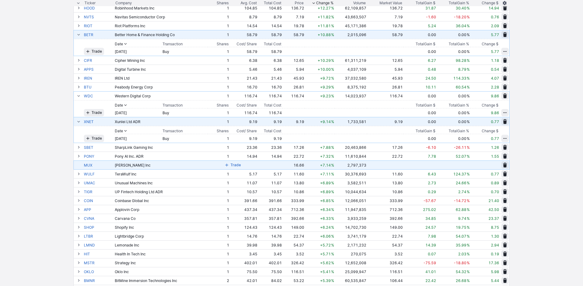
click at [230, 166] on span "Trade" at bounding box center [235, 165] width 10 height 6
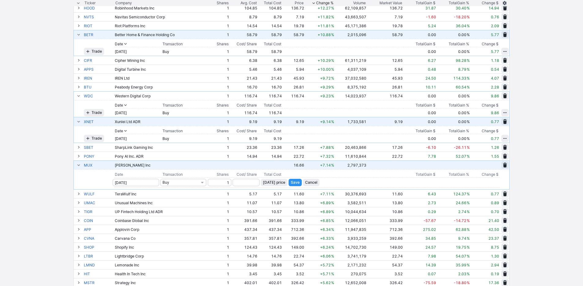
type input "1"
drag, startPoint x: 269, startPoint y: 183, endPoint x: 281, endPoint y: 184, distance: 12.3
click at [269, 183] on span "Today’s price" at bounding box center [274, 182] width 22 height 6
type input "16.66"
click at [291, 184] on span "Save" at bounding box center [295, 182] width 9 height 6
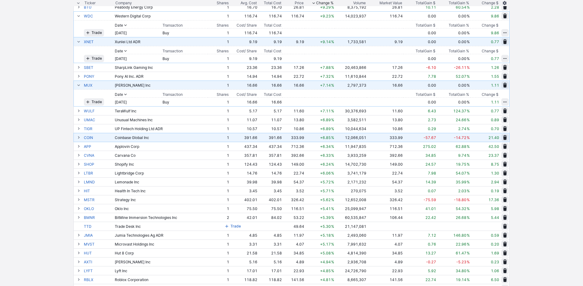
scroll to position [381, 0]
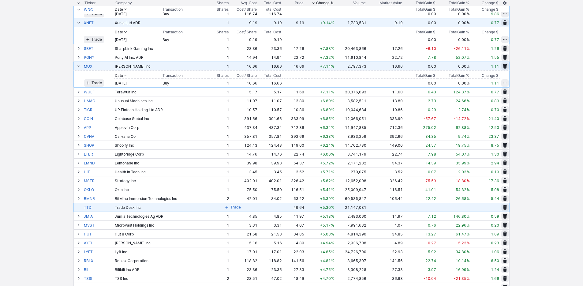
click at [230, 207] on span "Trade" at bounding box center [235, 207] width 10 height 6
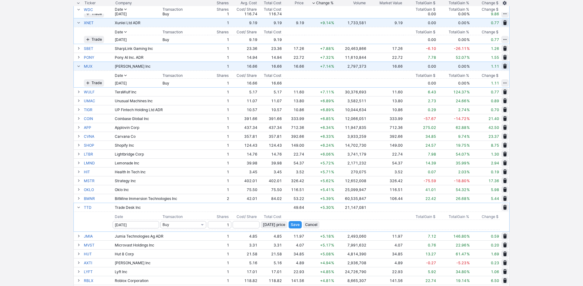
type input "1"
drag, startPoint x: 263, startPoint y: 225, endPoint x: 268, endPoint y: 225, distance: 4.9
click at [263, 225] on span "Today’s price" at bounding box center [274, 224] width 22 height 6
type input "49.64"
click at [291, 223] on span "Save" at bounding box center [295, 224] width 9 height 6
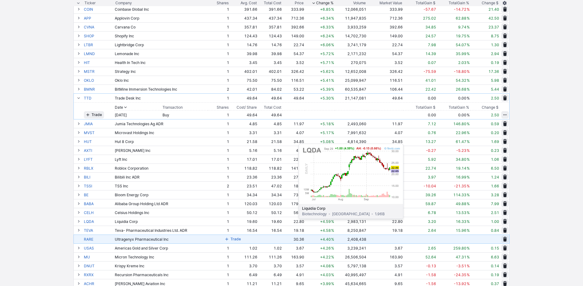
scroll to position [597, 0]
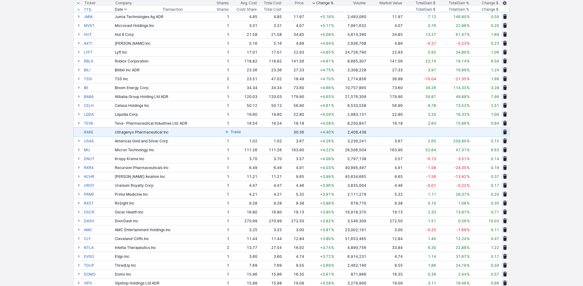
click at [230, 133] on span "Trade" at bounding box center [235, 132] width 10 height 6
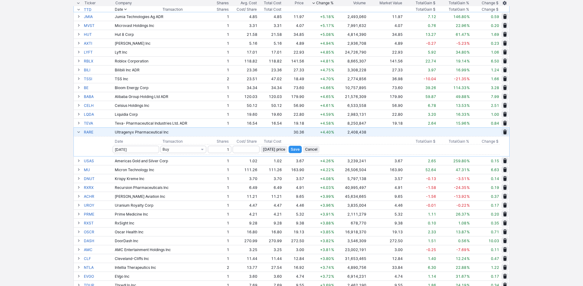
type input "1"
click at [264, 148] on span "Today’s price" at bounding box center [274, 149] width 22 height 6
type input "30.36"
click at [291, 150] on span "Save" at bounding box center [295, 149] width 9 height 6
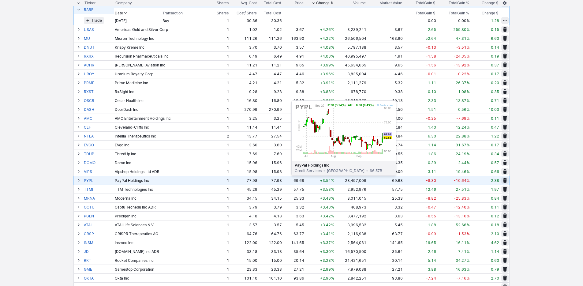
scroll to position [721, 0]
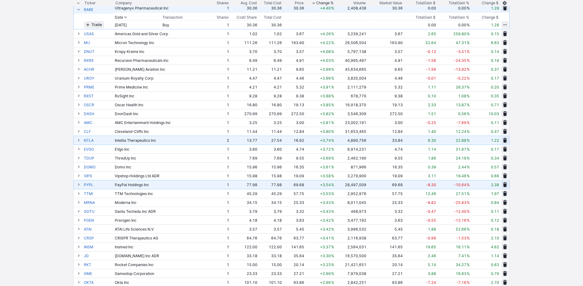
click at [230, 141] on td "13.77" at bounding box center [244, 140] width 28 height 9
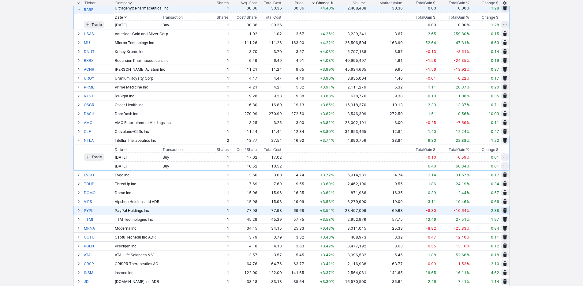
click at [504, 155] on span "button" at bounding box center [505, 156] width 4 height 5
click at [500, 173] on button "Delete" at bounding box center [497, 177] width 17 height 9
click at [486, 158] on span "Delete" at bounding box center [482, 157] width 11 height 6
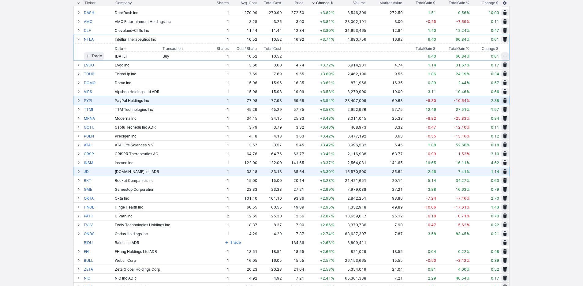
scroll to position [882, 0]
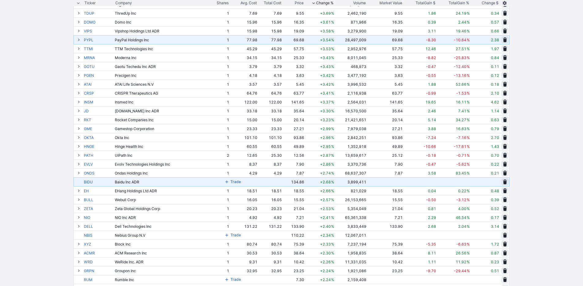
click at [230, 182] on span "Trade" at bounding box center [235, 182] width 10 height 6
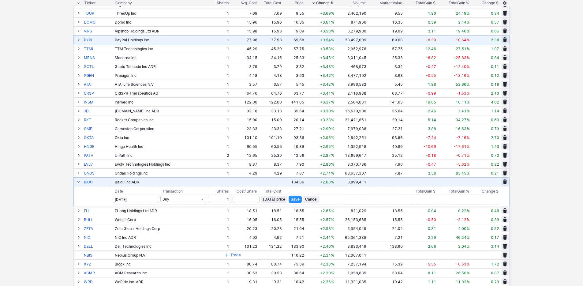
type input "1"
click at [263, 199] on span "Today’s price" at bounding box center [274, 199] width 22 height 6
type input "134.86"
click at [291, 199] on span "Save" at bounding box center [295, 199] width 9 height 6
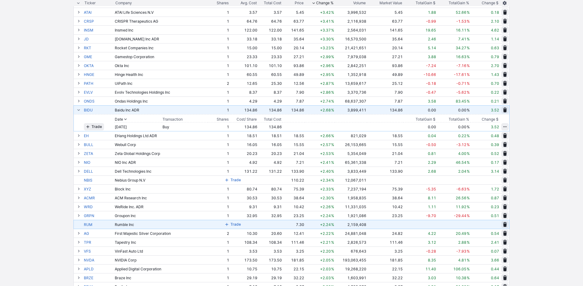
scroll to position [973, 0]
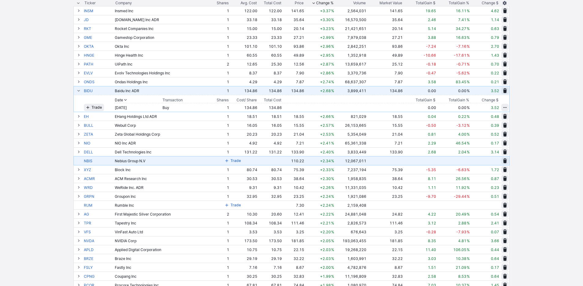
click at [230, 161] on span "Trade" at bounding box center [235, 161] width 10 height 6
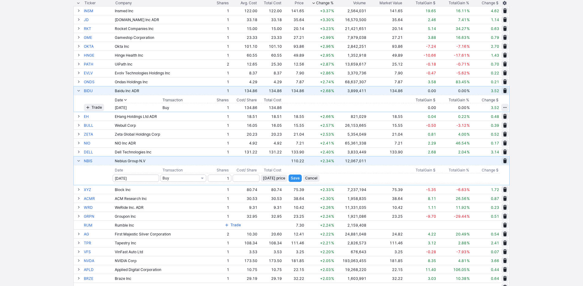
type input "1"
click at [269, 177] on span "Today’s price" at bounding box center [274, 178] width 22 height 6
type input "110.22"
click at [291, 176] on span "Save" at bounding box center [295, 178] width 9 height 6
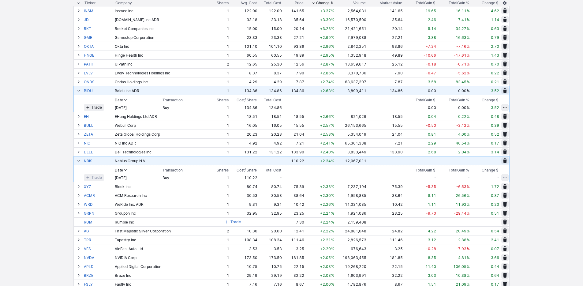
scroll to position [1067, 0]
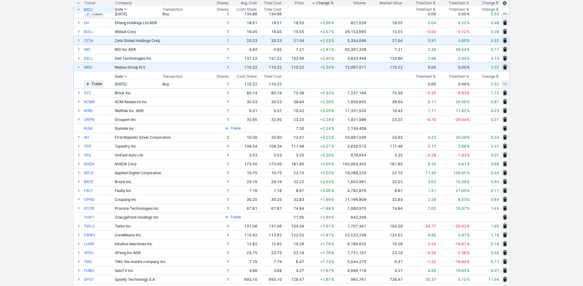
scroll to position [973, 0]
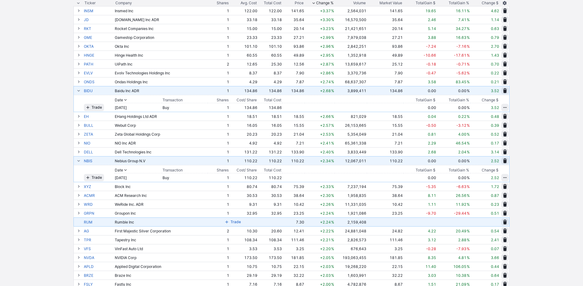
click at [230, 220] on span "Trade" at bounding box center [235, 222] width 10 height 6
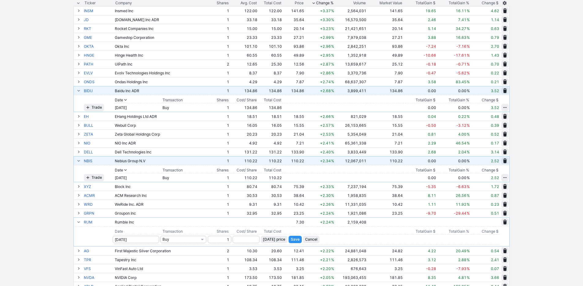
type input "1"
drag, startPoint x: 266, startPoint y: 239, endPoint x: 283, endPoint y: 238, distance: 17.2
click at [266, 238] on span "Today’s price" at bounding box center [274, 239] width 22 height 6
type input "7.3"
click at [291, 237] on span "Save" at bounding box center [295, 239] width 9 height 6
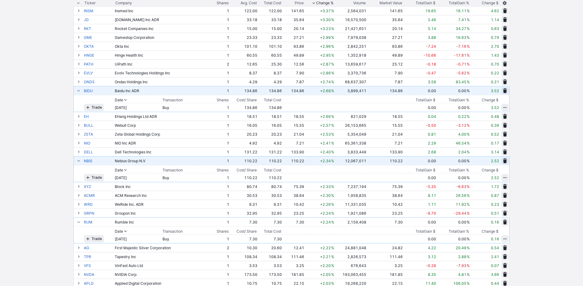
scroll to position [1077, 0]
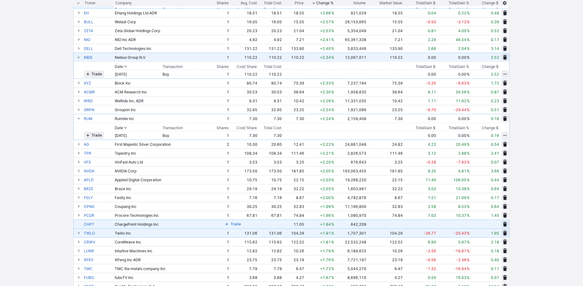
click at [230, 225] on span "Trade" at bounding box center [235, 224] width 10 height 6
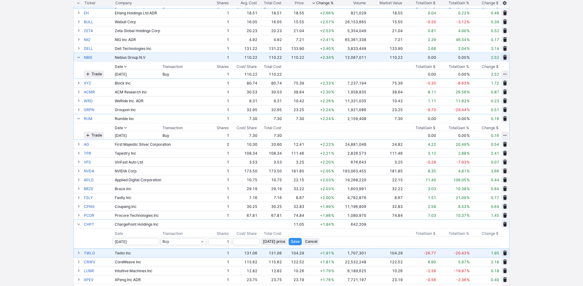
type input "1"
click at [246, 241] on input "number" at bounding box center [245, 241] width 27 height 7
click at [266, 240] on span "Today’s price" at bounding box center [274, 241] width 22 height 6
type input "11.05"
click at [291, 240] on span "Save" at bounding box center [295, 241] width 9 height 6
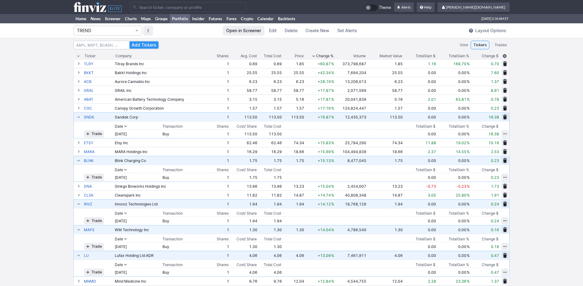
click at [458, 55] on div "Total Gain %" at bounding box center [458, 56] width 20 height 6
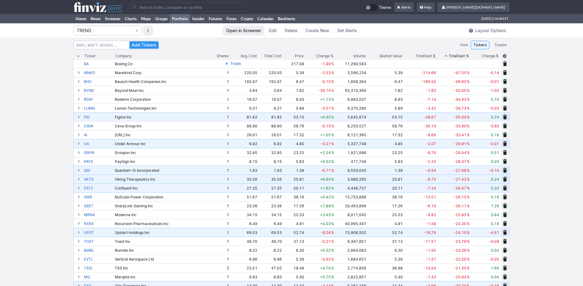
click at [459, 54] on div "Total Gain %" at bounding box center [458, 56] width 20 height 6
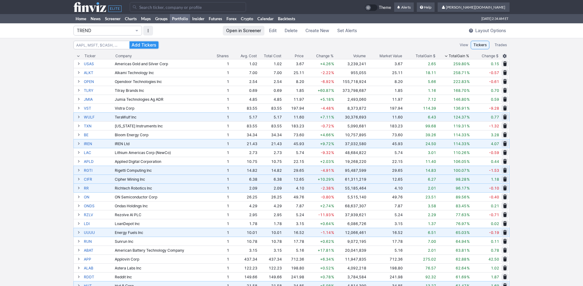
click at [459, 54] on div "Total Gain %" at bounding box center [458, 56] width 20 height 6
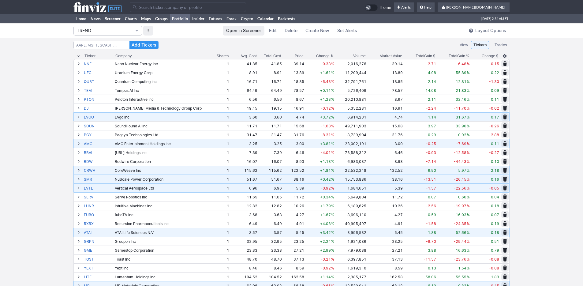
click at [459, 54] on div "Total Gain %" at bounding box center [458, 56] width 20 height 6
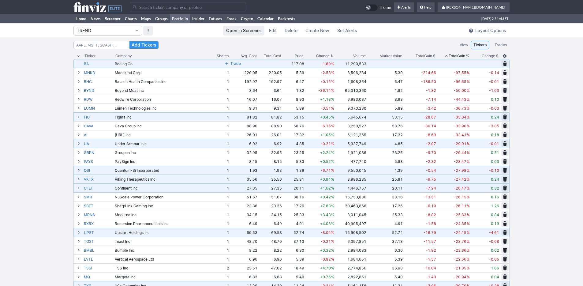
click at [223, 65] on button "Trade" at bounding box center [233, 63] width 20 height 7
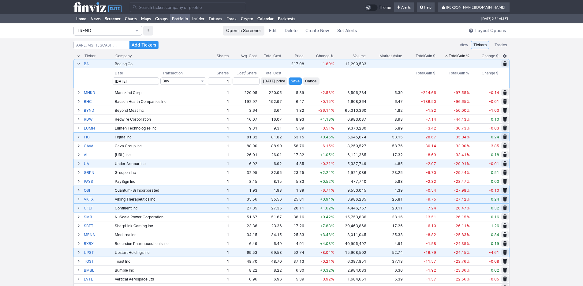
type input "1"
click at [263, 80] on span "Today’s price" at bounding box center [274, 81] width 22 height 6
type input "217.08"
click at [291, 82] on span "Save" at bounding box center [295, 81] width 9 height 6
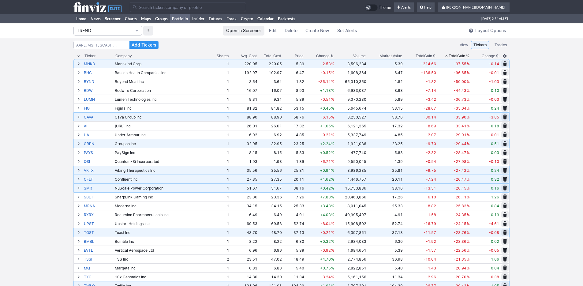
click at [273, 55] on div "Total Cost" at bounding box center [272, 56] width 17 height 6
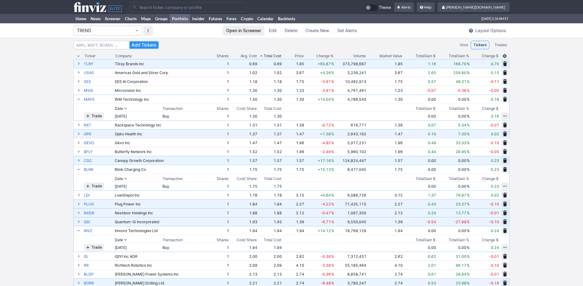
click at [269, 55] on div "Total Cost" at bounding box center [272, 56] width 17 height 6
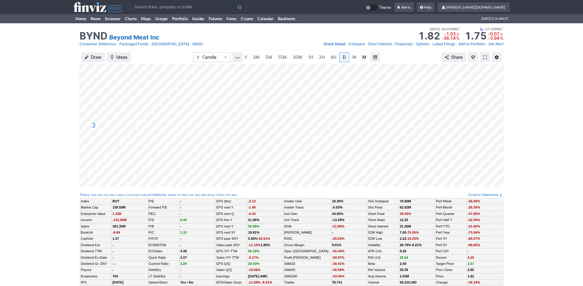
click at [362, 56] on span "M" at bounding box center [364, 56] width 4 height 5
click at [337, 58] on link "4H" at bounding box center [333, 57] width 11 height 10
click at [85, 19] on link "Home" at bounding box center [80, 18] width 15 height 9
